Goal: Task Accomplishment & Management: Manage account settings

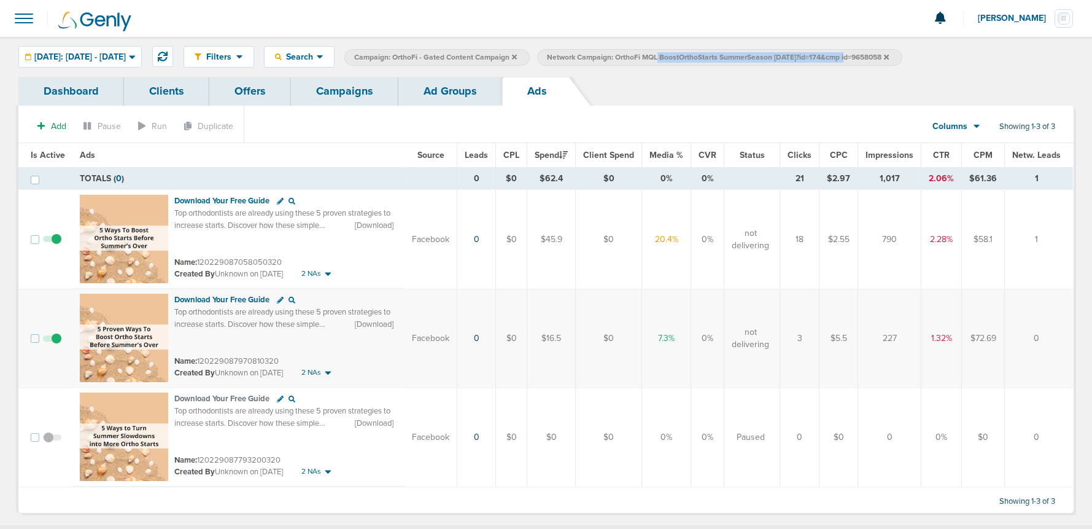
click at [338, 92] on link "Campaigns" at bounding box center [344, 91] width 107 height 29
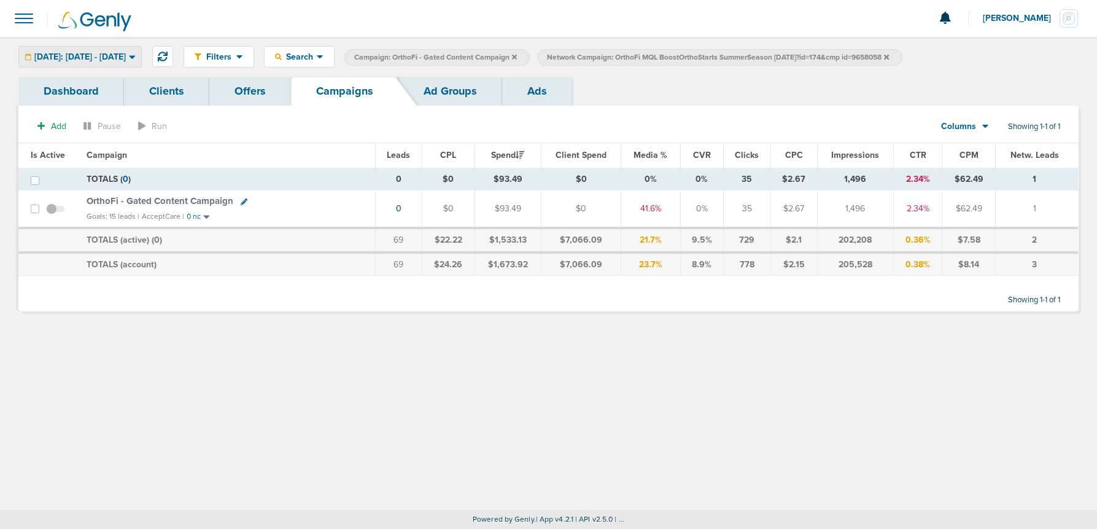
click at [80, 54] on span "[DATE]: [DATE] - [DATE]" at bounding box center [79, 57] width 91 height 9
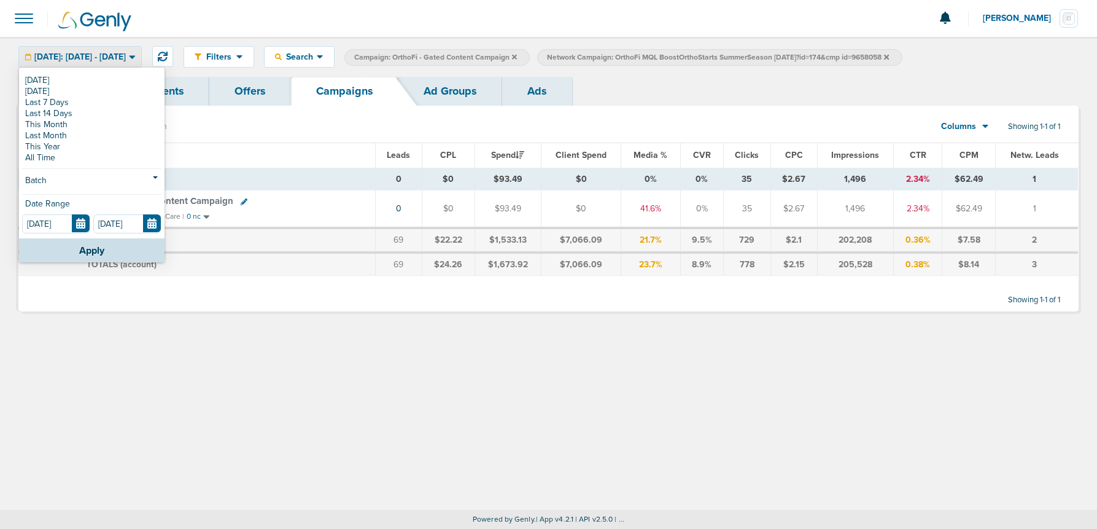
click at [53, 80] on link "[DATE]" at bounding box center [91, 80] width 139 height 11
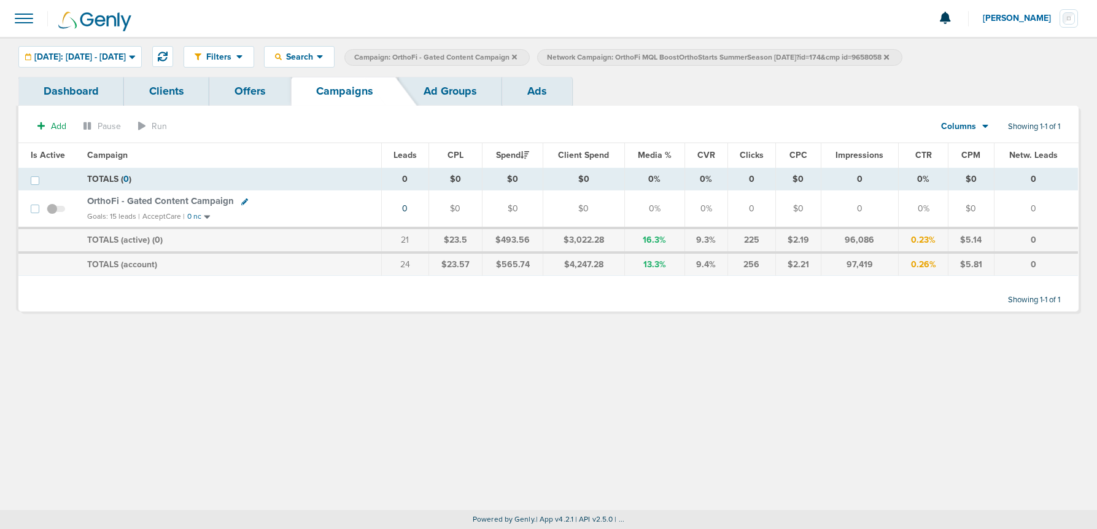
click at [839, 56] on icon at bounding box center [886, 56] width 5 height 5
click at [517, 56] on icon at bounding box center [514, 56] width 5 height 5
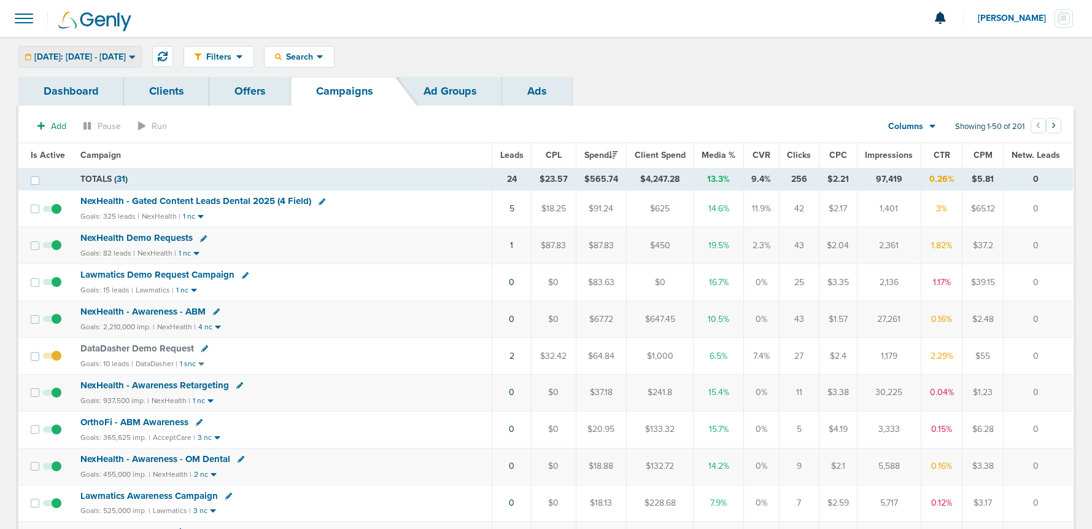
click at [99, 55] on span "[DATE]: [DATE] - [DATE]" at bounding box center [79, 57] width 91 height 9
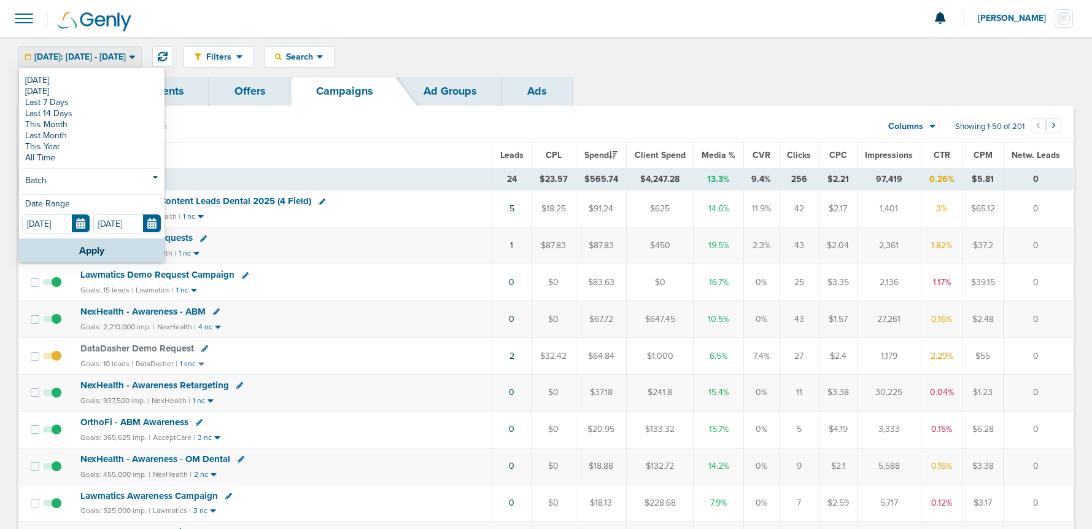
click at [98, 56] on span "[DATE]: [DATE] - [DATE]" at bounding box center [79, 57] width 91 height 9
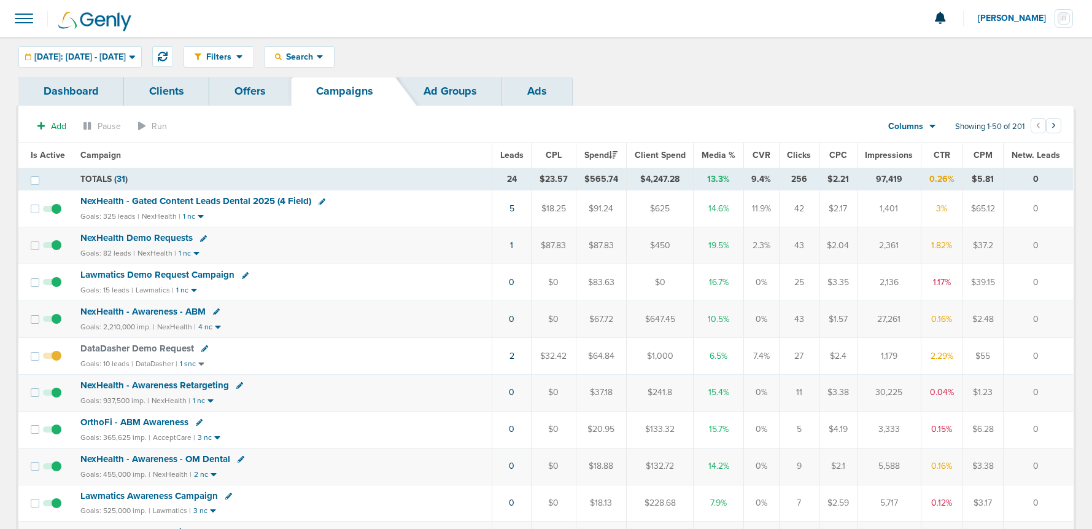
click at [512, 244] on td "1" at bounding box center [511, 245] width 39 height 37
click at [510, 246] on link "1" at bounding box center [511, 245] width 3 height 10
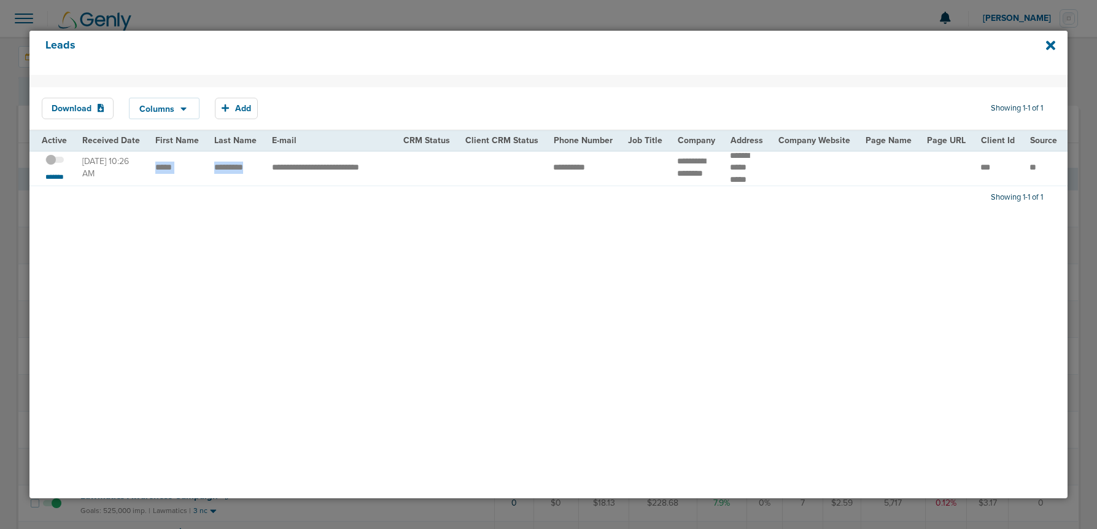
drag, startPoint x: 151, startPoint y: 168, endPoint x: 249, endPoint y: 172, distance: 98.3
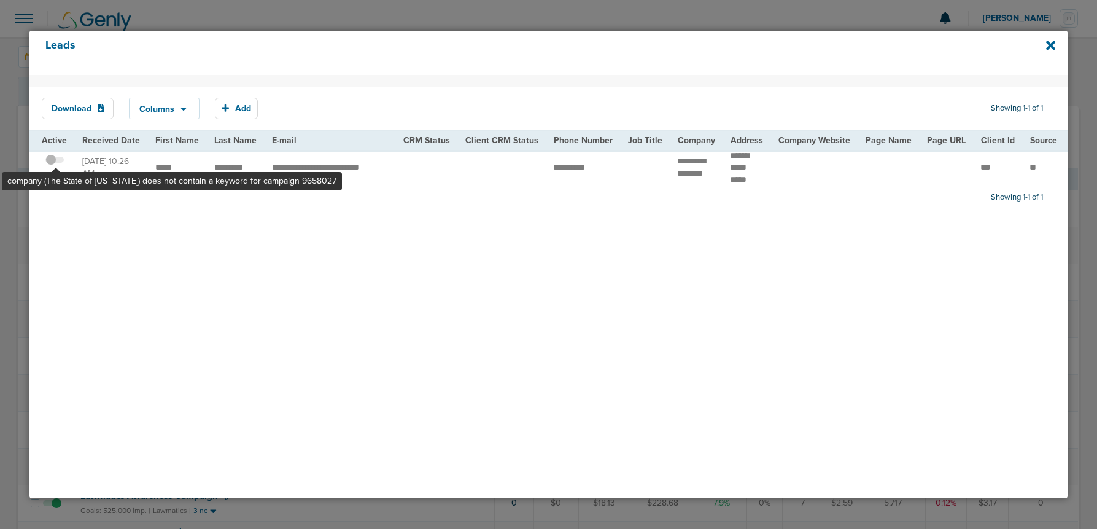
click at [56, 166] on span at bounding box center [54, 166] width 18 height 0
click at [55, 162] on input "checkbox" at bounding box center [55, 162] width 0 height 0
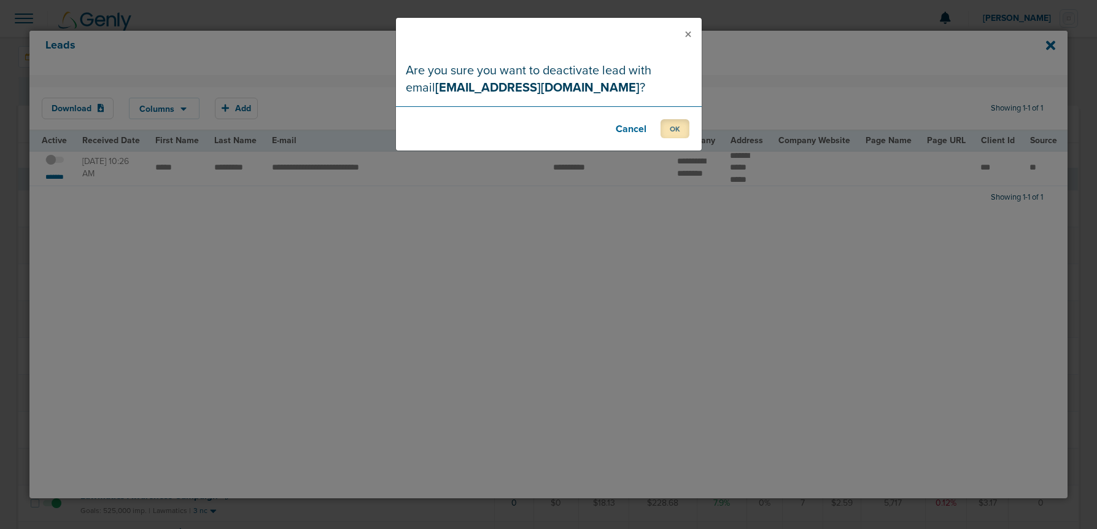
click at [676, 134] on button "OK" at bounding box center [674, 128] width 29 height 19
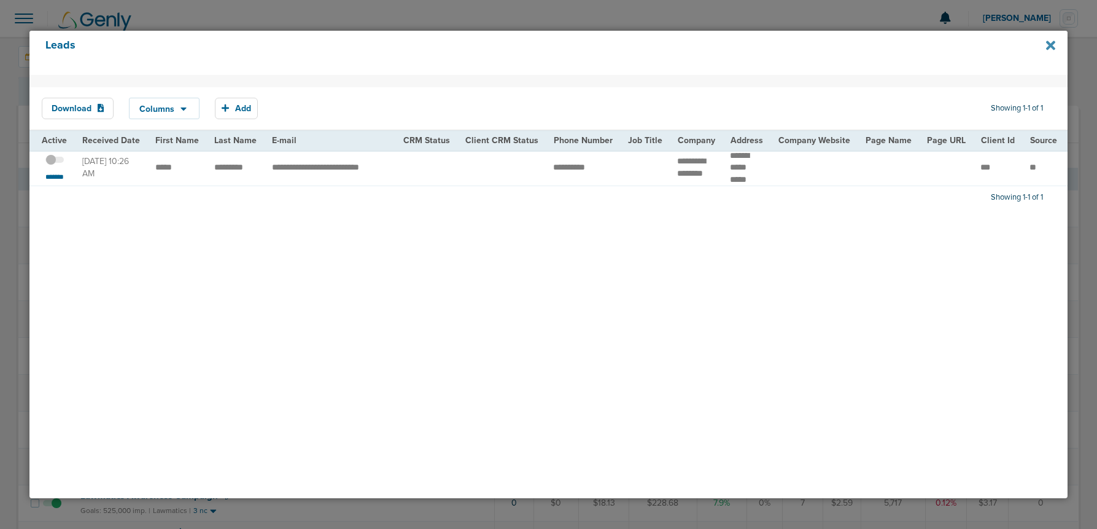
click at [839, 44] on icon at bounding box center [1050, 45] width 9 height 9
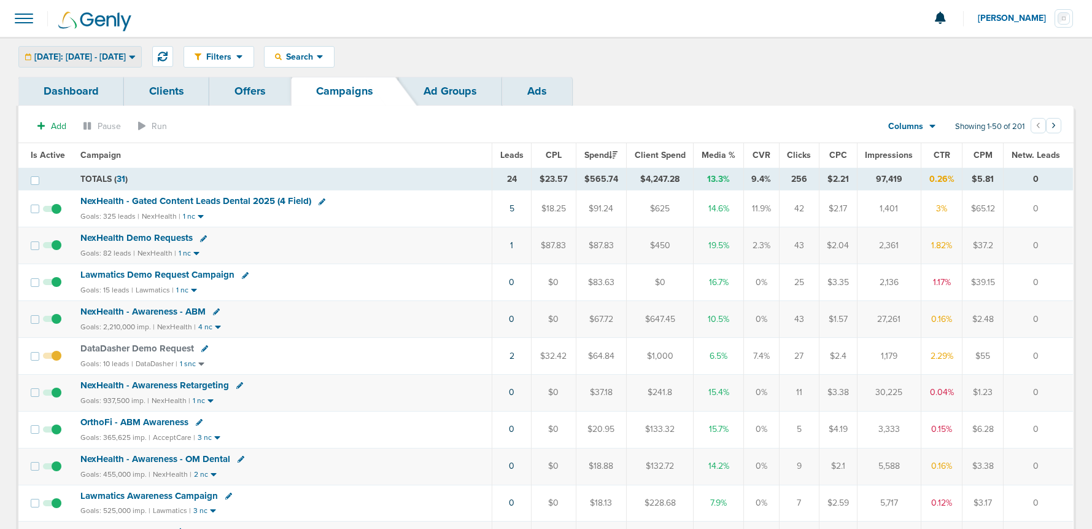
drag, startPoint x: 69, startPoint y: 64, endPoint x: 68, endPoint y: 72, distance: 8.8
click at [69, 64] on div "[DATE]: [DATE] - [DATE]" at bounding box center [80, 57] width 122 height 20
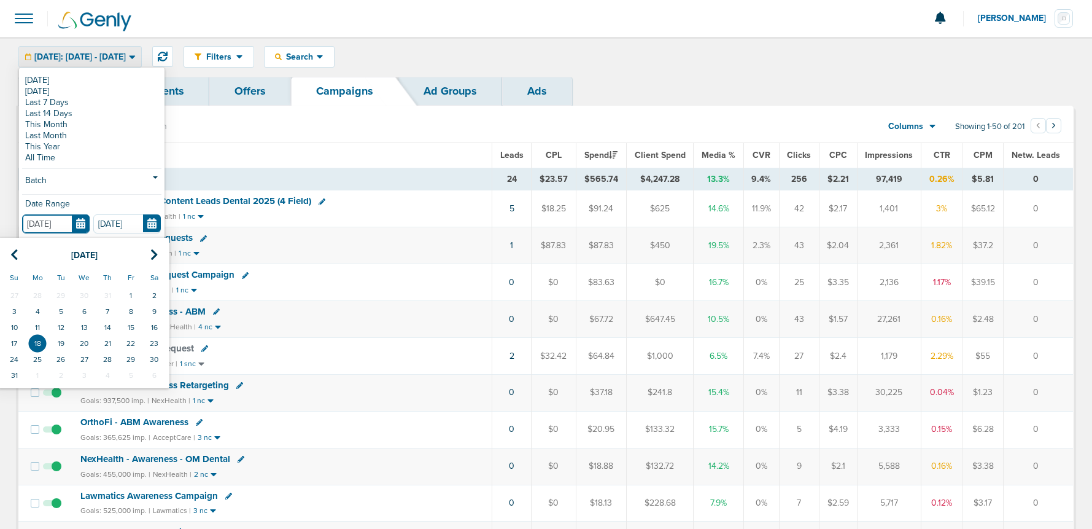
click at [80, 226] on input "[DATE]" at bounding box center [56, 223] width 68 height 19
click at [131, 327] on td "15" at bounding box center [130, 327] width 23 height 16
type input "[DATE]"
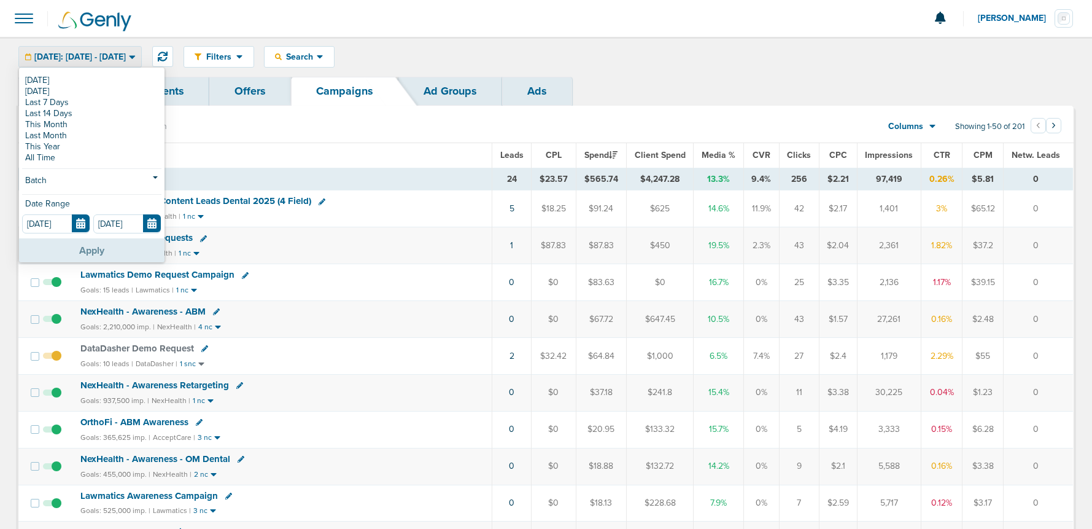
click at [116, 249] on button "Apply" at bounding box center [91, 250] width 145 height 24
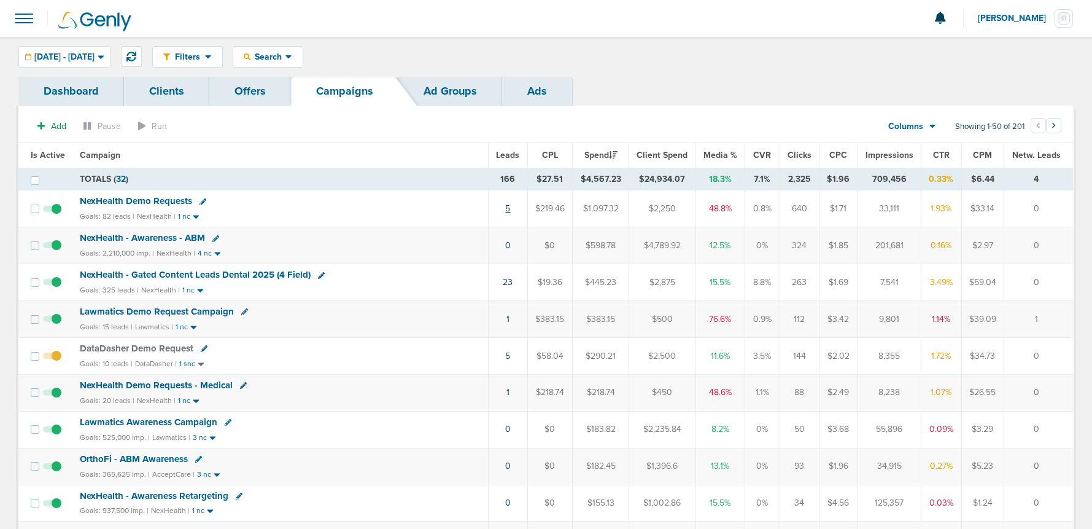
click at [505, 209] on link "5" at bounding box center [507, 208] width 5 height 10
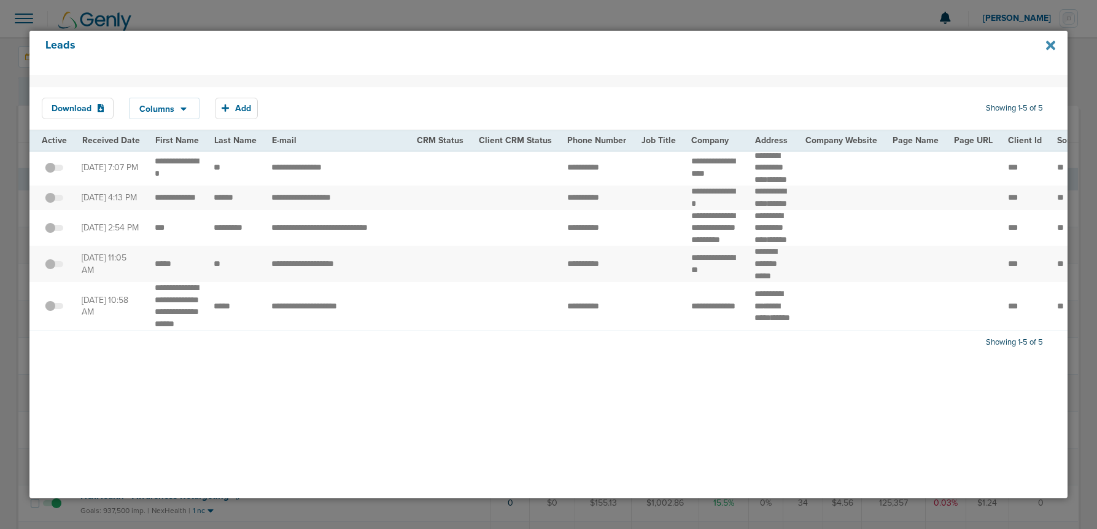
click at [839, 45] on icon at bounding box center [1050, 45] width 9 height 9
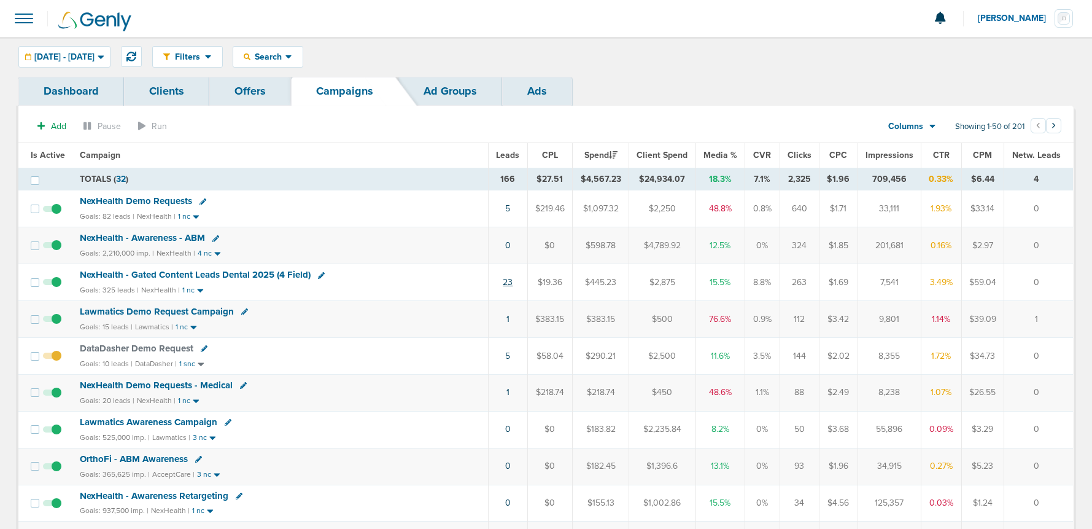
click at [508, 282] on link "23" at bounding box center [508, 282] width 10 height 10
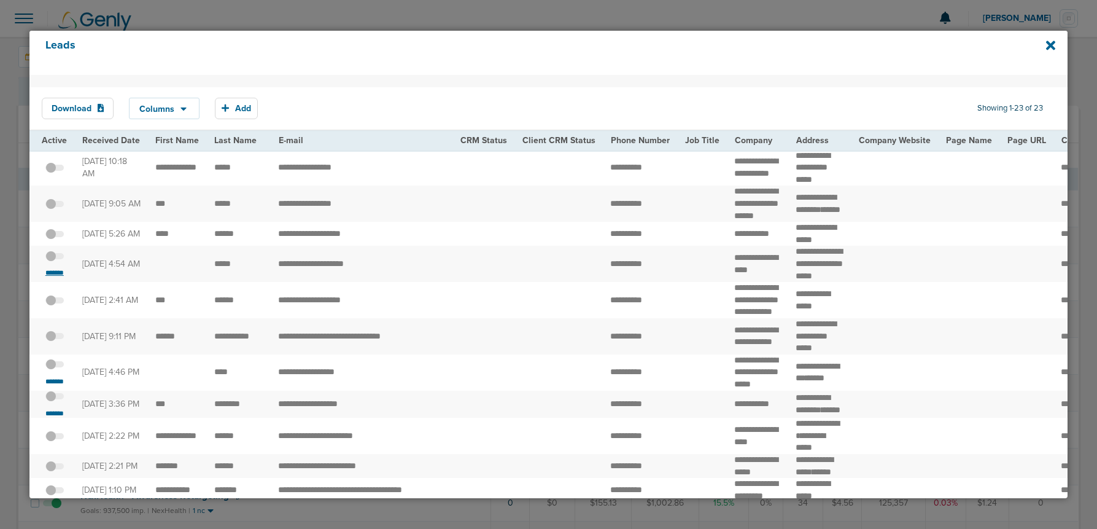
click at [51, 277] on small "*******" at bounding box center [55, 273] width 26 height 10
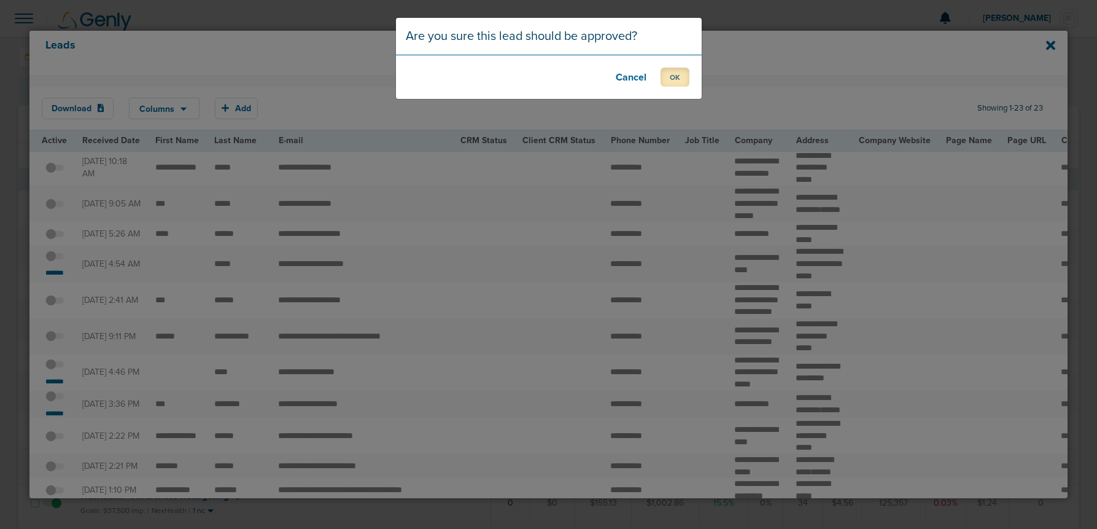
click at [661, 77] on button "OK" at bounding box center [674, 77] width 29 height 19
click at [673, 78] on button "OK" at bounding box center [674, 77] width 29 height 19
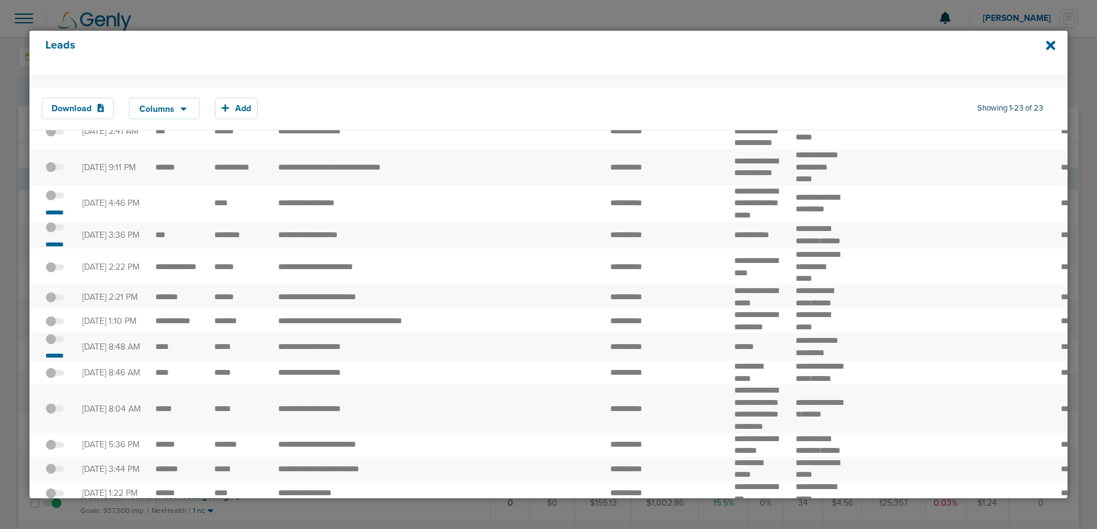
scroll to position [210, 0]
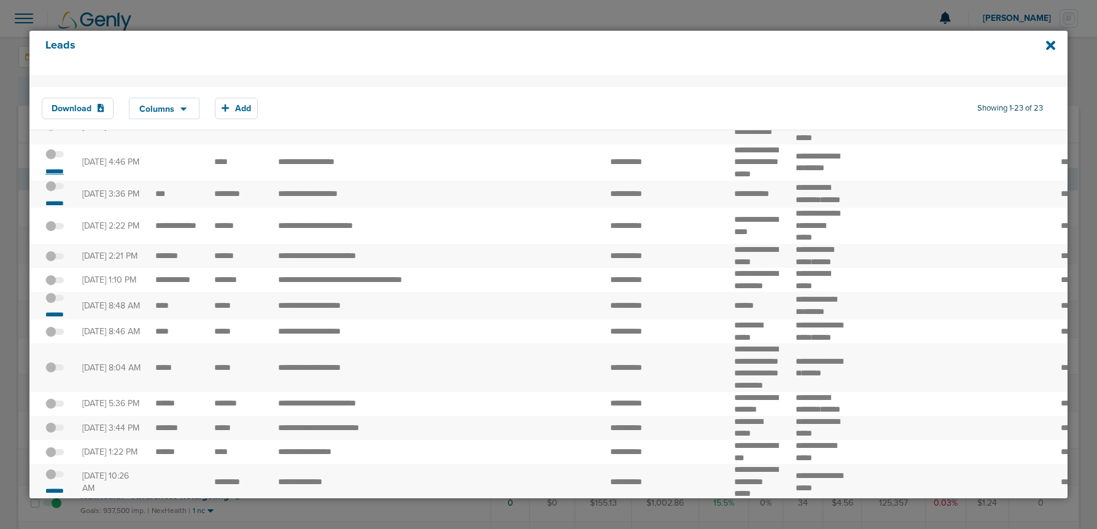
click at [61, 176] on small "*******" at bounding box center [55, 171] width 26 height 10
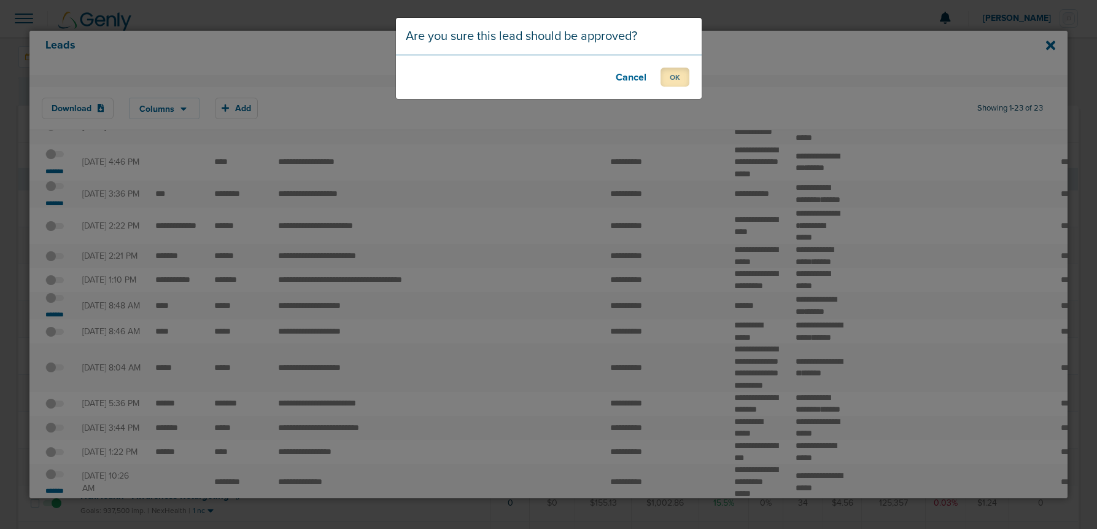
click at [672, 74] on button "OK" at bounding box center [674, 77] width 29 height 19
click at [662, 77] on button "OK" at bounding box center [674, 77] width 29 height 19
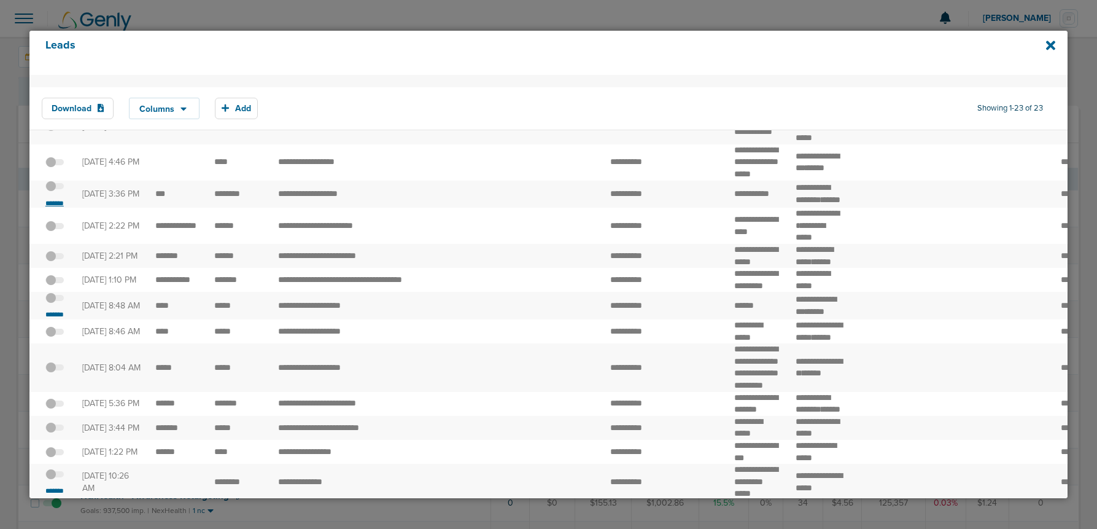
click at [55, 208] on small "*******" at bounding box center [55, 203] width 26 height 10
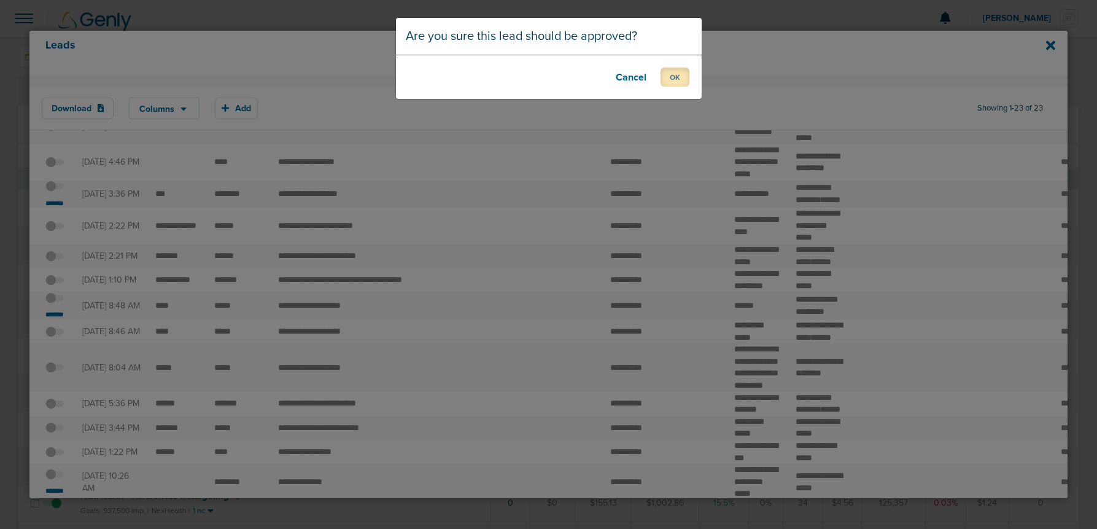
click at [673, 72] on button "OK" at bounding box center [674, 77] width 29 height 19
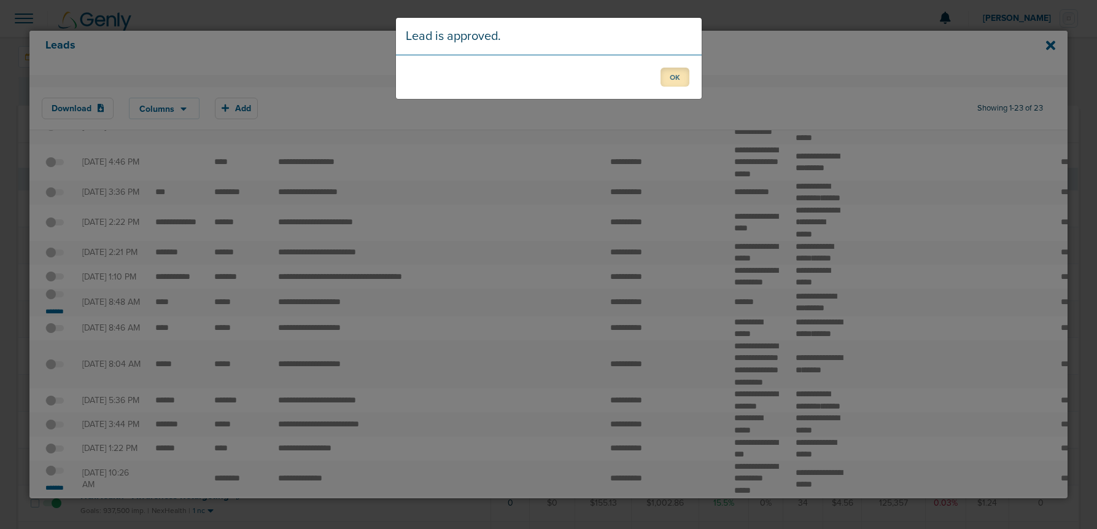
click at [679, 82] on button "OK" at bounding box center [674, 77] width 29 height 19
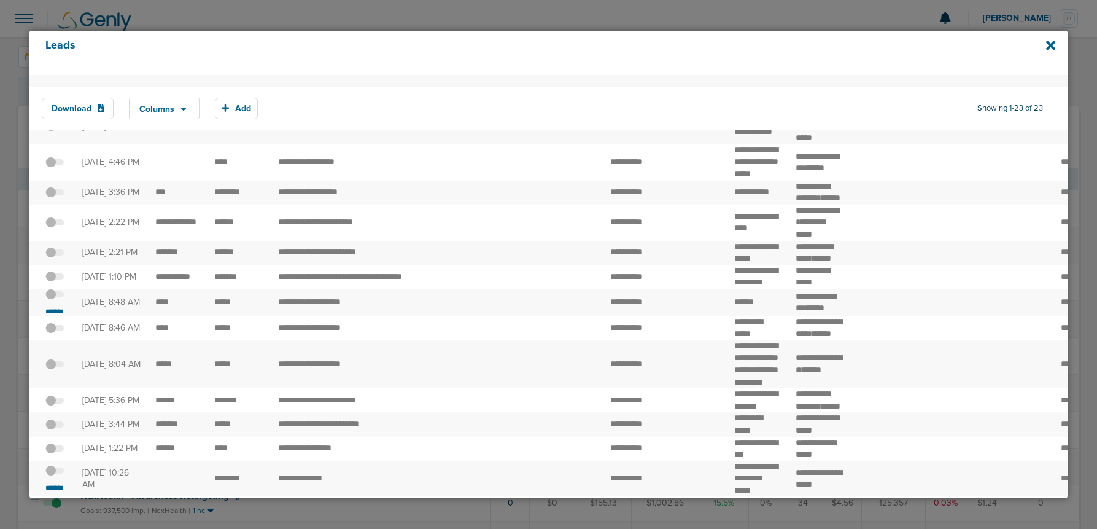
scroll to position [412, 0]
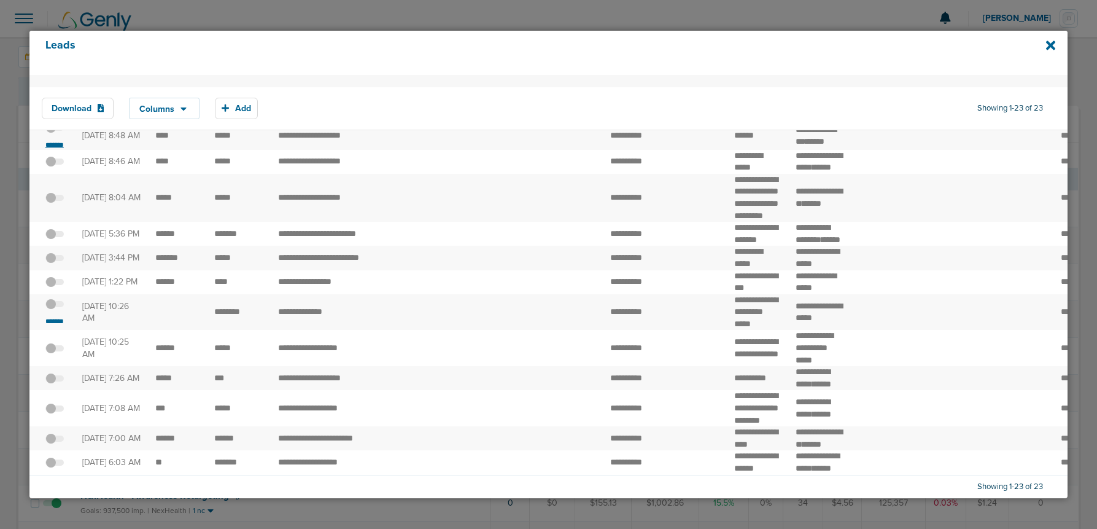
click at [50, 150] on small "*******" at bounding box center [55, 145] width 26 height 10
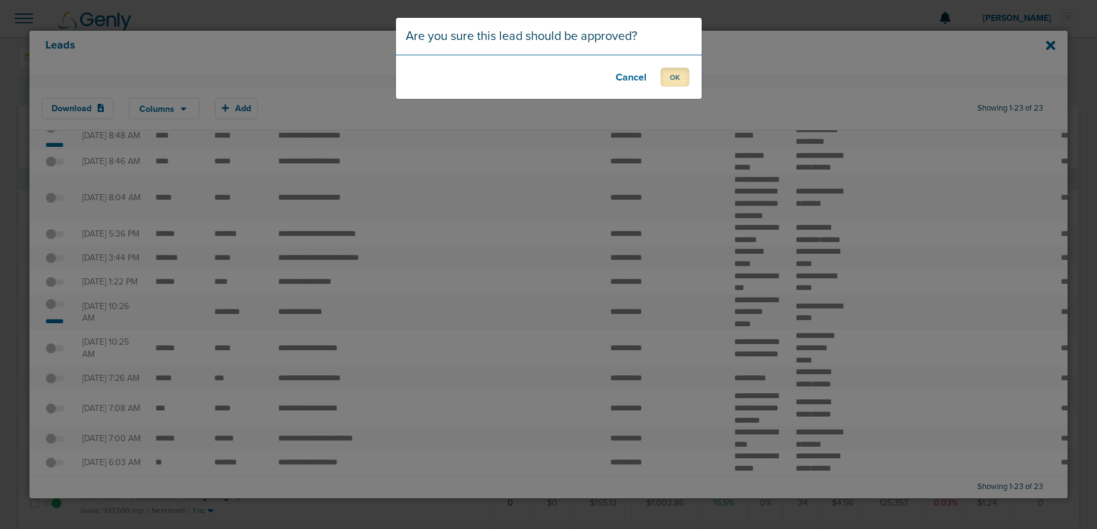
click at [676, 80] on button "OK" at bounding box center [674, 77] width 29 height 19
click at [667, 72] on button "OK" at bounding box center [674, 77] width 29 height 19
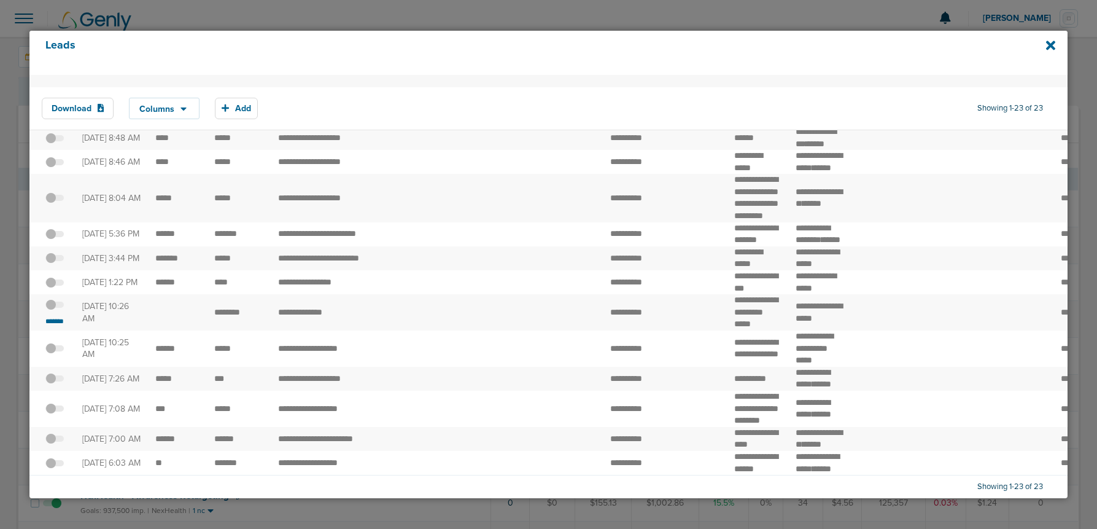
scroll to position [642, 0]
click at [58, 316] on small "*******" at bounding box center [55, 321] width 26 height 10
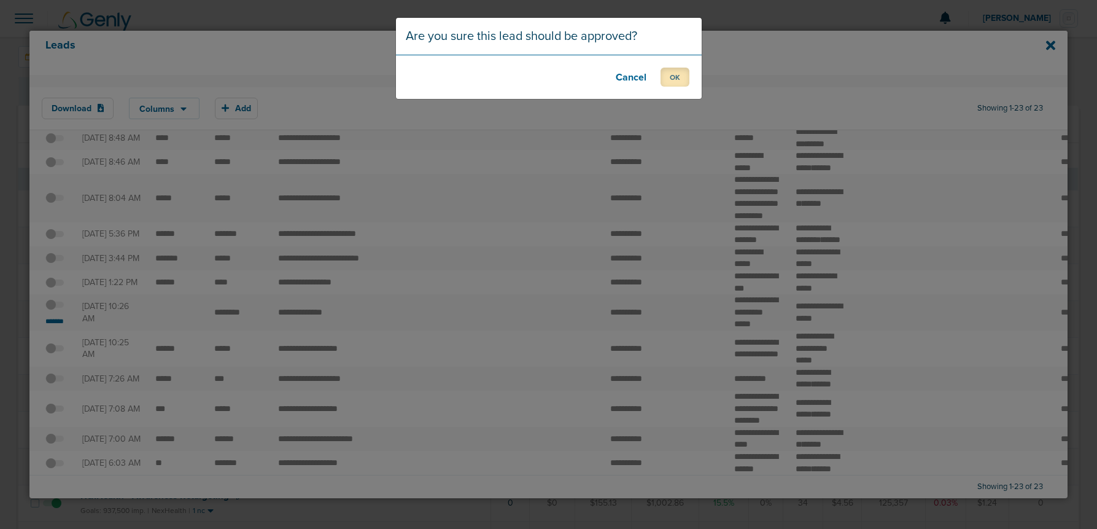
click at [680, 79] on button "OK" at bounding box center [674, 77] width 29 height 19
click at [677, 76] on button "OK" at bounding box center [674, 77] width 29 height 19
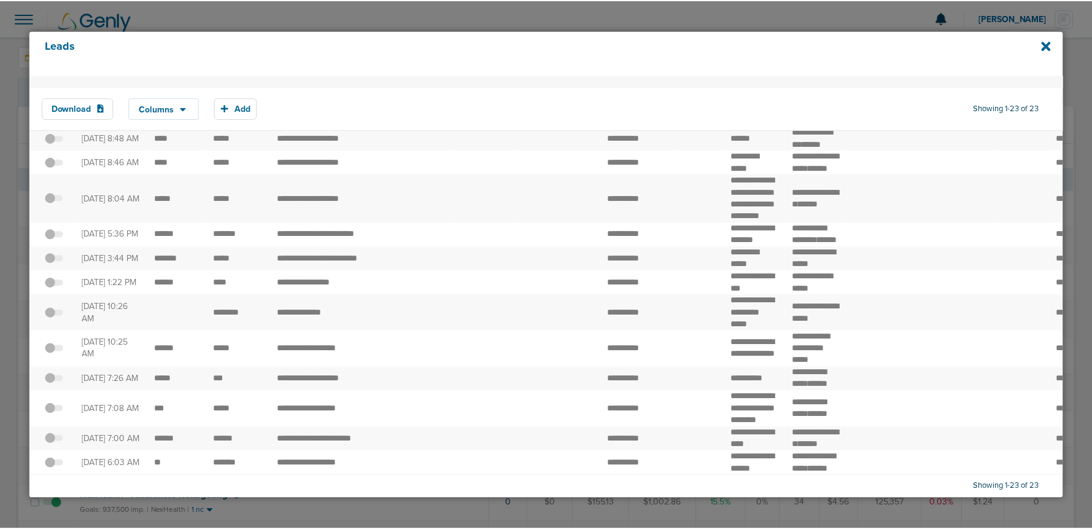
scroll to position [0, 0]
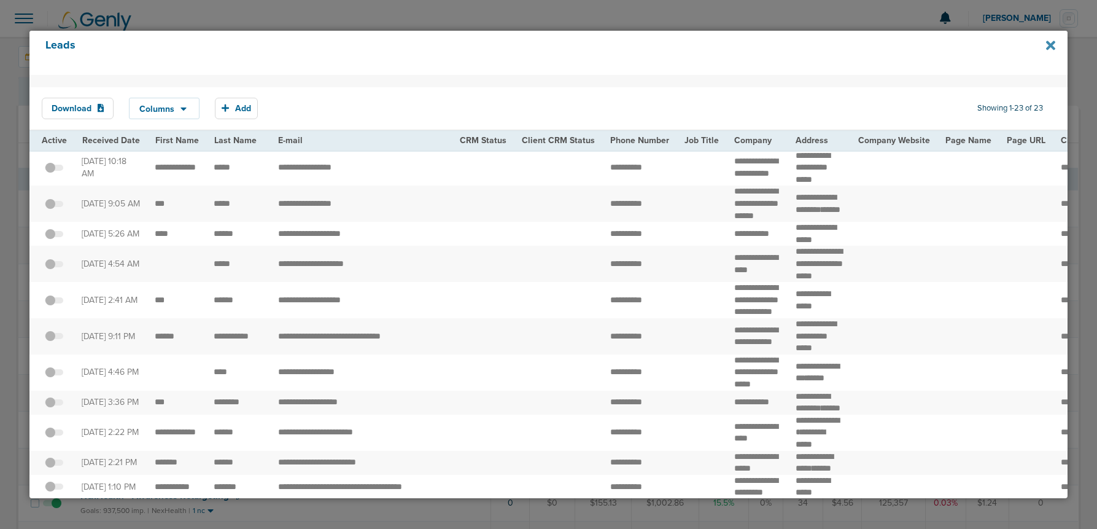
click at [839, 44] on icon at bounding box center [1050, 45] width 9 height 9
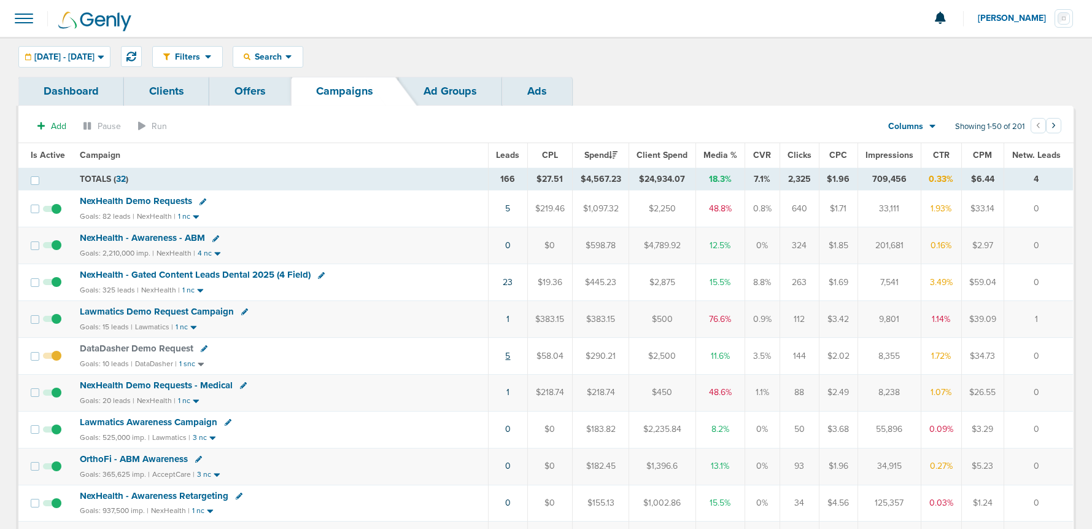
click at [508, 353] on link "5" at bounding box center [507, 355] width 5 height 10
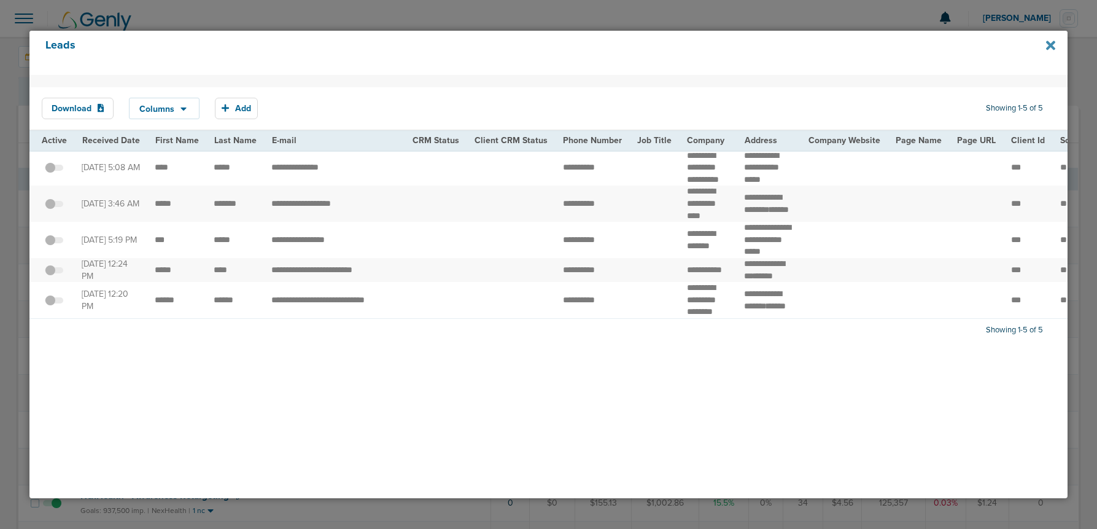
click at [839, 44] on icon at bounding box center [1050, 45] width 9 height 9
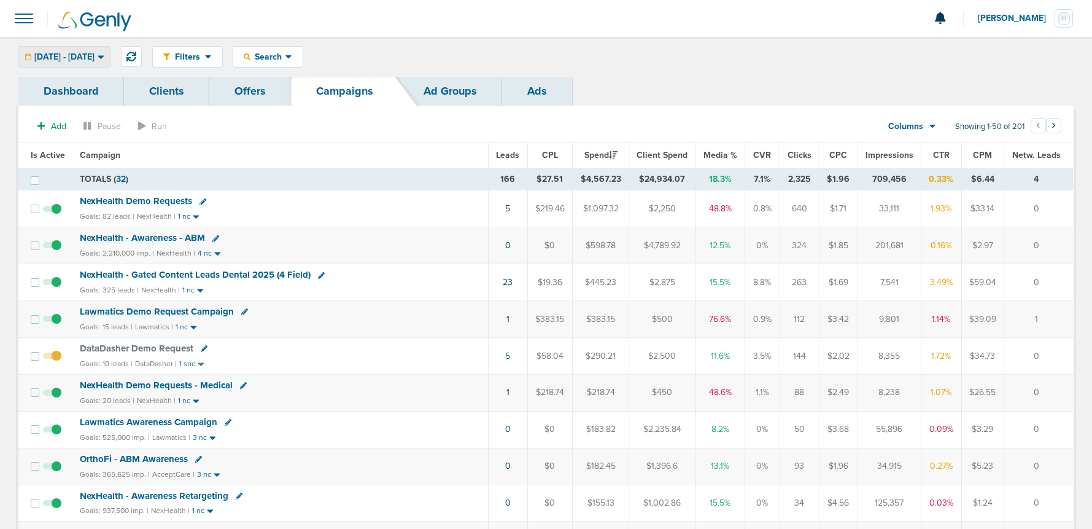
click at [95, 55] on span "[DATE] - [DATE]" at bounding box center [64, 57] width 60 height 9
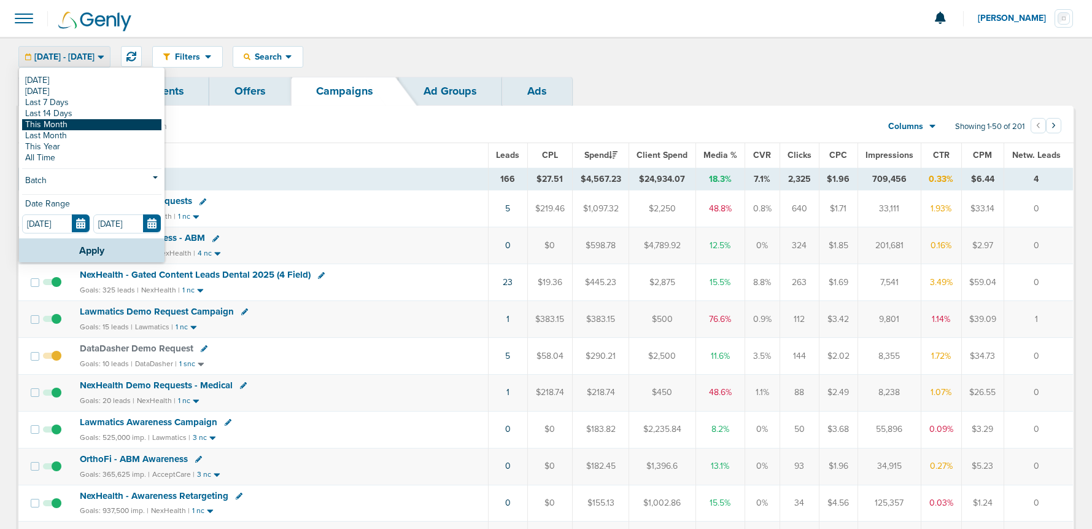
click at [81, 122] on link "This Month" at bounding box center [91, 124] width 139 height 11
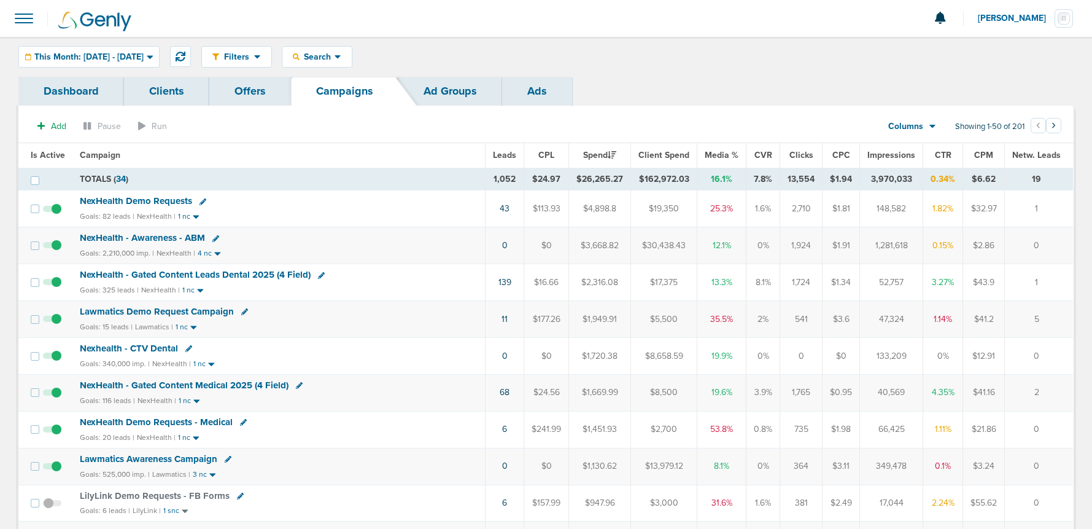
click at [76, 63] on div "This Month: [DATE] - [DATE]" at bounding box center [89, 57] width 140 height 20
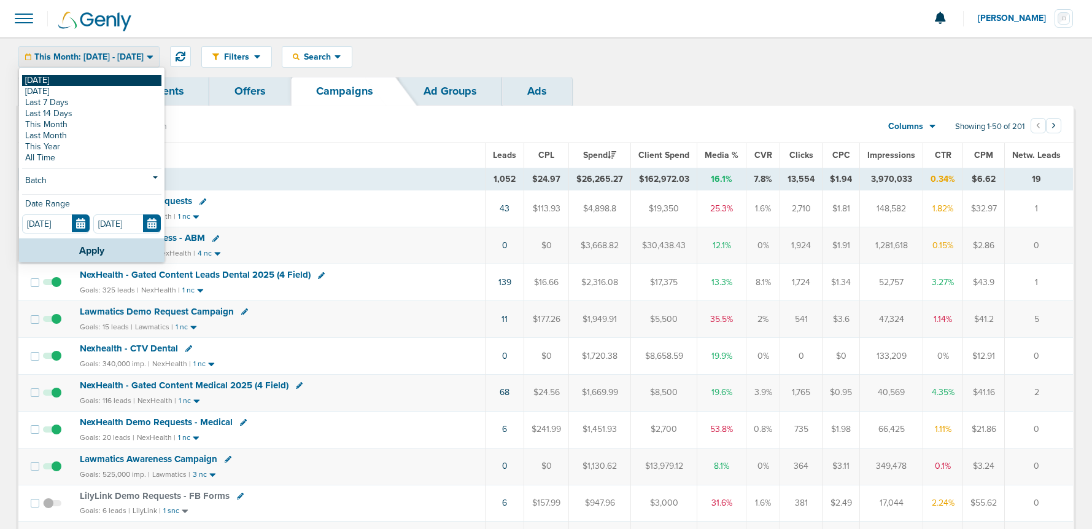
click at [61, 81] on link "[DATE]" at bounding box center [91, 80] width 139 height 11
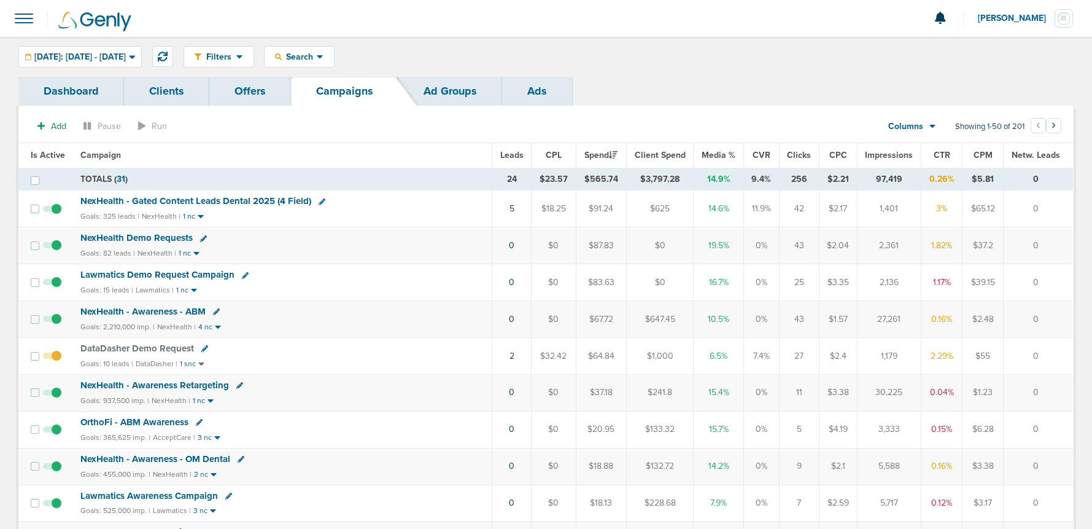
click at [81, 50] on div "[DATE]: [DATE] - [DATE]" at bounding box center [80, 57] width 122 height 20
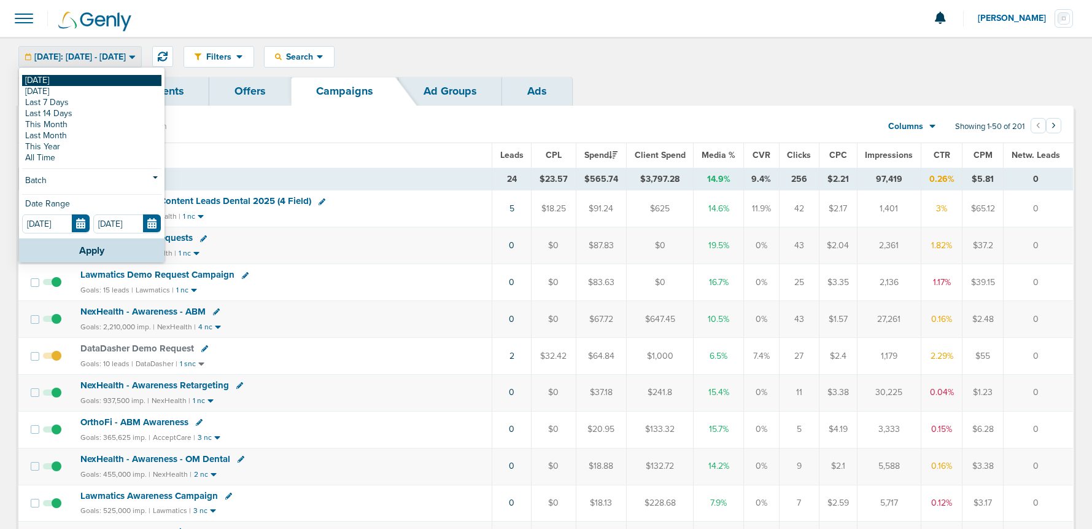
click at [72, 78] on link "[DATE]" at bounding box center [91, 80] width 139 height 11
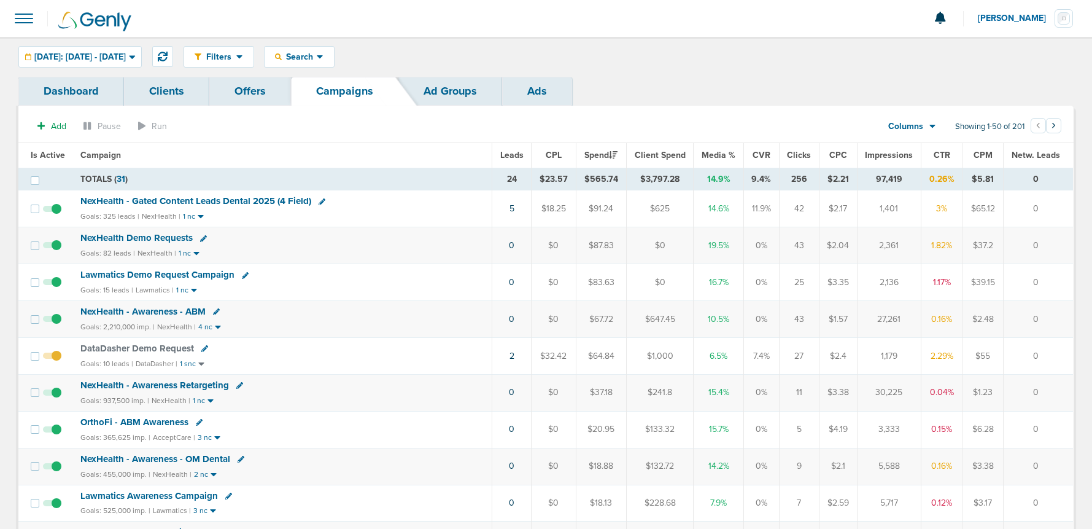
click at [79, 60] on span "[DATE]: [DATE] - [DATE]" at bounding box center [79, 57] width 91 height 9
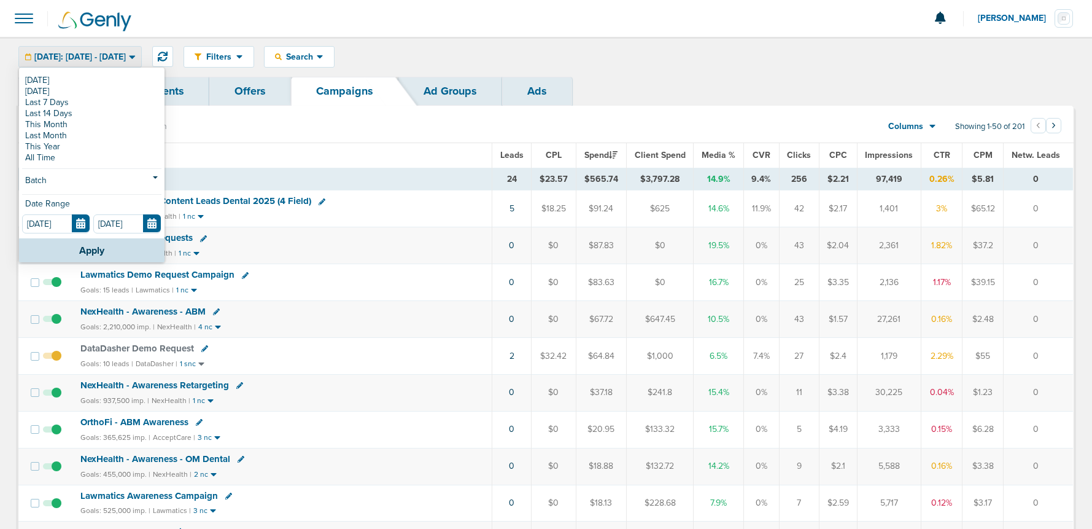
click at [79, 58] on span "[DATE]: [DATE] - [DATE]" at bounding box center [79, 57] width 91 height 9
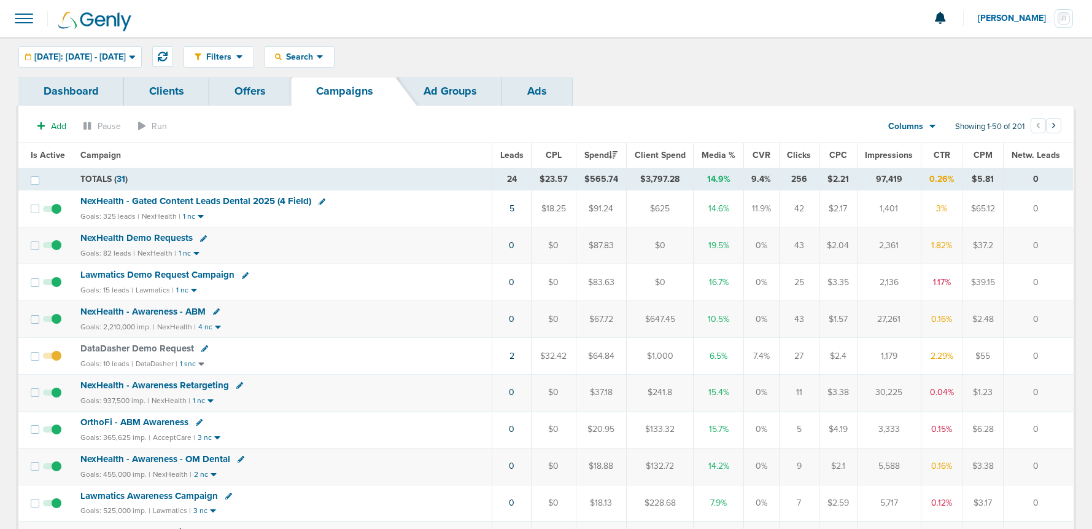
click at [154, 238] on span "NexHealth Demo Requests" at bounding box center [136, 237] width 112 height 11
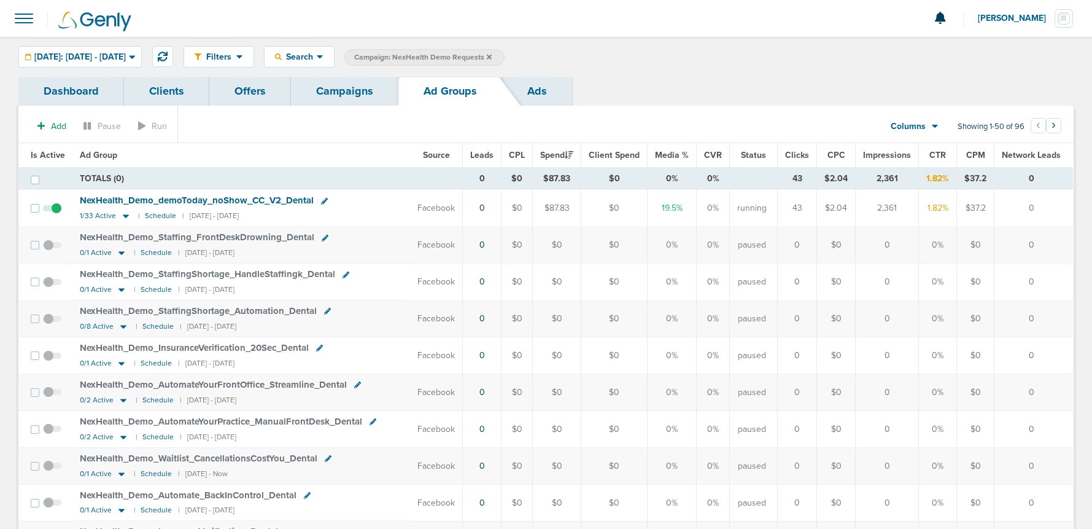
click at [361, 96] on link "Campaigns" at bounding box center [344, 91] width 107 height 29
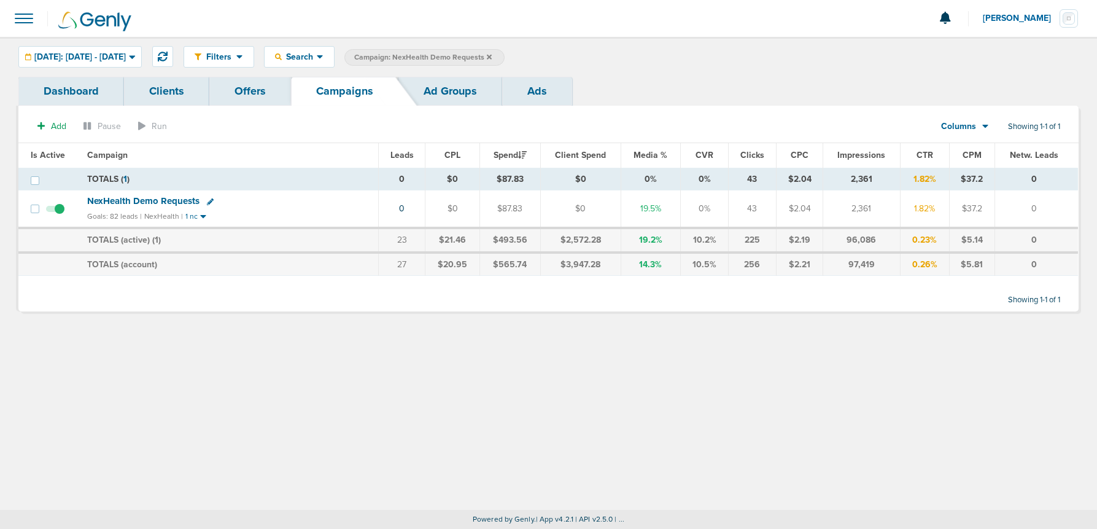
click at [492, 56] on icon at bounding box center [489, 56] width 5 height 5
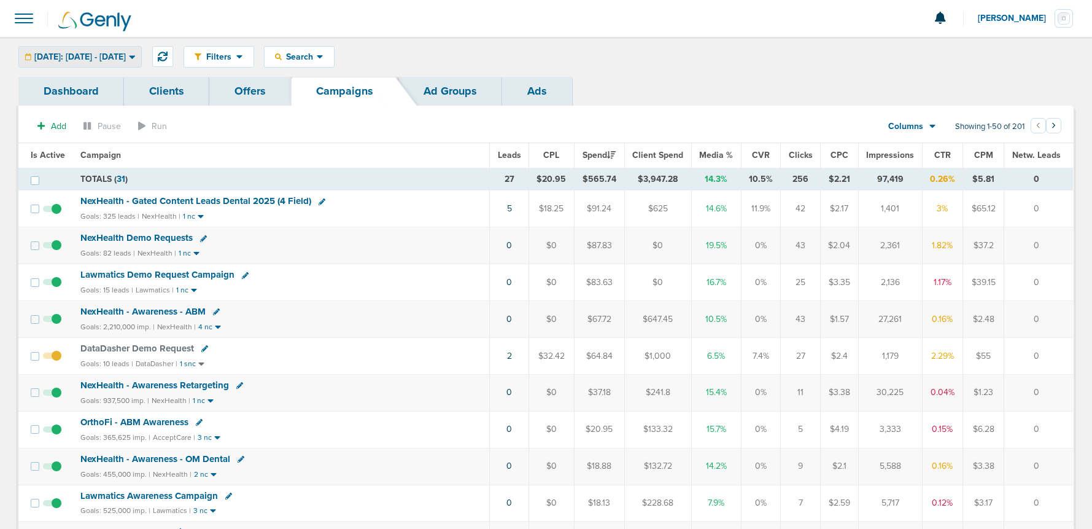
click at [96, 48] on div "[DATE]: [DATE] - [DATE]" at bounding box center [80, 57] width 122 height 20
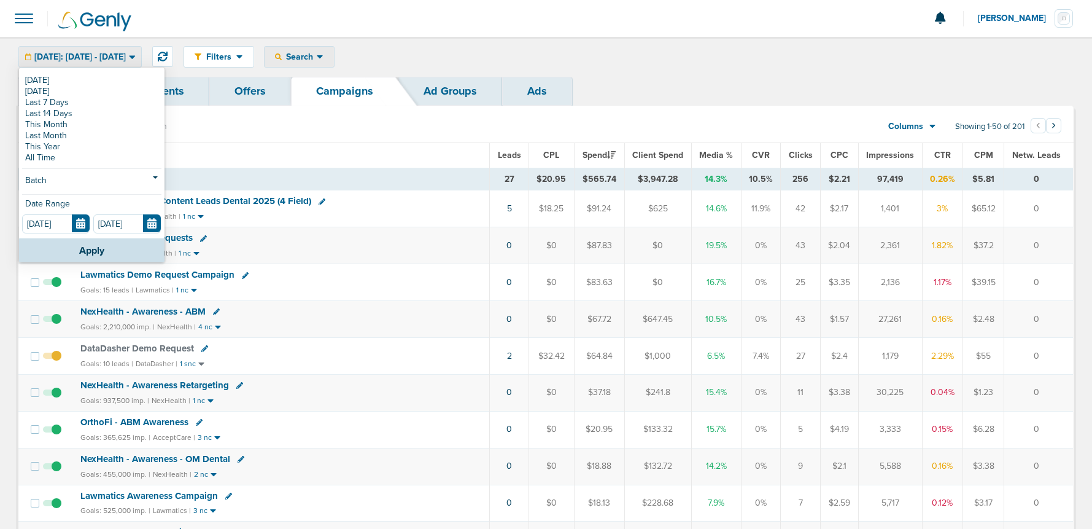
click at [331, 50] on div "Search" at bounding box center [299, 57] width 69 height 20
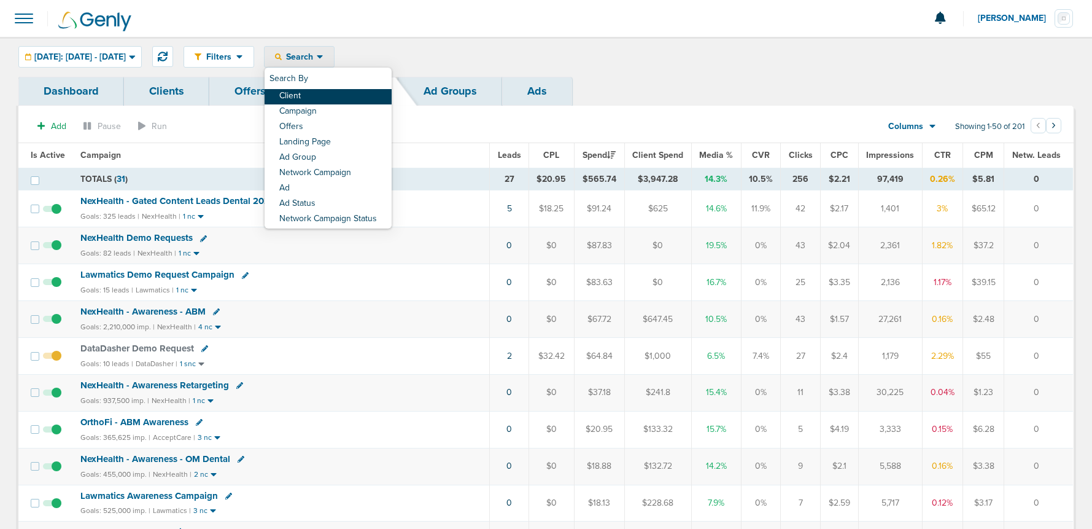
click at [343, 96] on link "Client" at bounding box center [328, 96] width 127 height 15
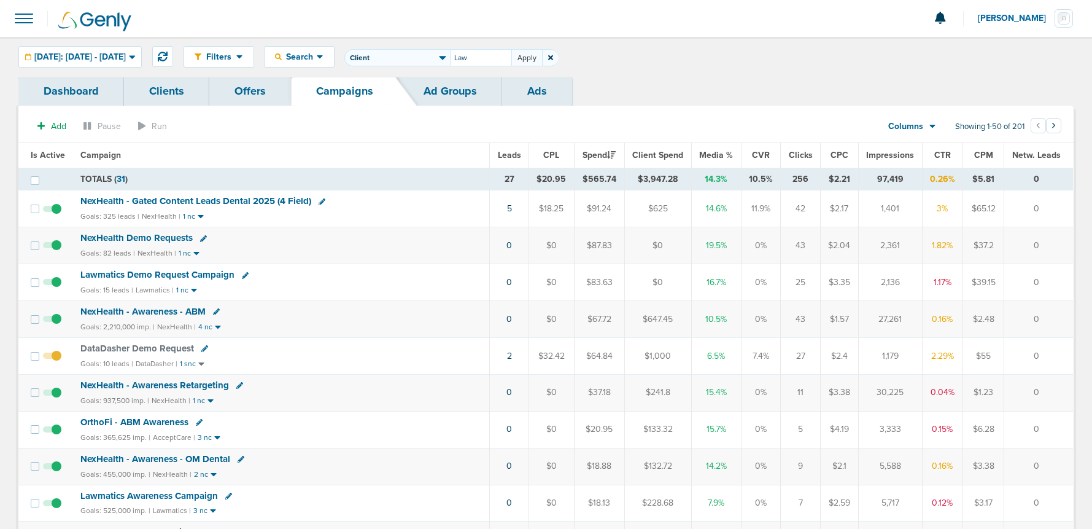
type input "Law"
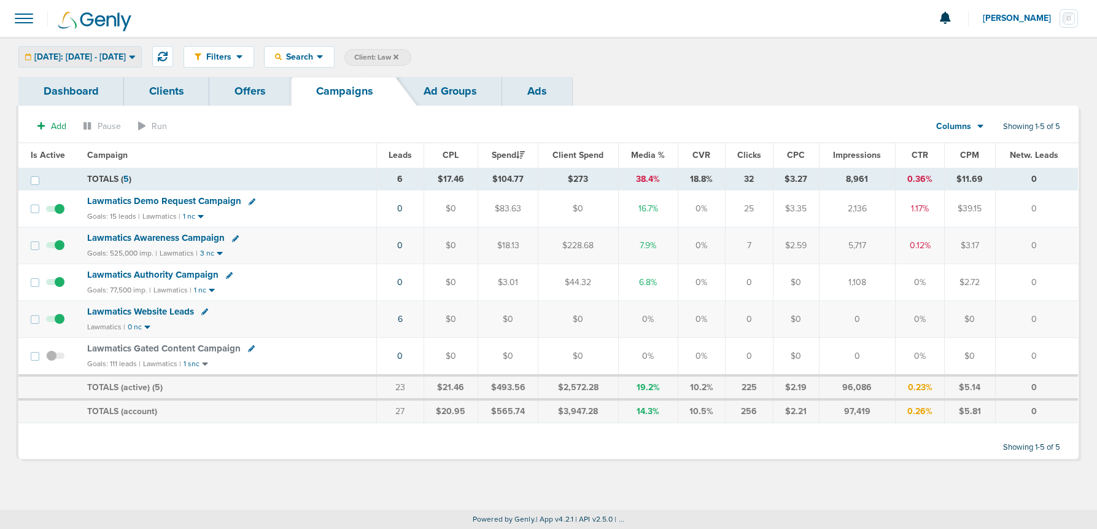
click at [124, 50] on div "[DATE]: [DATE] - [DATE]" at bounding box center [80, 57] width 122 height 20
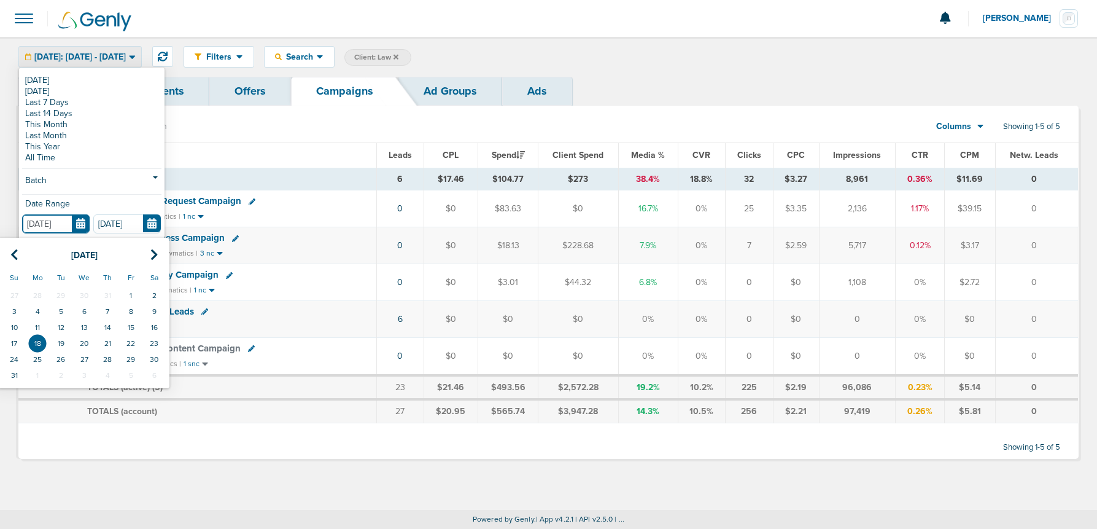
click at [79, 229] on input "[DATE]" at bounding box center [56, 223] width 68 height 19
click at [129, 323] on td "15" at bounding box center [130, 327] width 23 height 16
type input "[DATE]"
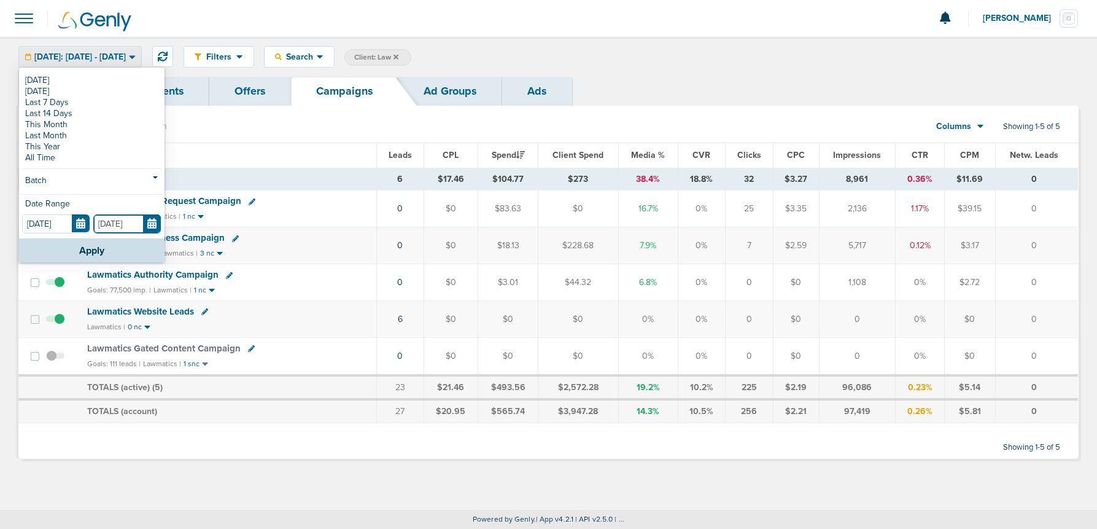
click at [159, 219] on input "[DATE]" at bounding box center [127, 223] width 68 height 19
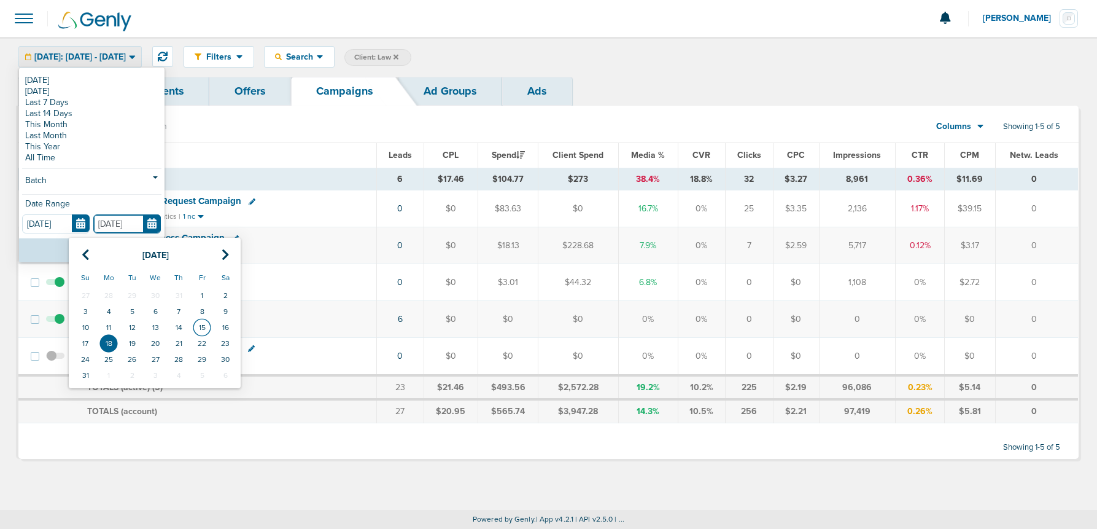
click at [195, 327] on td "15" at bounding box center [201, 327] width 23 height 16
type input "[DATE]"
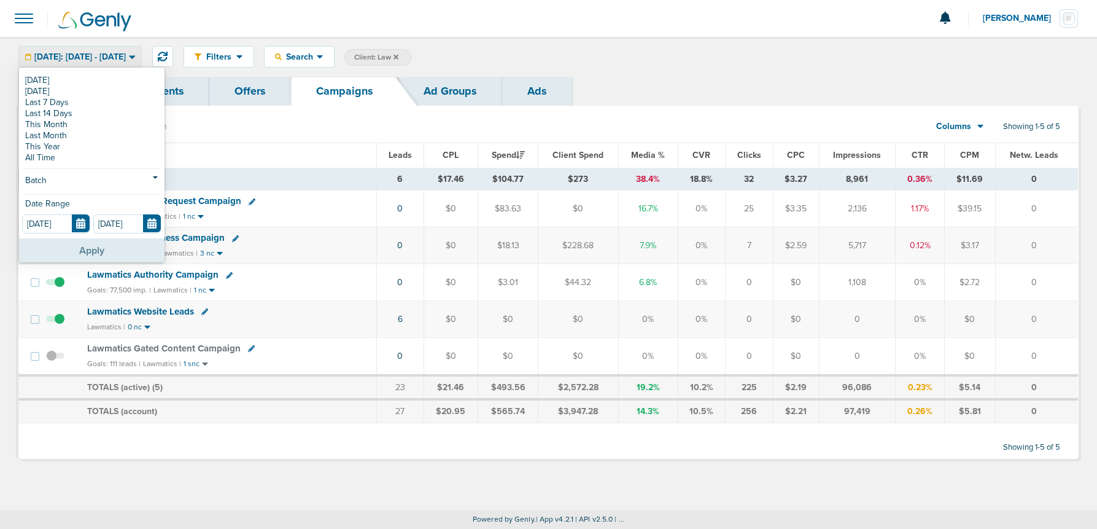
click at [122, 254] on button "Apply" at bounding box center [91, 250] width 145 height 24
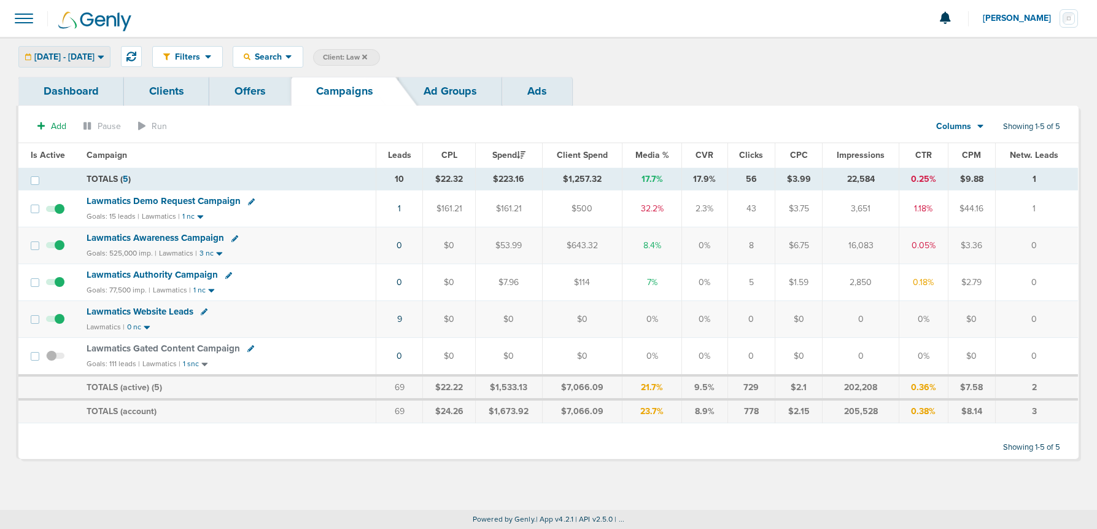
click at [95, 55] on span "[DATE] - [DATE]" at bounding box center [64, 57] width 60 height 9
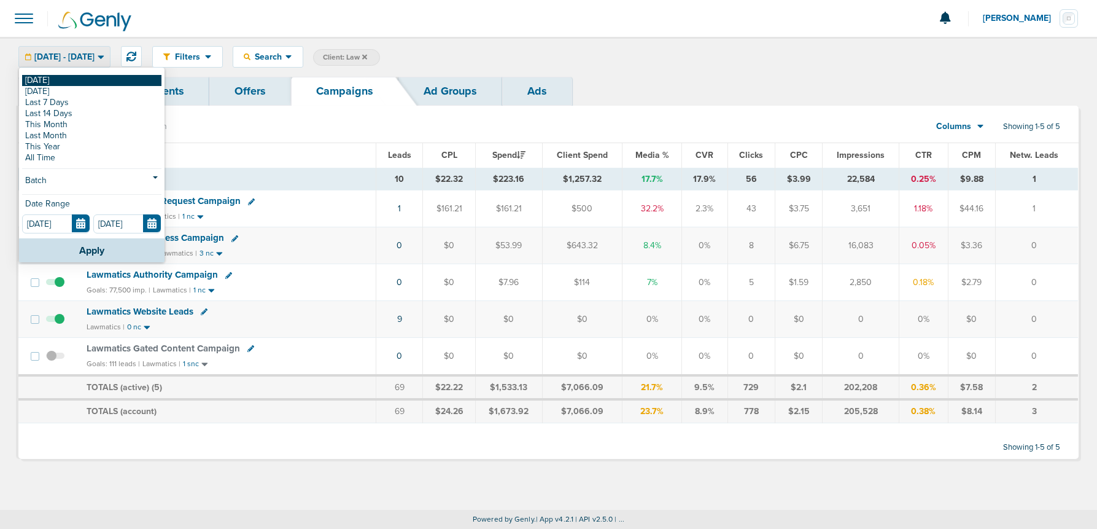
click at [93, 76] on link "[DATE]" at bounding box center [91, 80] width 139 height 11
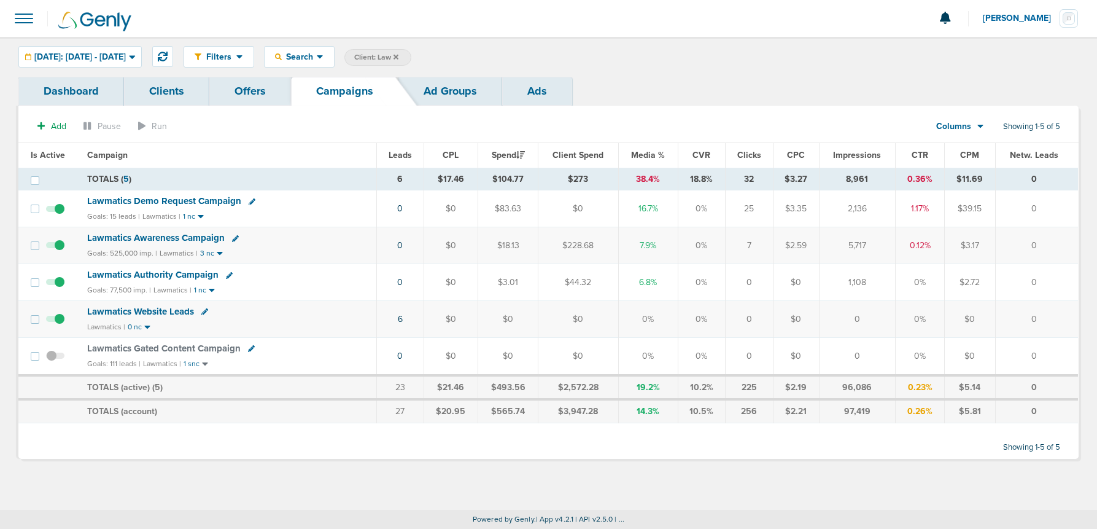
click at [398, 56] on icon at bounding box center [395, 56] width 5 height 7
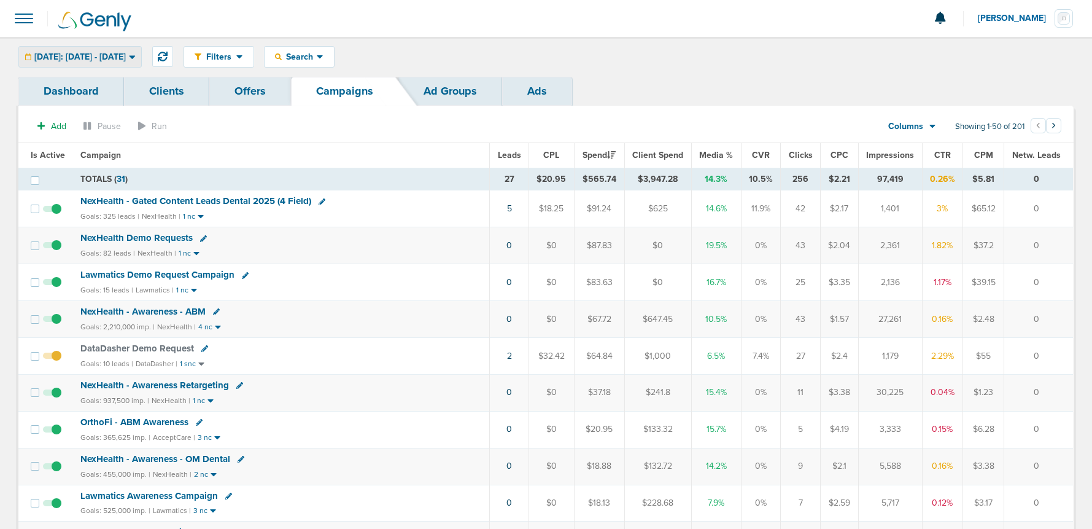
click at [91, 56] on span "[DATE]: [DATE] - [DATE]" at bounding box center [79, 57] width 91 height 9
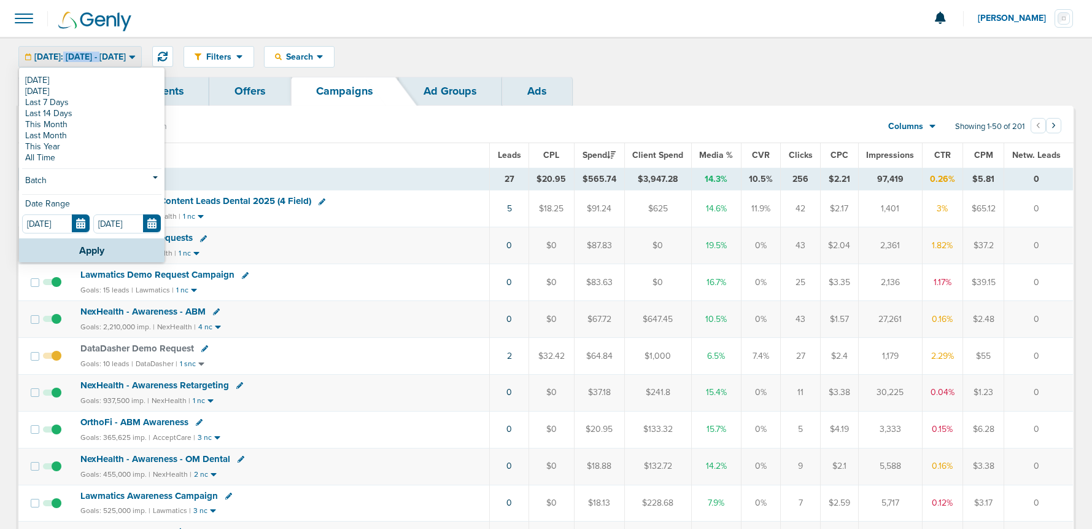
click at [91, 56] on span "[DATE]: [DATE] - [DATE]" at bounding box center [79, 57] width 91 height 9
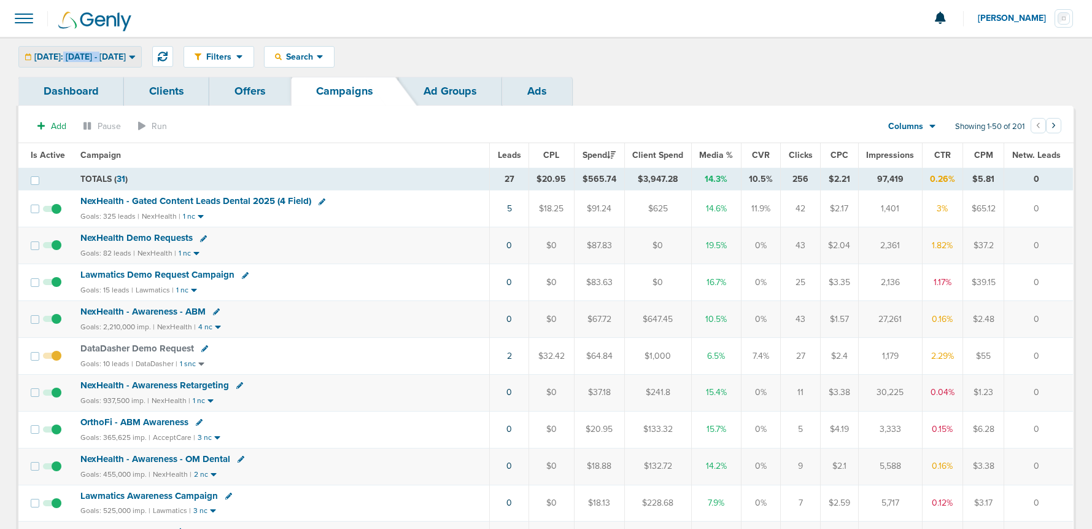
scroll to position [1, 0]
click at [126, 58] on span "[DATE]: [DATE] - [DATE]" at bounding box center [79, 56] width 91 height 9
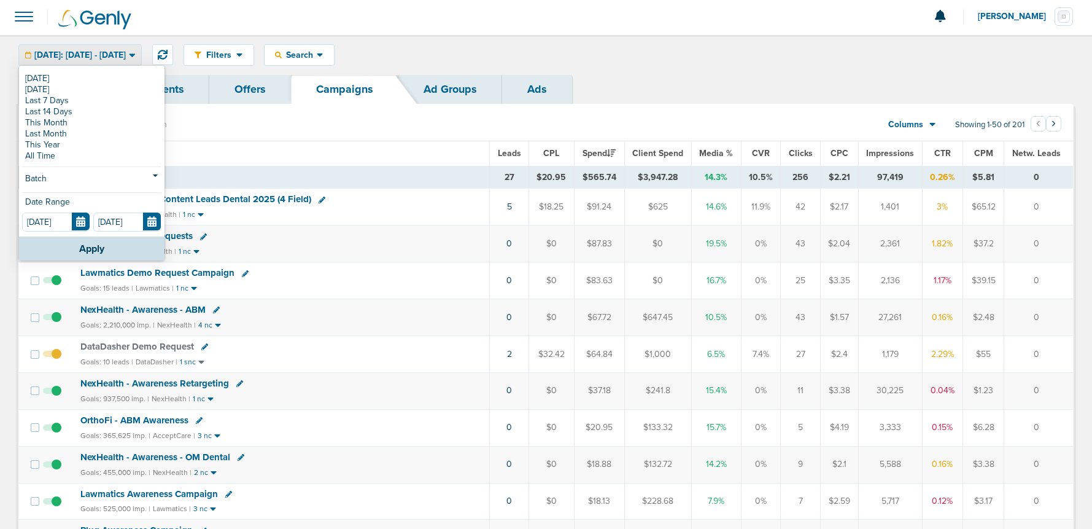
scroll to position [0, 0]
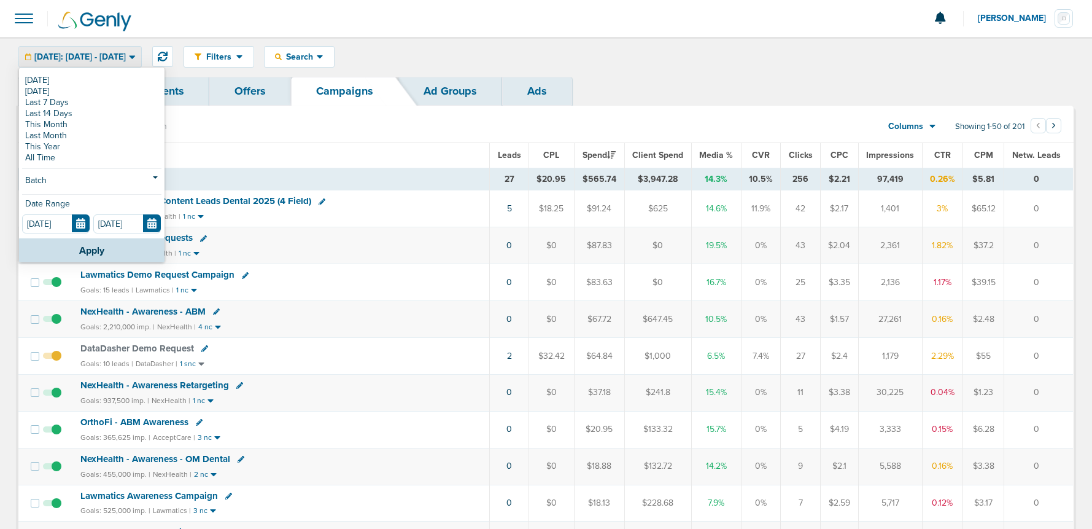
click at [126, 58] on span "[DATE]: [DATE] - [DATE]" at bounding box center [79, 57] width 91 height 9
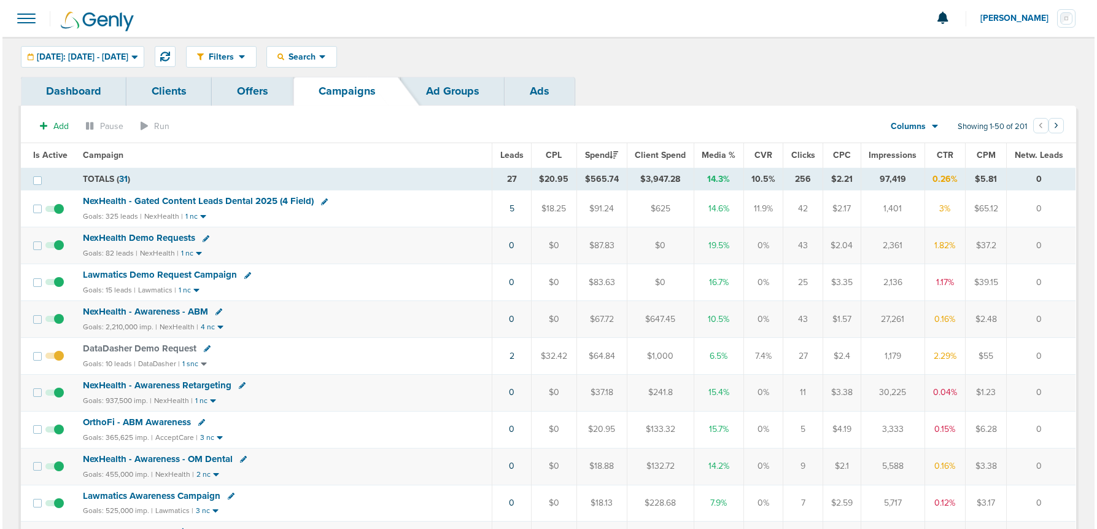
scroll to position [15, 0]
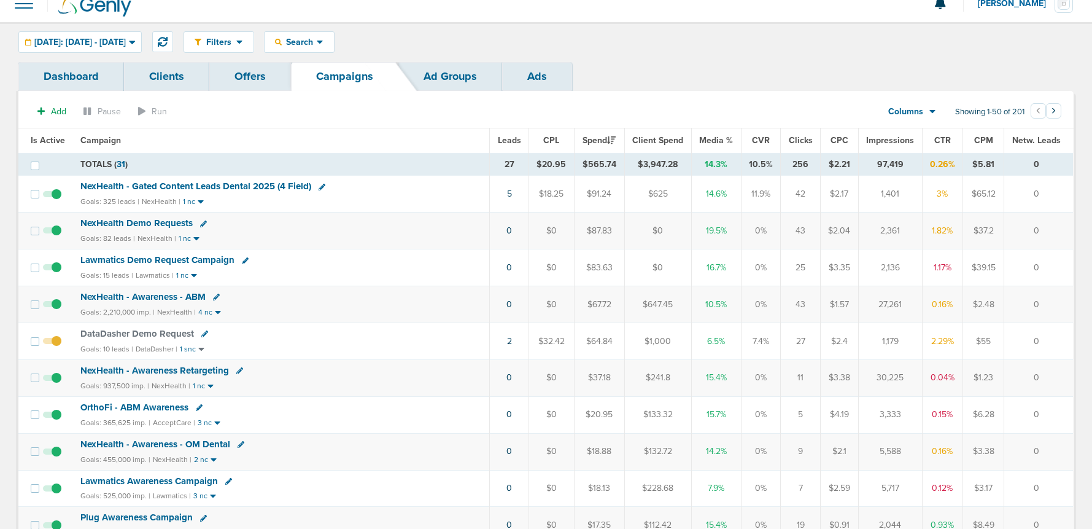
click at [203, 330] on icon at bounding box center [204, 333] width 7 height 7
select select
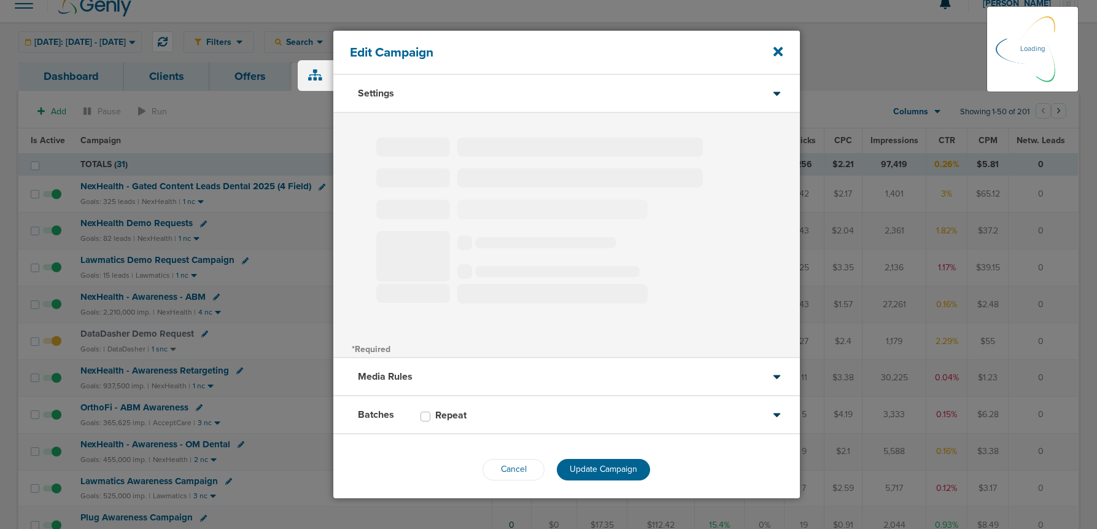
select select "1"
select select "2"
select select "4"
select select "6"
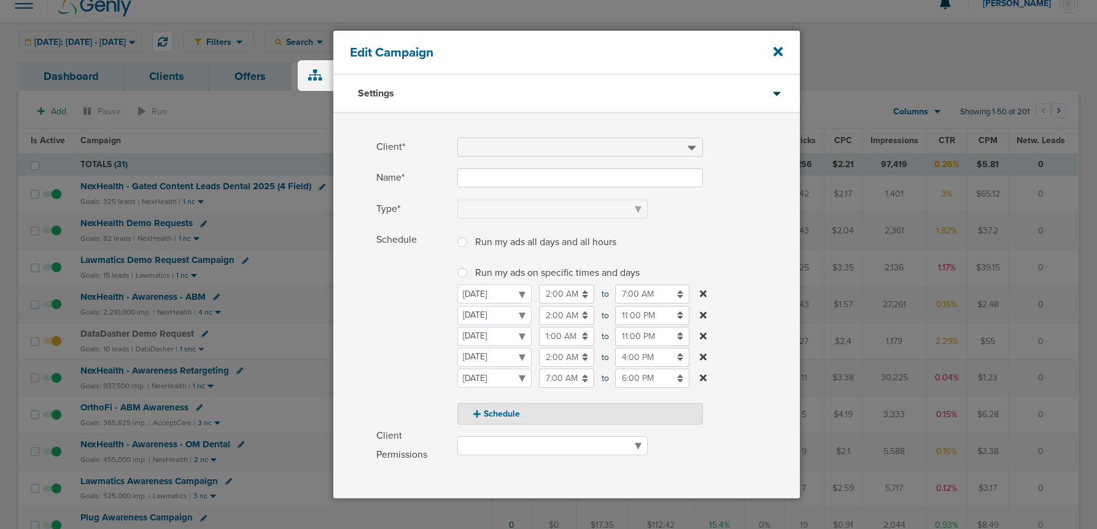
type input "DataDasher Demo Request"
select select "Leads"
radio input "true"
select select "readWrite"
click at [649, 294] on input "7:00 AM" at bounding box center [652, 293] width 74 height 19
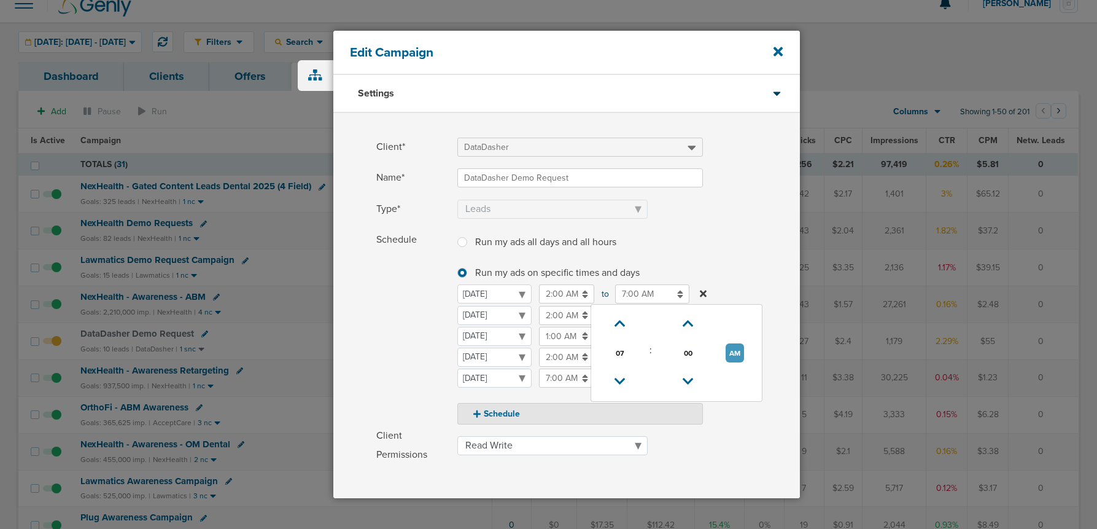
click at [735, 350] on button "AM" at bounding box center [735, 352] width 18 height 19
type input "7:00 PM"
click at [379, 343] on span "Schedule" at bounding box center [413, 327] width 74 height 194
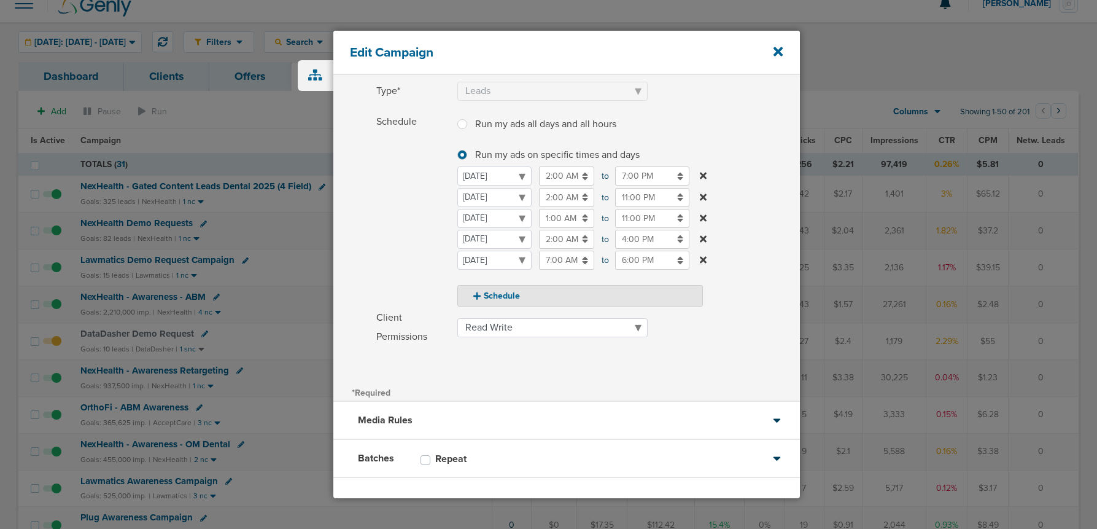
scroll to position [168, 0]
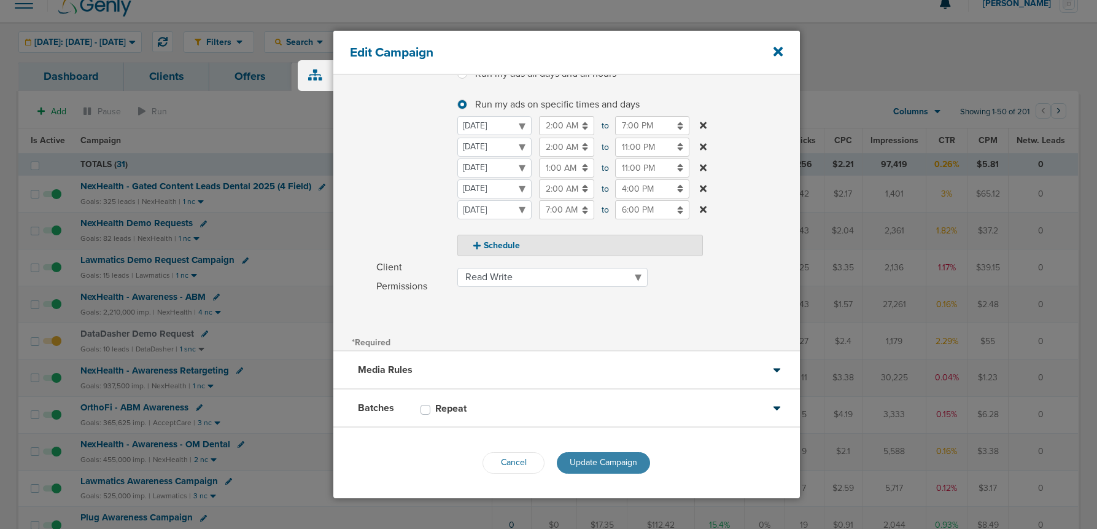
click at [592, 444] on span "Update Campaign" at bounding box center [604, 462] width 68 height 10
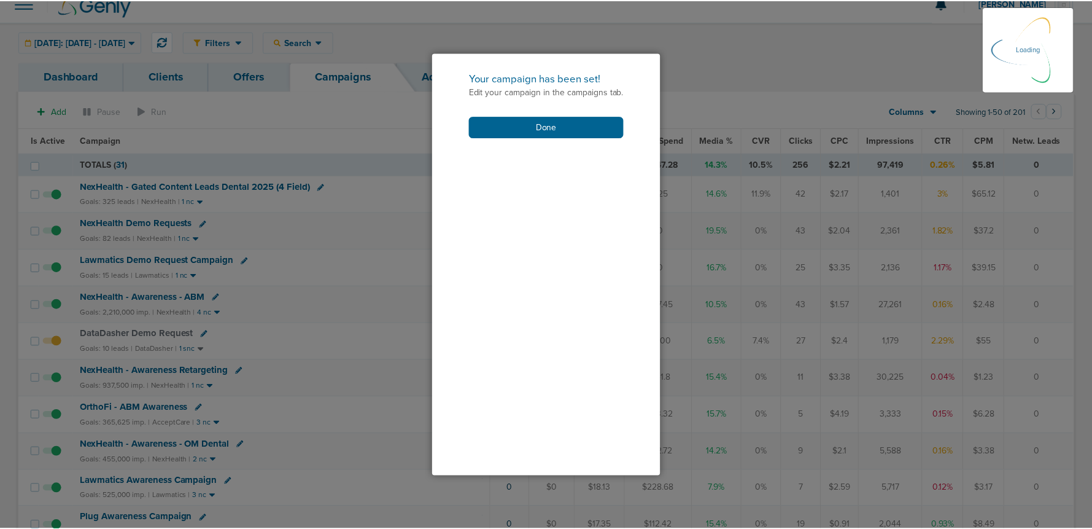
scroll to position [130, 0]
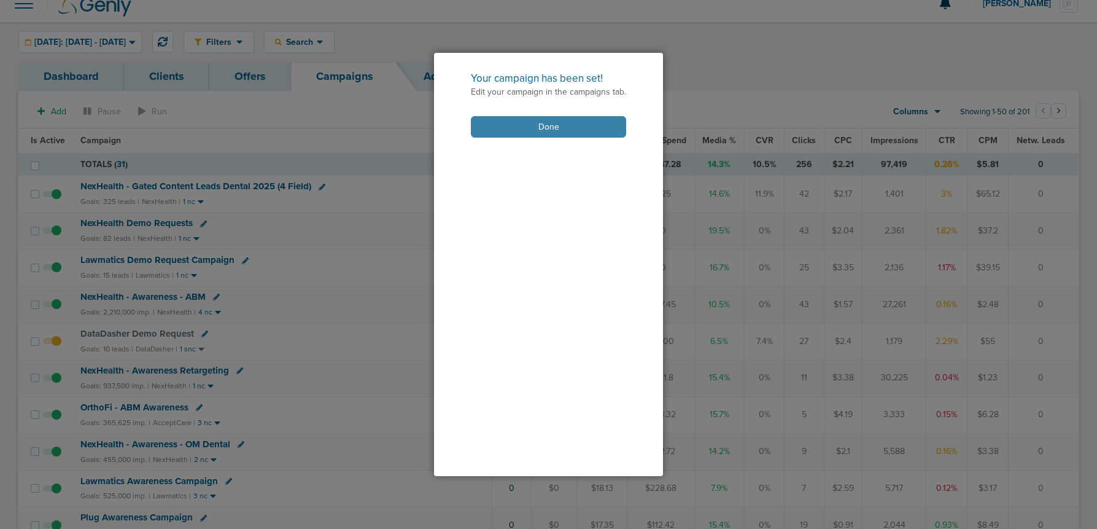
click at [537, 131] on button "Done" at bounding box center [548, 126] width 155 height 21
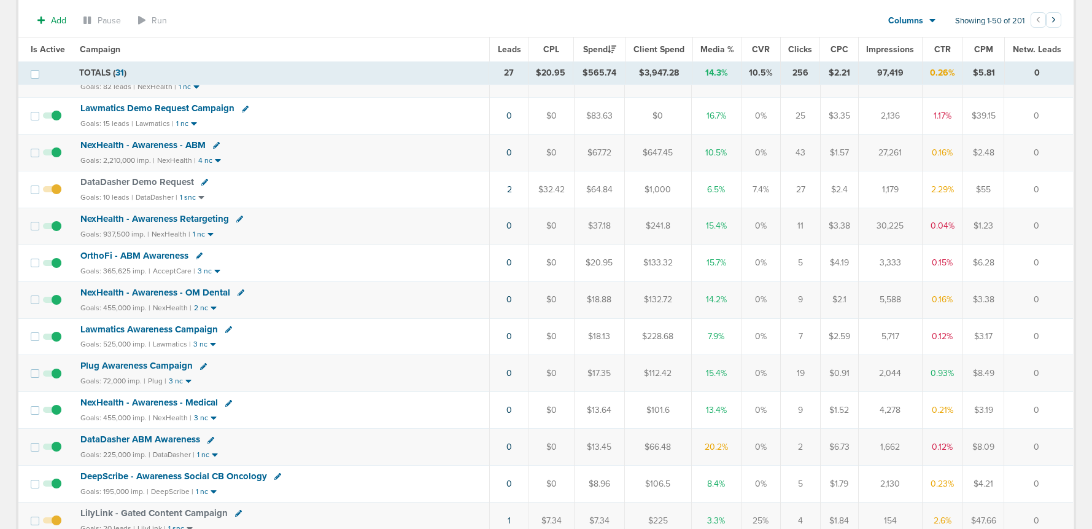
scroll to position [187, 0]
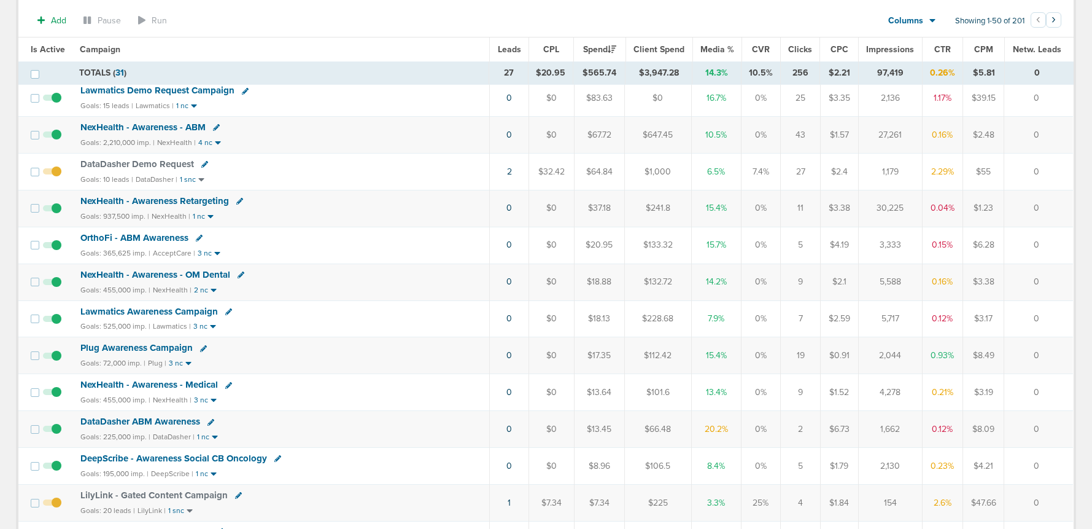
click at [166, 420] on span "DataDasher ABM Awareness" at bounding box center [140, 421] width 120 height 11
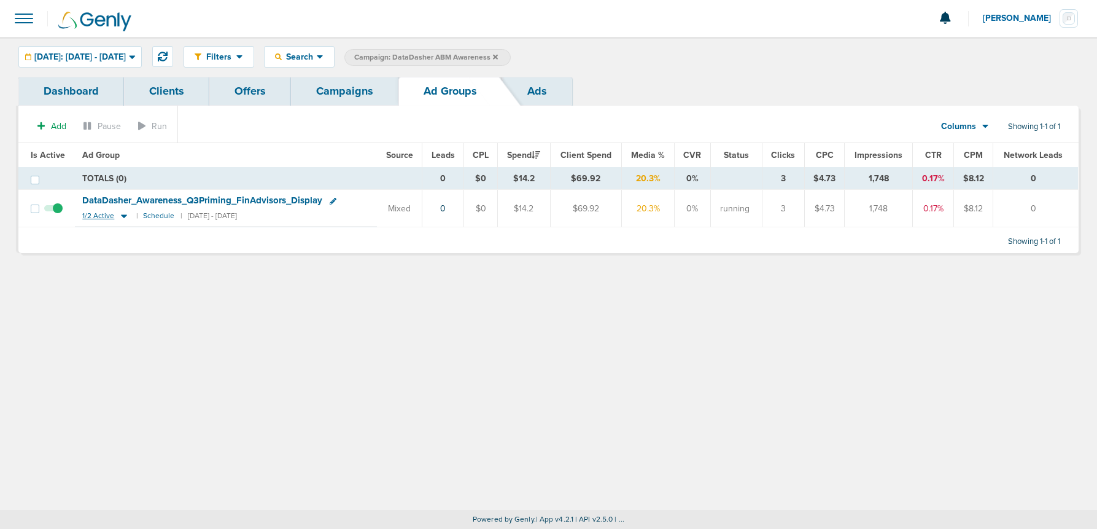
click at [122, 214] on icon at bounding box center [124, 216] width 12 height 10
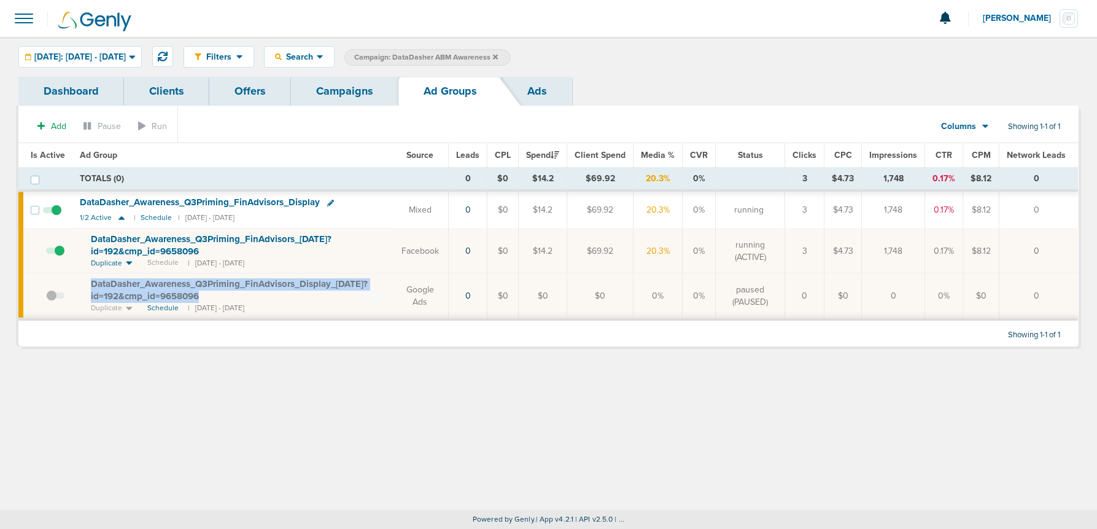
drag, startPoint x: 87, startPoint y: 282, endPoint x: 241, endPoint y: 299, distance: 155.6
click at [241, 299] on td "DataDasher_ Awareness_ Q3Priming_ FinAdvisors_ Display_ [DATE]?id=192&cmp_ id=9…" at bounding box center [231, 296] width 319 height 46
click at [121, 295] on span "DataDasher_ Awareness_ Q3Priming_ FinAdvisors_ Display_ [DATE]?id=192&cmp_ id=9…" at bounding box center [229, 289] width 277 height 23
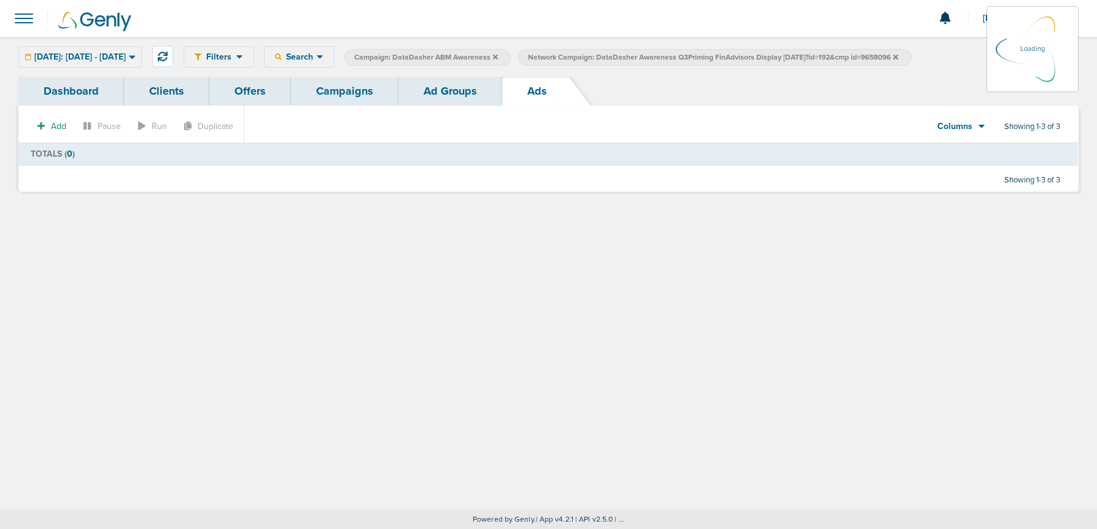
click at [462, 97] on link "Ad Groups" at bounding box center [450, 91] width 104 height 29
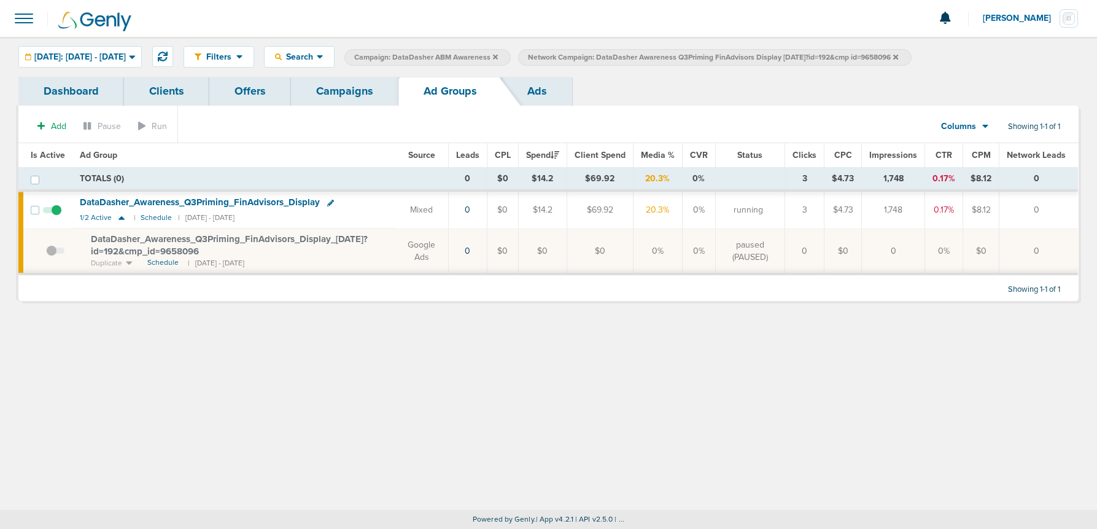
click at [839, 56] on icon at bounding box center [895, 56] width 5 height 5
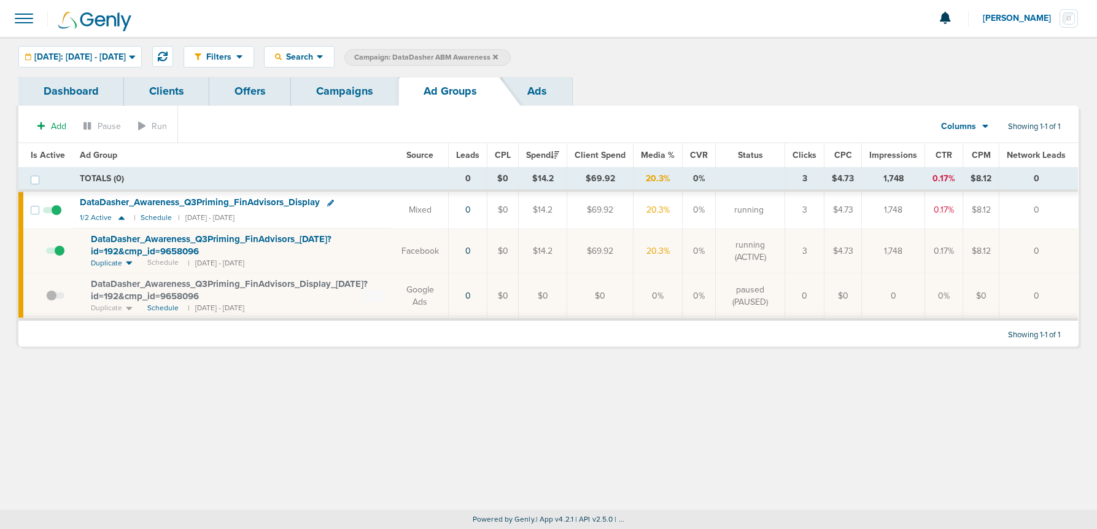
click at [171, 247] on span "DataDasher_ Awareness_ Q3Priming_ FinAdvisors_ [DATE]?id=192&cmp_ id=9658096" at bounding box center [211, 244] width 241 height 23
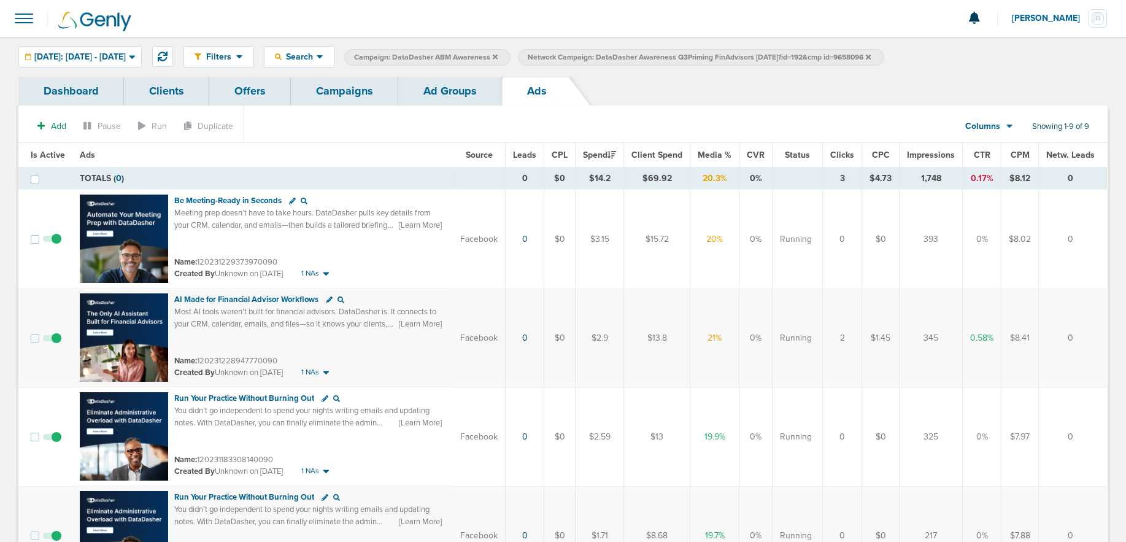
click at [351, 95] on link "Campaigns" at bounding box center [344, 91] width 107 height 29
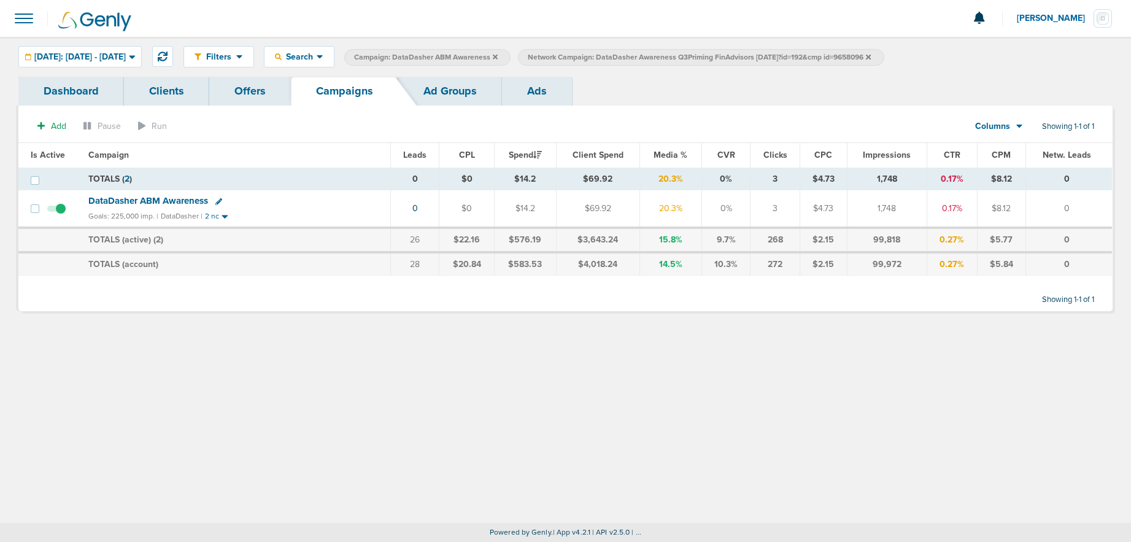
click at [839, 56] on icon at bounding box center [868, 56] width 5 height 5
click at [511, 56] on label "Campaign: DataDasher ABM Awareness" at bounding box center [427, 57] width 166 height 17
click at [498, 55] on icon at bounding box center [495, 56] width 5 height 7
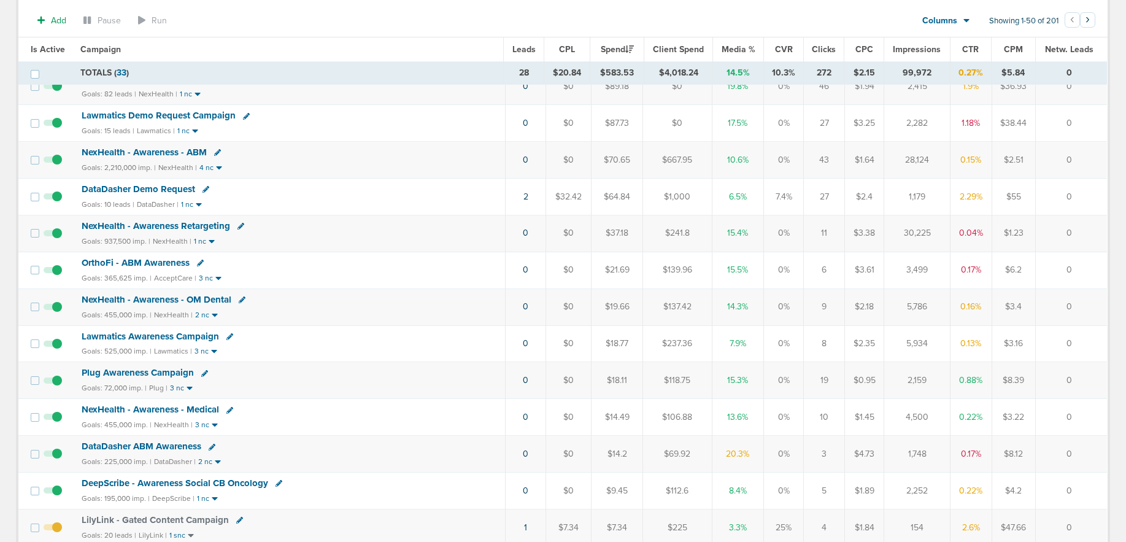
scroll to position [161, 0]
click at [131, 373] on span "Plug Awareness Campaign" at bounding box center [138, 373] width 112 height 11
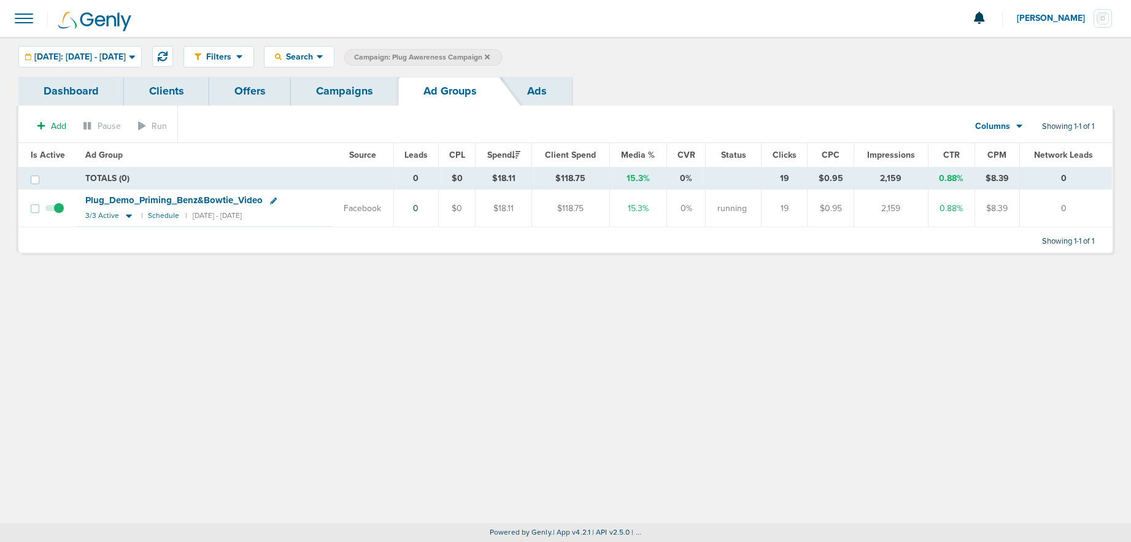
click at [124, 40] on div "Filters Active Only Settings Status Active Inactive Objectives MQL SQL Traffic …" at bounding box center [565, 57] width 1131 height 40
click at [121, 48] on div "[DATE]: [DATE] - [DATE]" at bounding box center [80, 57] width 122 height 20
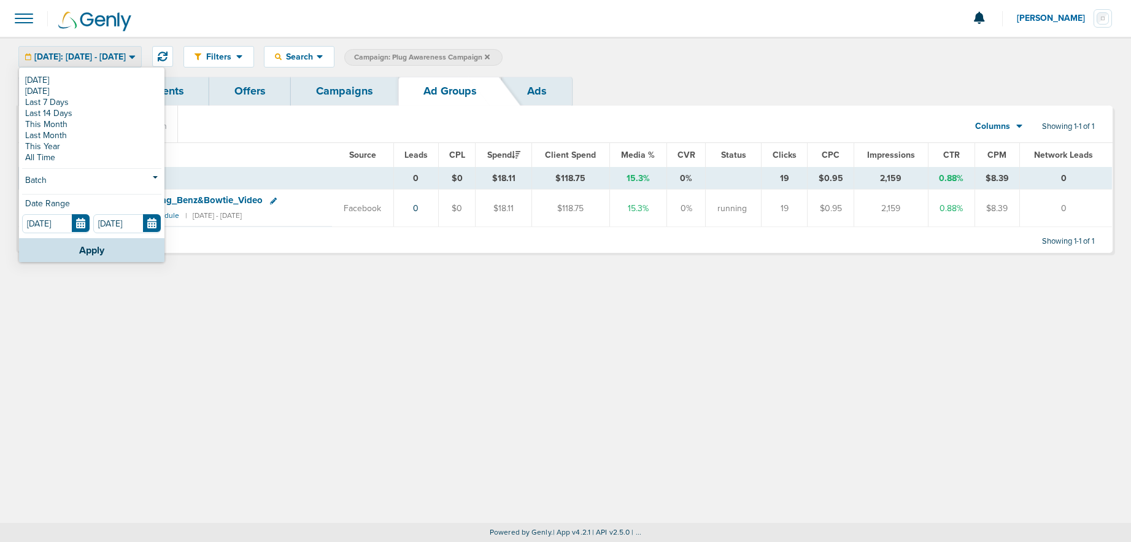
click at [115, 61] on div "[DATE]: [DATE] - [DATE]" at bounding box center [80, 57] width 122 height 20
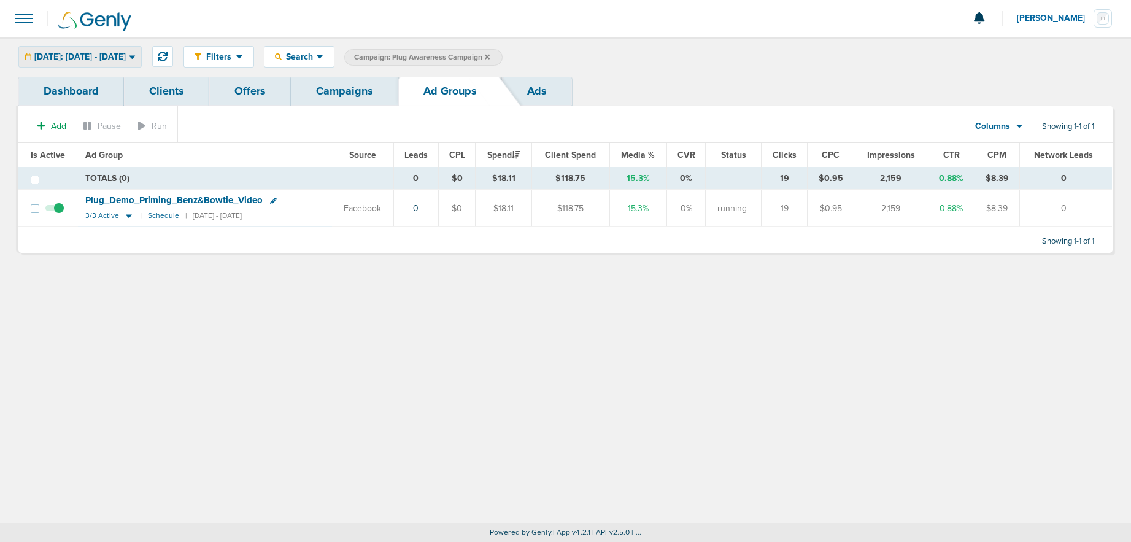
click at [117, 60] on span "[DATE]: [DATE] - [DATE]" at bounding box center [79, 57] width 91 height 9
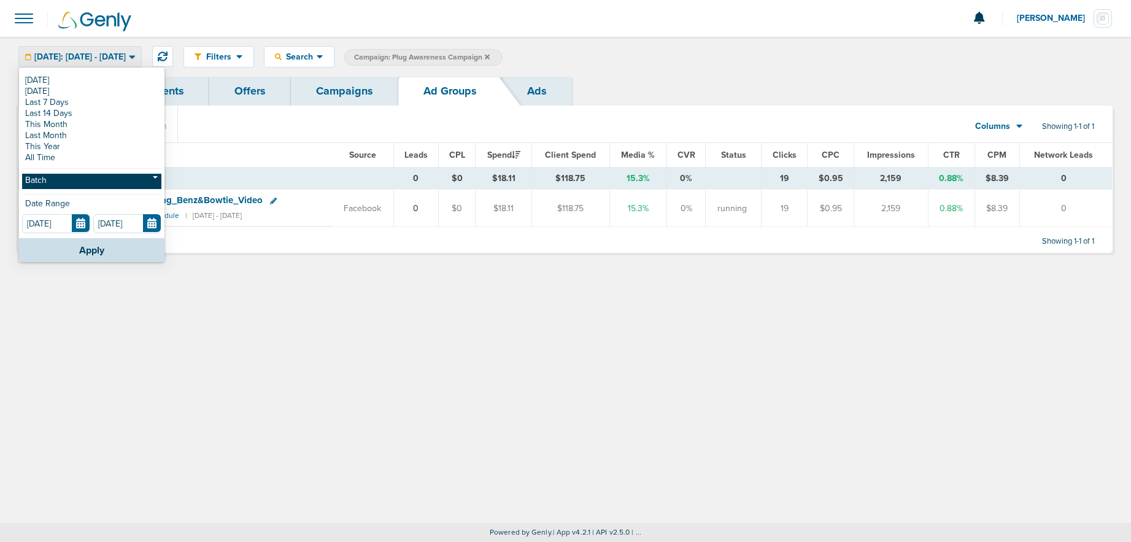
click at [68, 180] on link "Batch" at bounding box center [91, 181] width 139 height 15
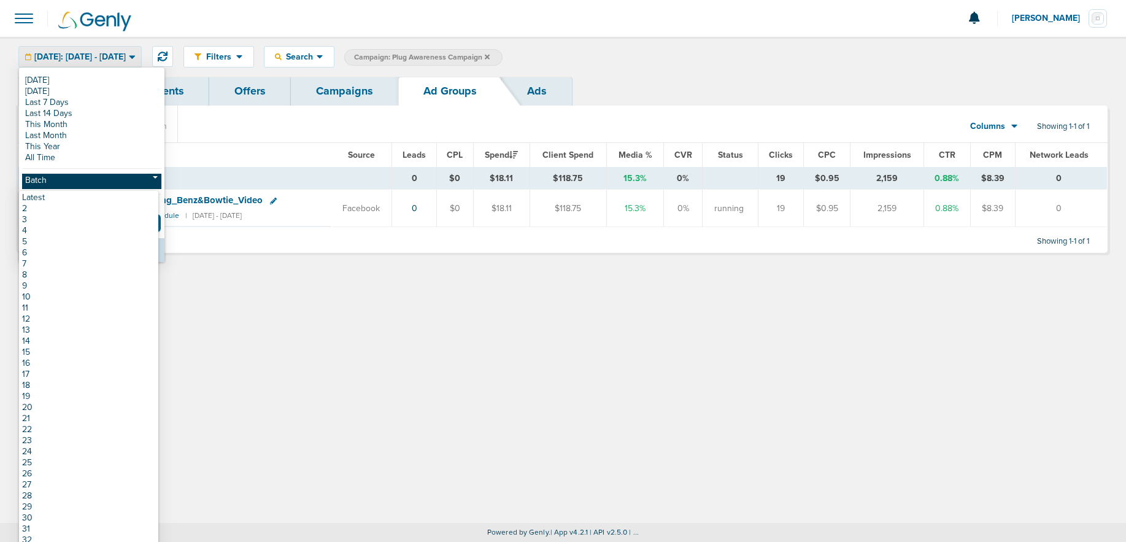
scroll to position [2, 0]
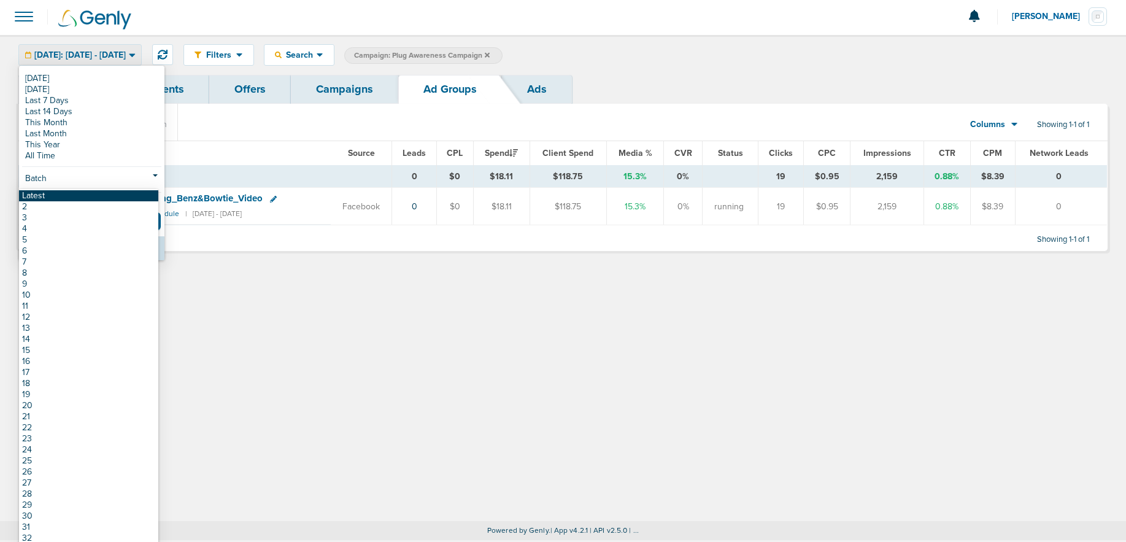
click at [69, 196] on link "Latest" at bounding box center [88, 195] width 139 height 11
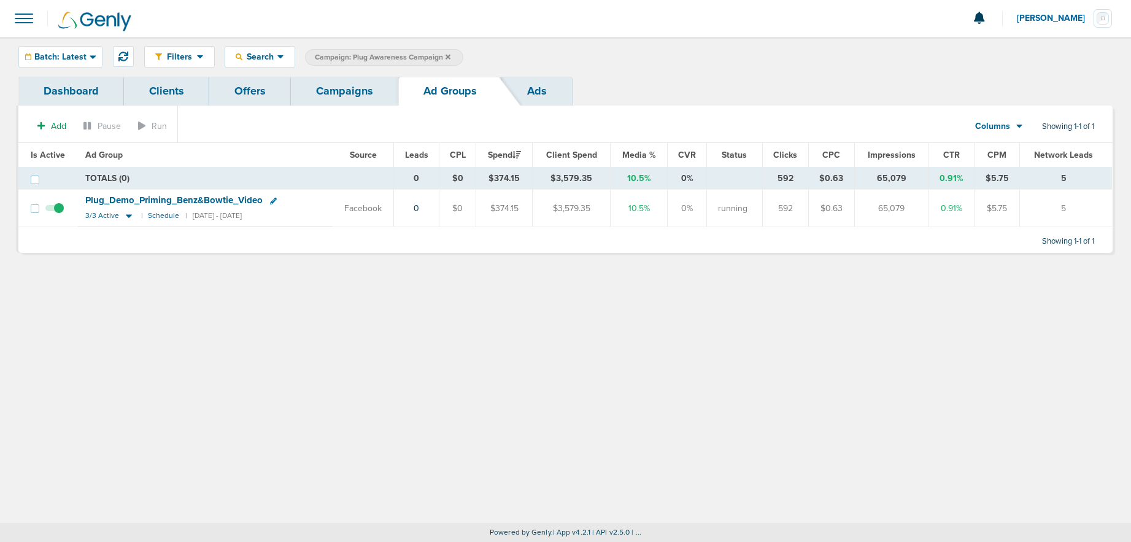
click at [324, 93] on link "Campaigns" at bounding box center [344, 91] width 107 height 29
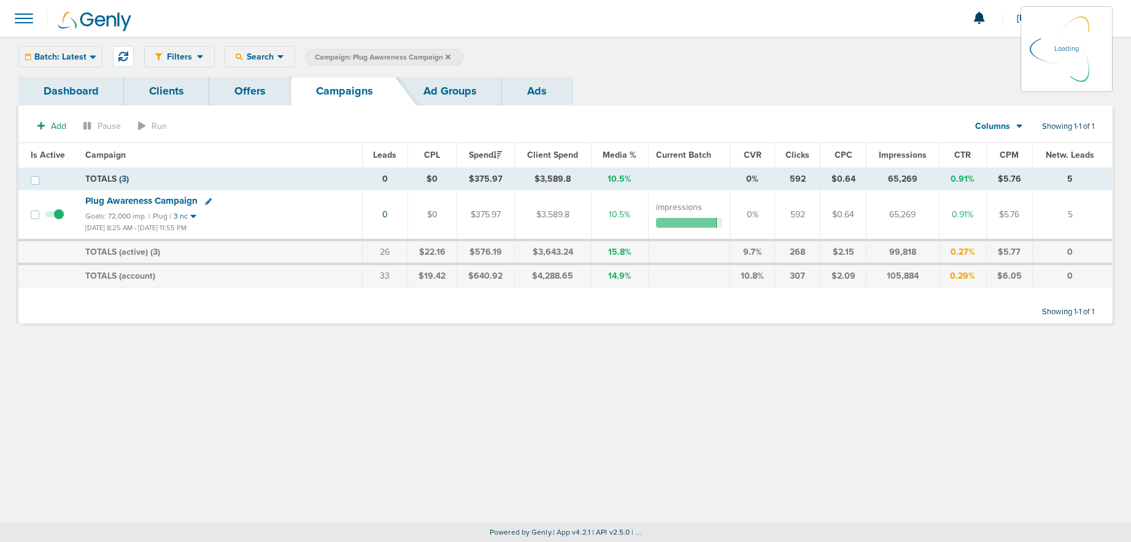
click at [447, 57] on icon at bounding box center [448, 56] width 5 height 5
drag, startPoint x: 140, startPoint y: 202, endPoint x: 131, endPoint y: 201, distance: 9.2
click at [140, 202] on span "Plug Awareness Campaign" at bounding box center [141, 200] width 112 height 11
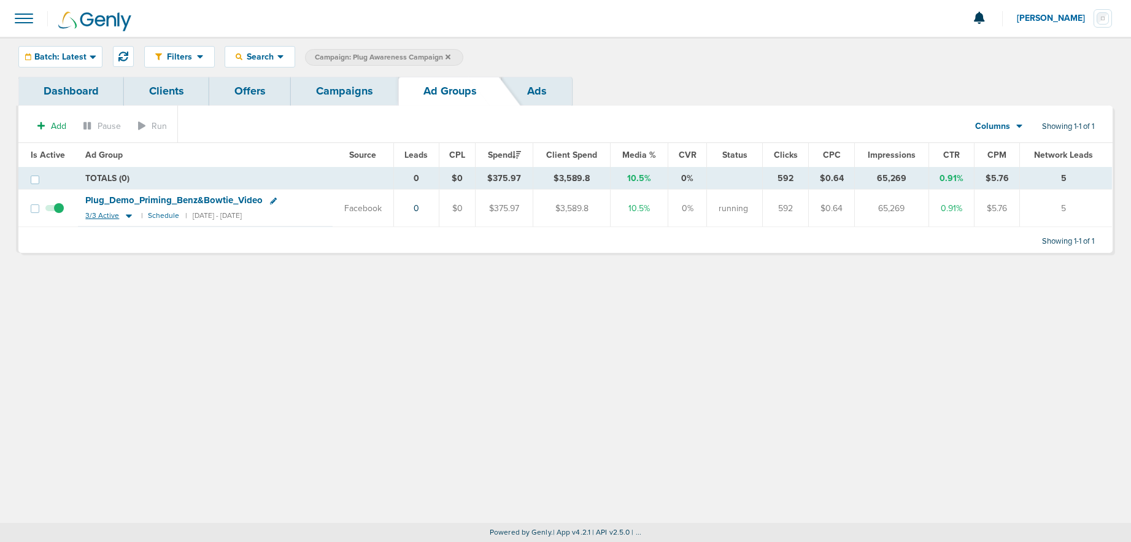
click at [128, 216] on icon at bounding box center [129, 216] width 12 height 10
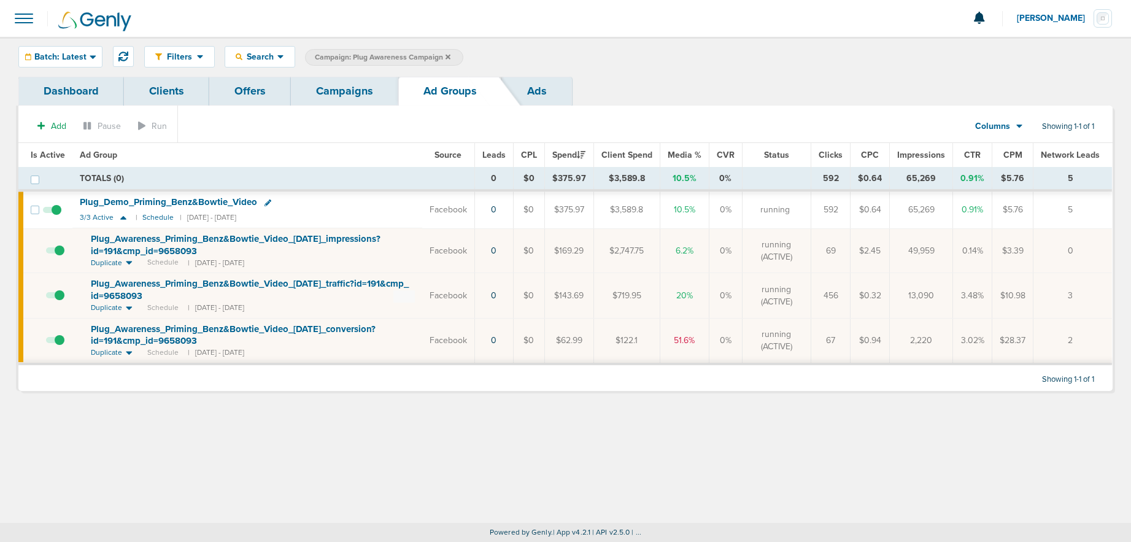
click at [355, 90] on link "Campaigns" at bounding box center [344, 91] width 107 height 29
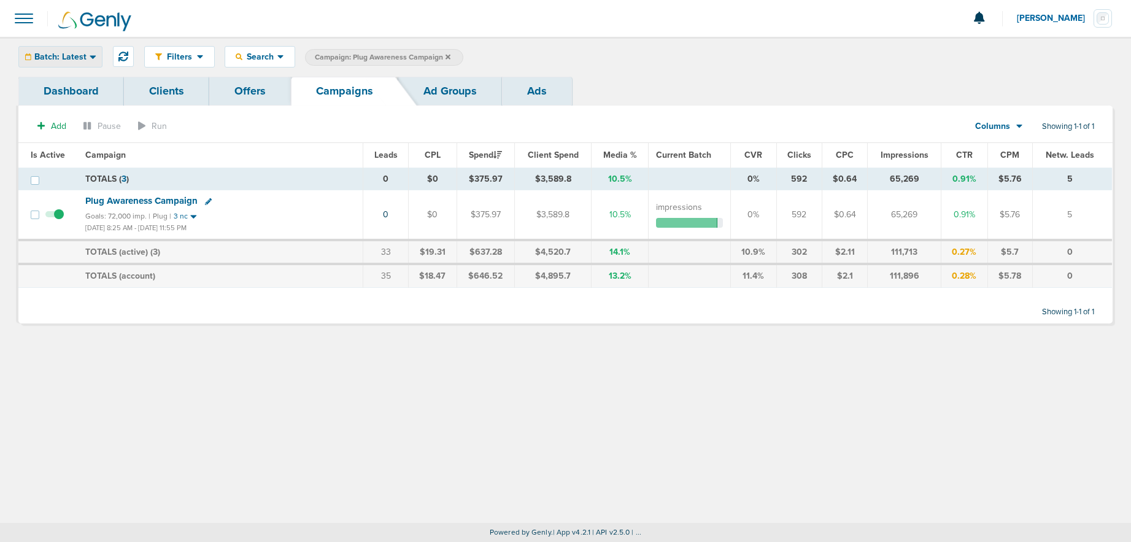
click at [58, 60] on span "Batch: Latest" at bounding box center [60, 57] width 52 height 9
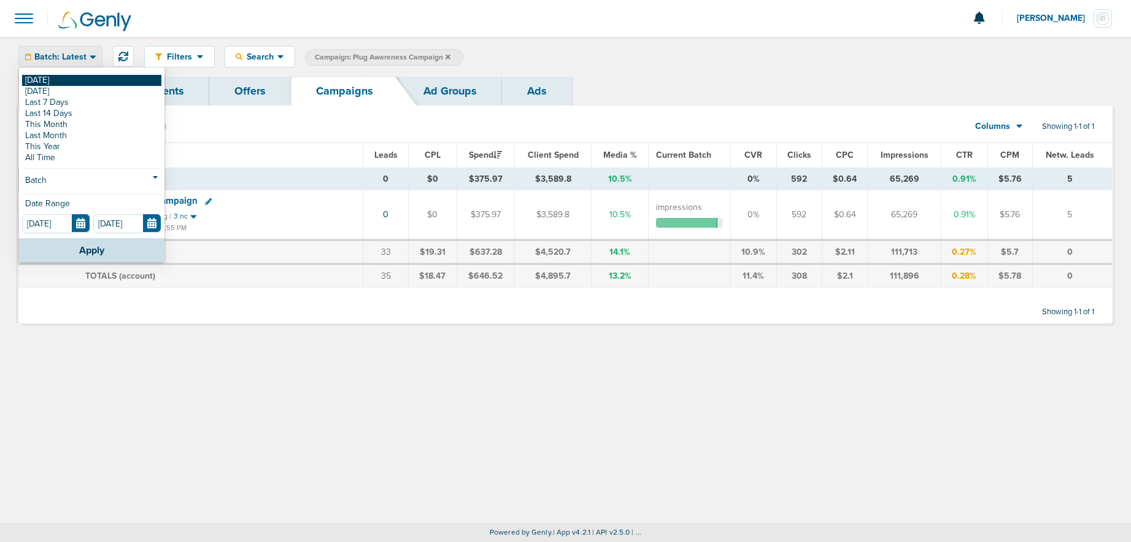
click at [51, 78] on link "[DATE]" at bounding box center [91, 80] width 139 height 11
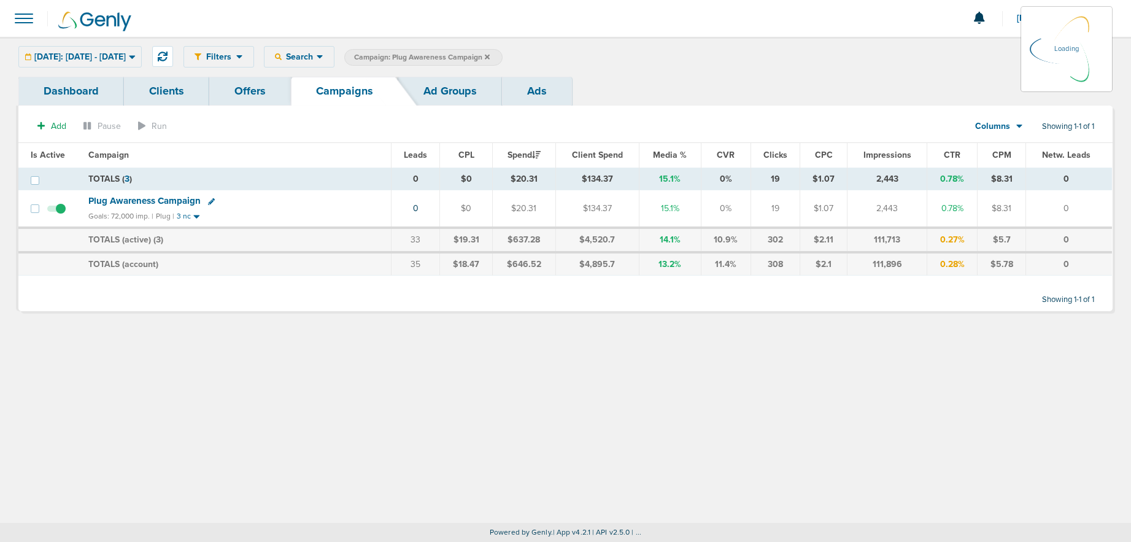
click at [490, 55] on icon at bounding box center [487, 56] width 5 height 5
click at [490, 58] on icon at bounding box center [487, 56] width 5 height 5
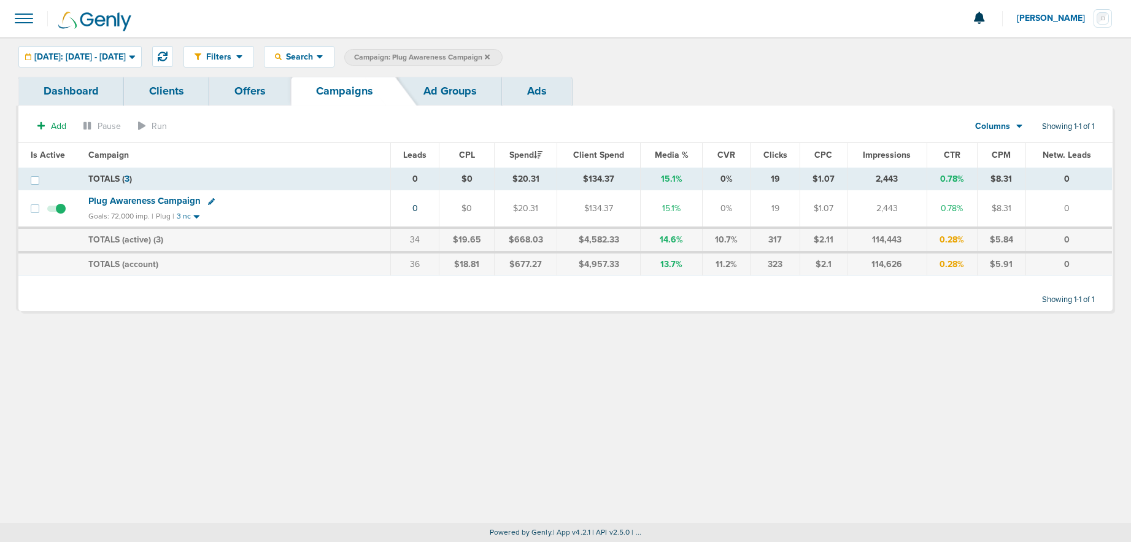
click at [490, 56] on span "Campaign: Plug Awareness Campaign" at bounding box center [422, 57] width 136 height 10
click at [490, 56] on icon at bounding box center [487, 56] width 5 height 7
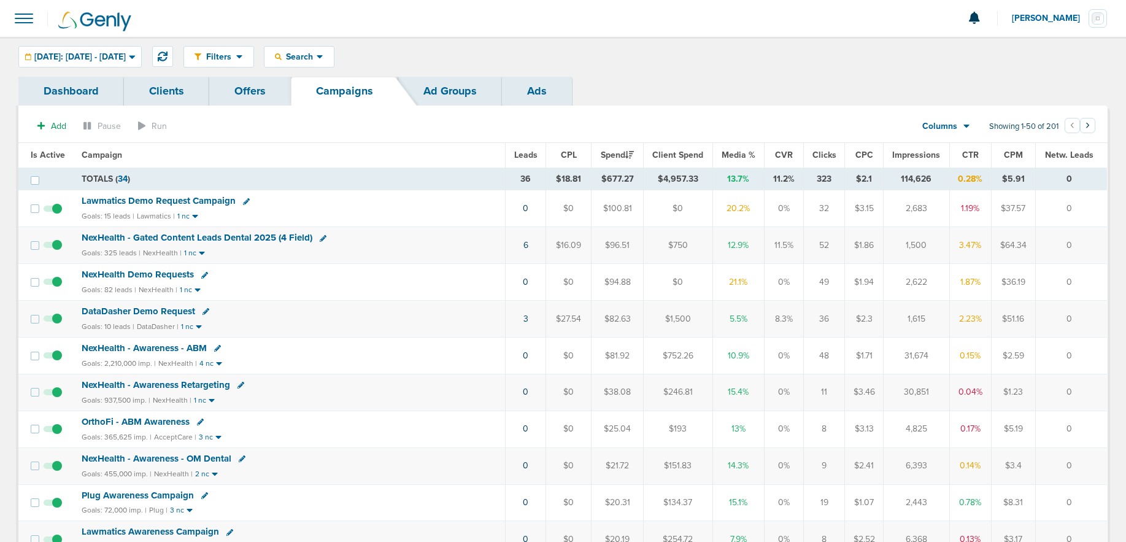
click at [150, 423] on span "OrthoFi - ABM Awareness" at bounding box center [136, 421] width 108 height 11
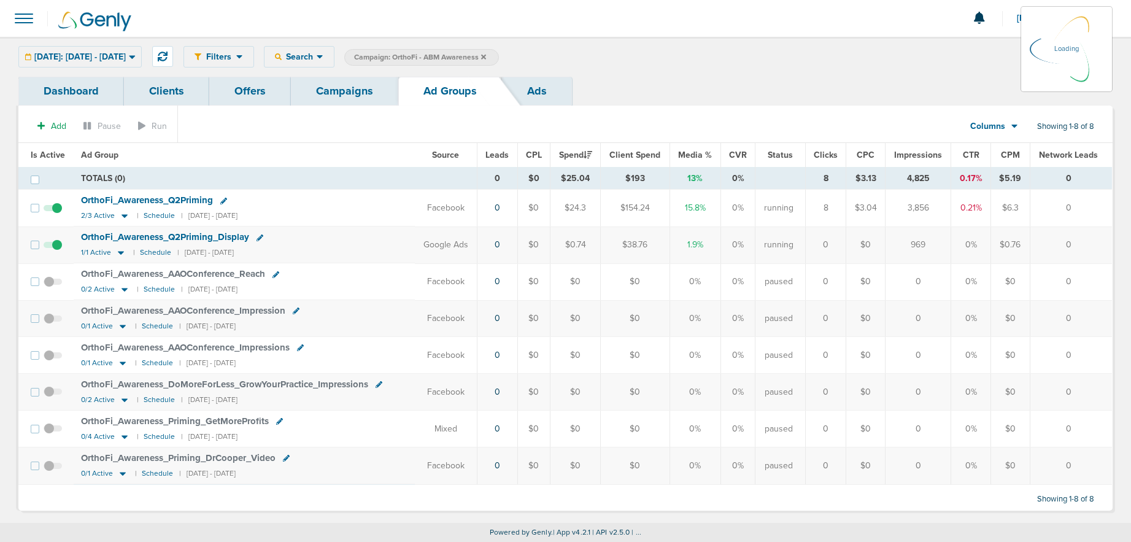
click at [486, 57] on icon at bounding box center [483, 56] width 5 height 5
click at [486, 55] on icon at bounding box center [483, 56] width 5 height 7
click at [486, 58] on icon at bounding box center [483, 56] width 5 height 5
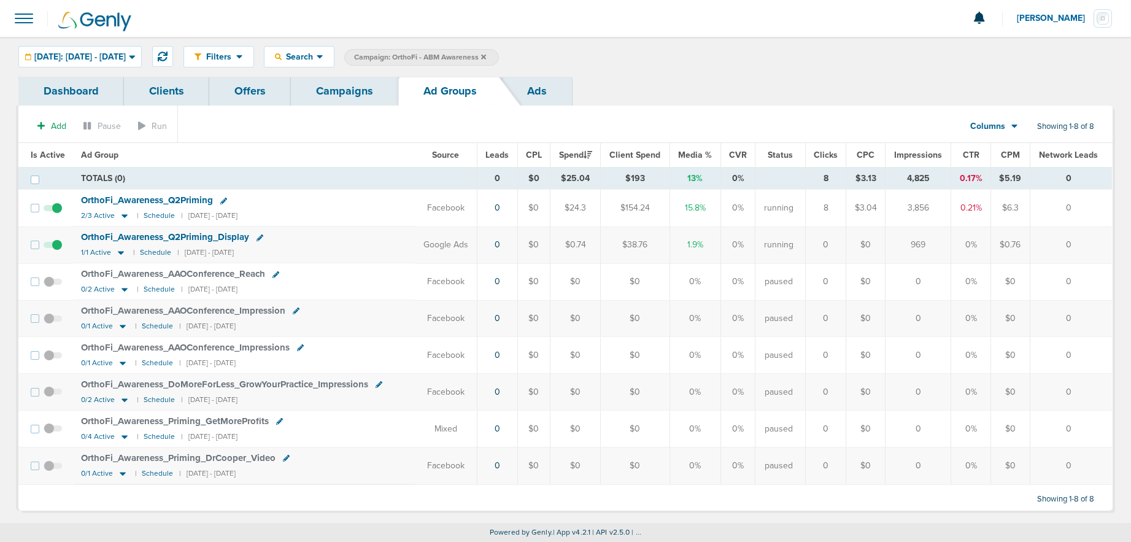
click at [486, 55] on icon at bounding box center [483, 56] width 5 height 7
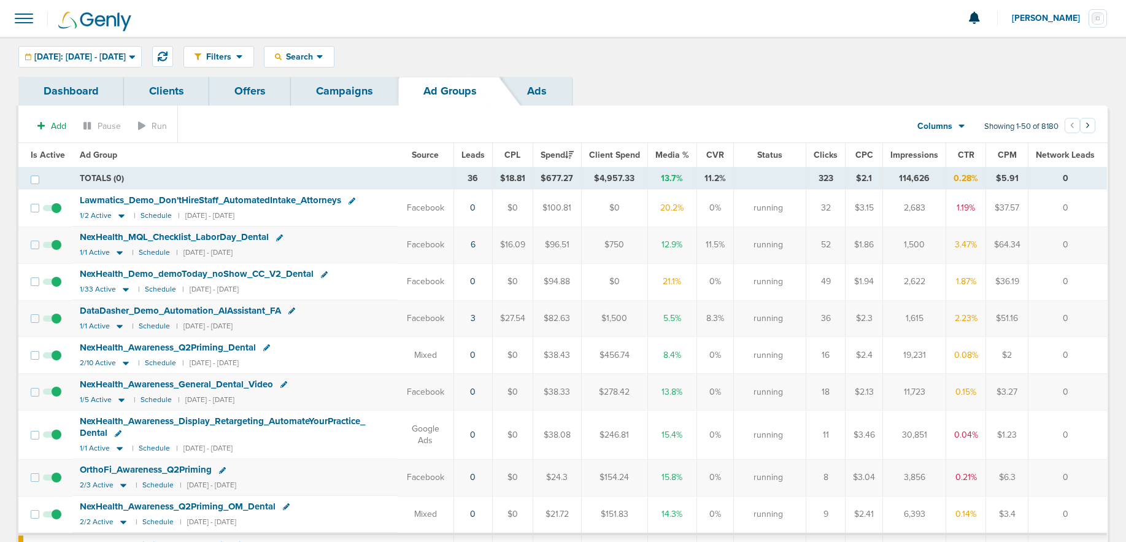
click at [316, 89] on link "Campaigns" at bounding box center [344, 91] width 107 height 29
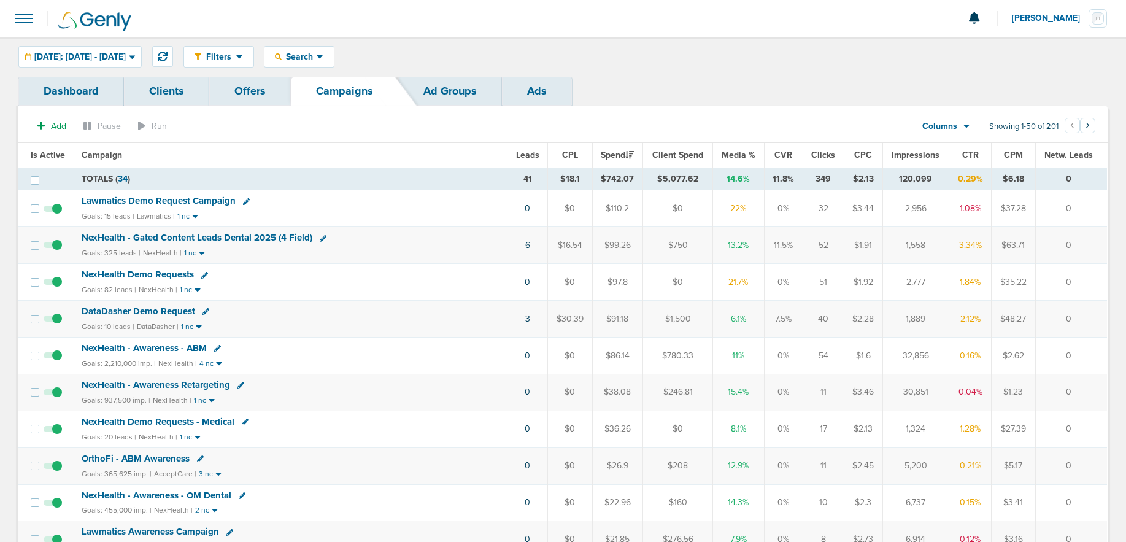
click at [134, 314] on span "DataDasher Demo Request" at bounding box center [139, 311] width 114 height 11
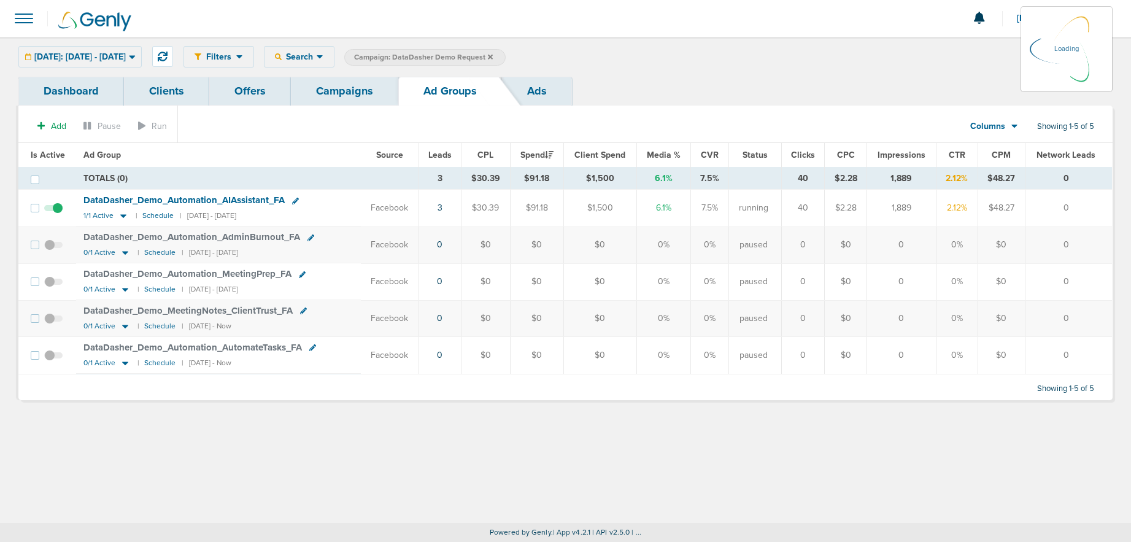
click at [153, 196] on span "DataDasher_ Demo_ Automation_ AIAssistant_ FA" at bounding box center [183, 200] width 201 height 11
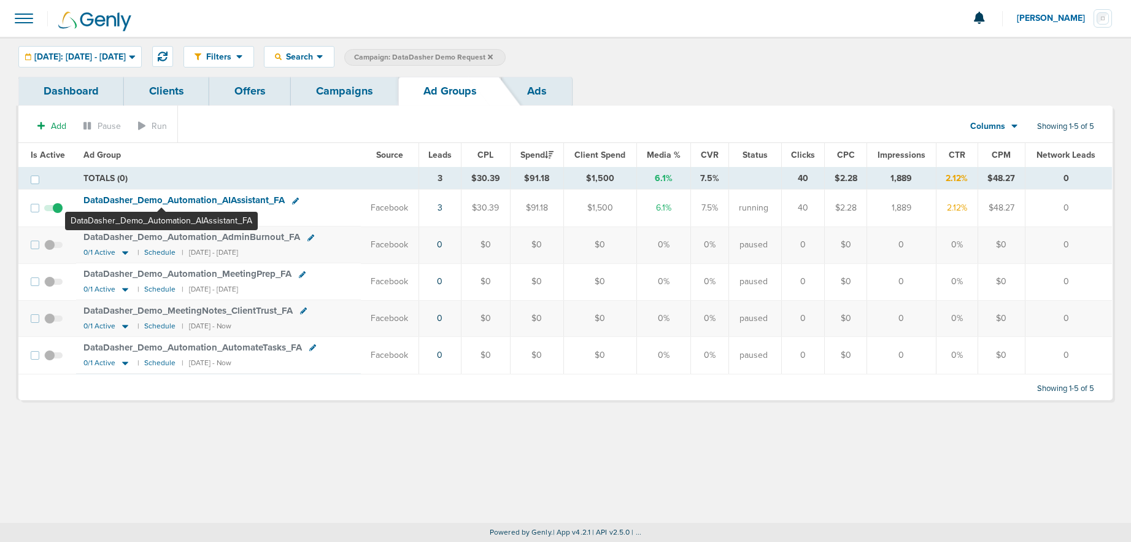
click at [161, 199] on span "DataDasher_ Demo_ Automation_ AIAssistant_ FA" at bounding box center [183, 200] width 201 height 11
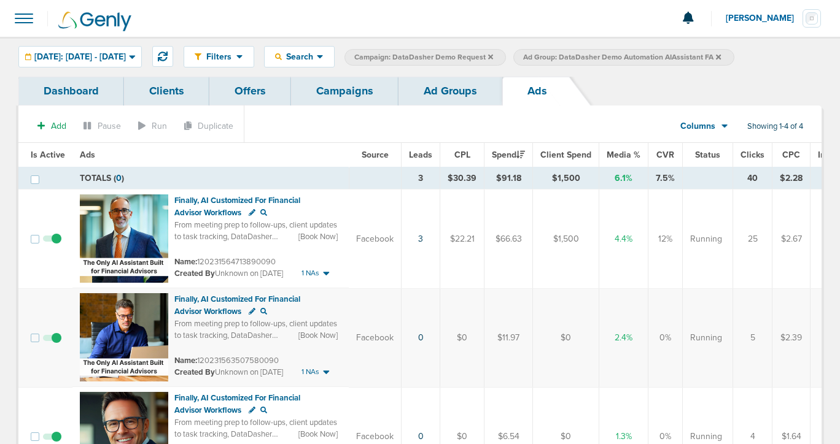
click at [309, 88] on link "Campaigns" at bounding box center [344, 91] width 107 height 29
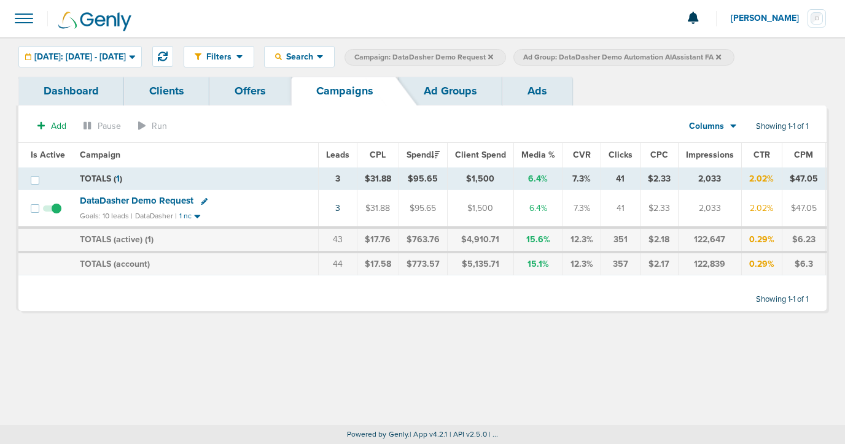
click at [493, 56] on icon at bounding box center [490, 56] width 5 height 7
click at [565, 54] on label "Ad Group: DataDasher Demo Automation AIAssistant FA" at bounding box center [454, 57] width 220 height 17
click at [552, 55] on icon at bounding box center [549, 56] width 5 height 5
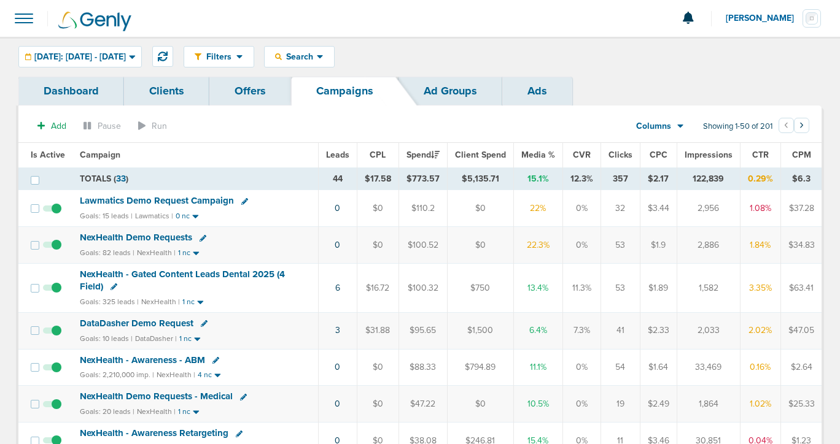
click at [201, 321] on icon at bounding box center [204, 323] width 7 height 7
select select
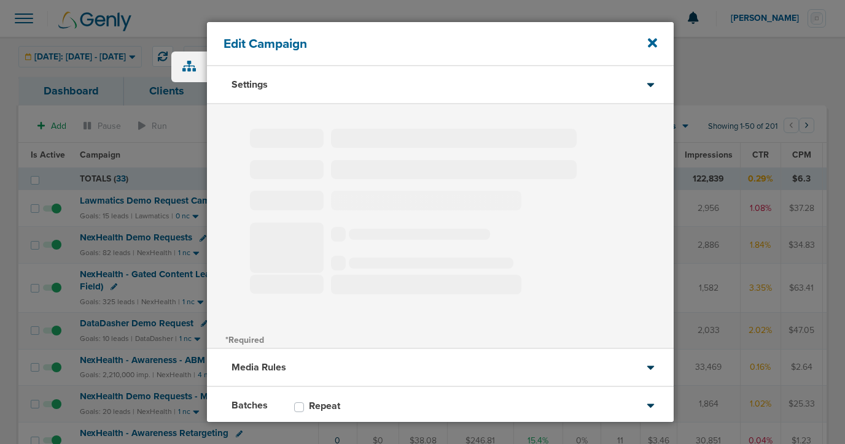
type input "DataDasher Demo Request"
select select "Leads"
radio input "true"
select select "readWrite"
select select "1"
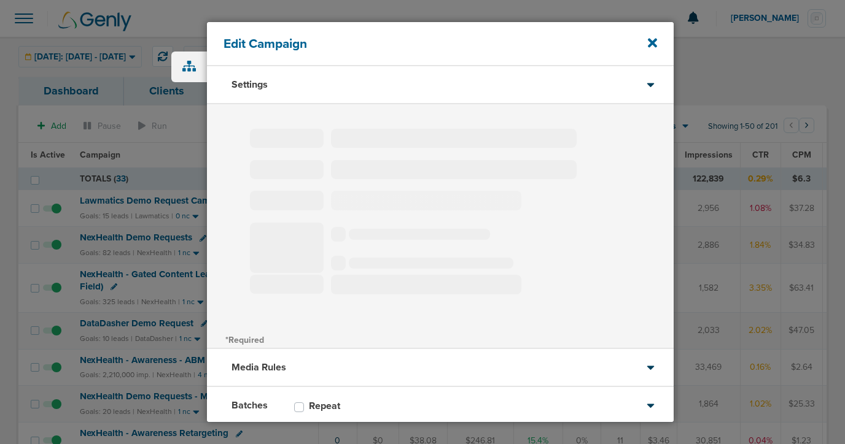
select select "2"
select select "4"
select select "6"
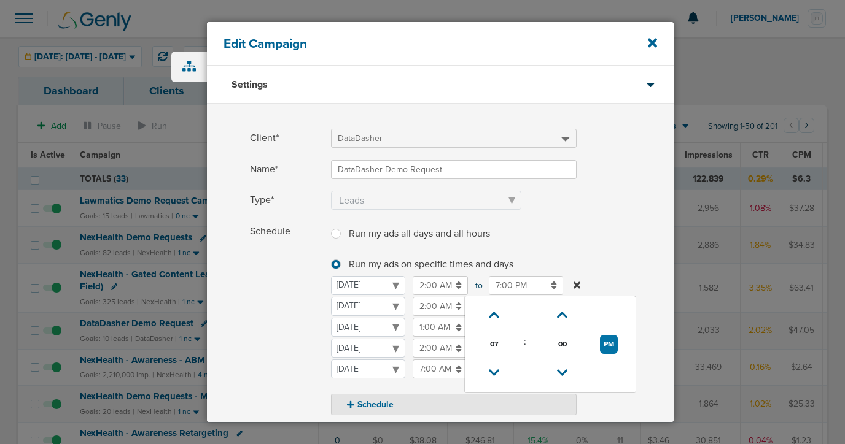
click at [502, 285] on input "7:00 PM" at bounding box center [526, 285] width 74 height 19
click at [492, 371] on icon at bounding box center [494, 373] width 11 height 7
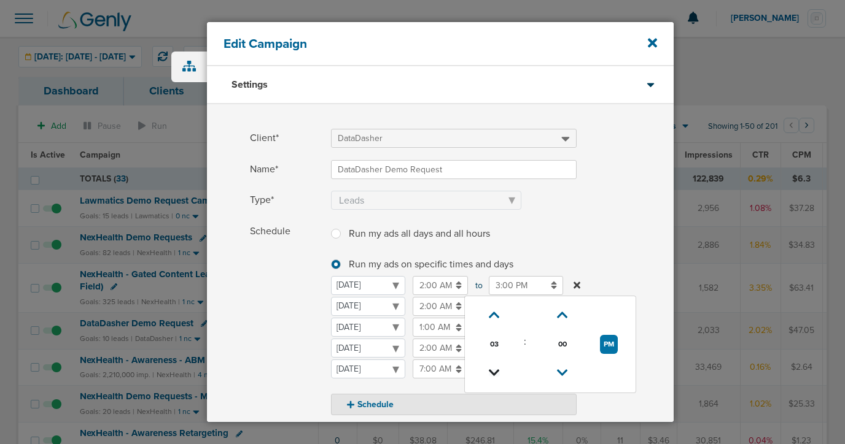
click at [495, 373] on icon at bounding box center [494, 373] width 11 height 7
type input "2:00 PM"
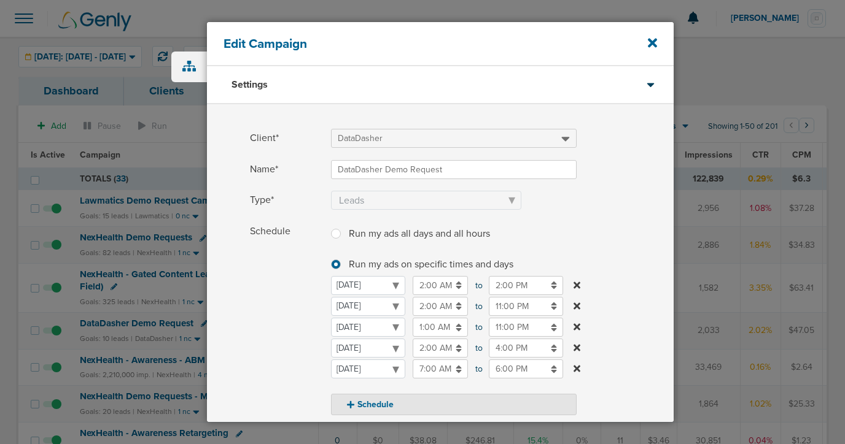
click at [244, 292] on div "Schedule Run my ads all days and all hours Run my ads all days and all hours Ru…" at bounding box center [440, 319] width 467 height 194
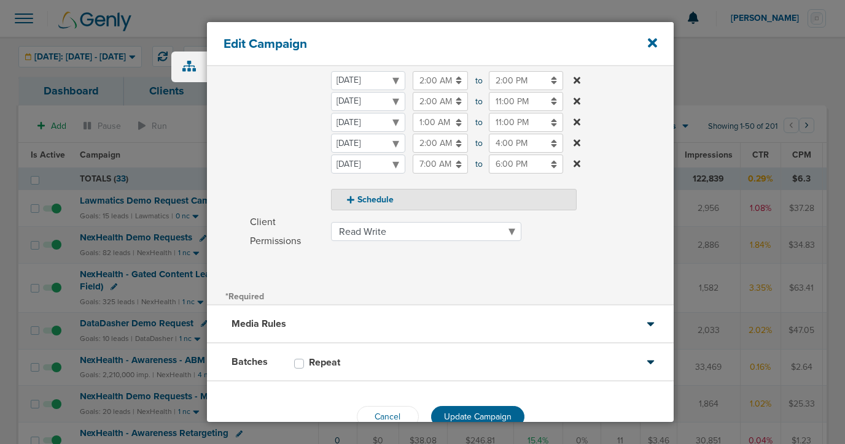
scroll to position [235, 0]
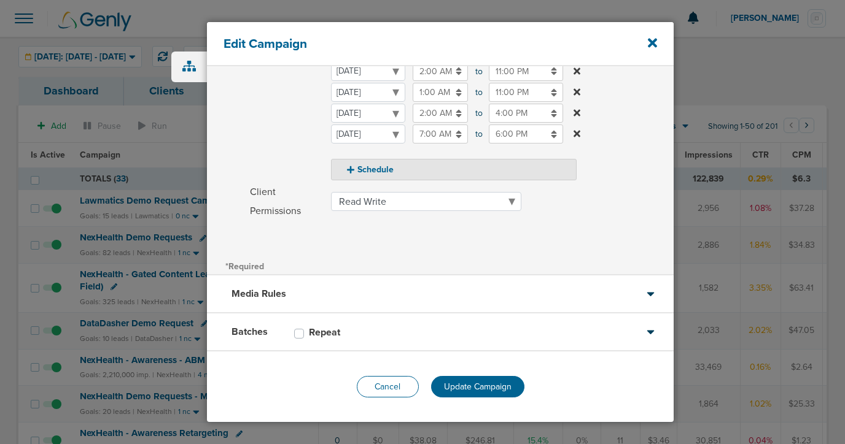
click at [412, 380] on button "Cancel" at bounding box center [388, 386] width 62 height 21
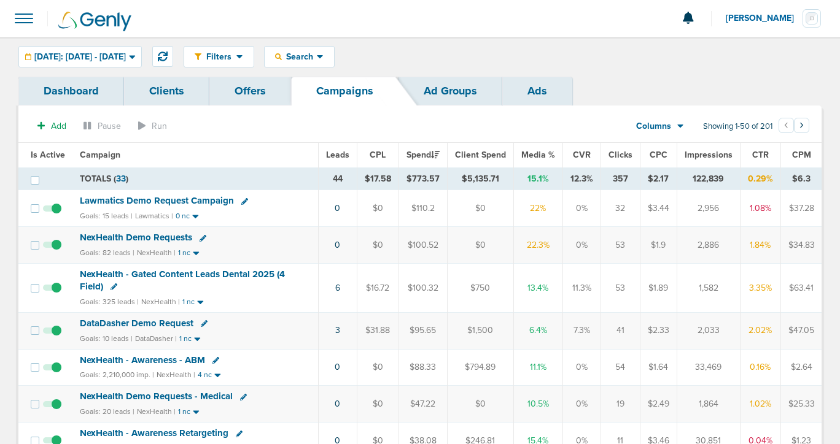
click at [203, 324] on icon at bounding box center [204, 323] width 7 height 7
select select
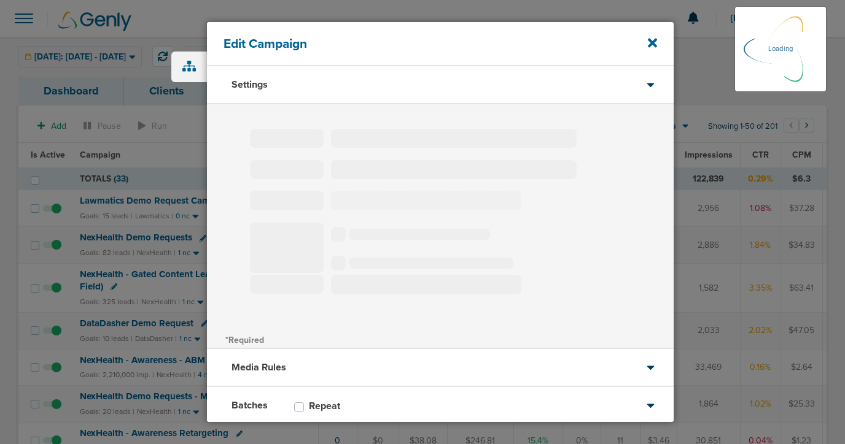
type input "DataDasher Demo Request"
select select "Leads"
radio input "true"
select select "readWrite"
select select "1"
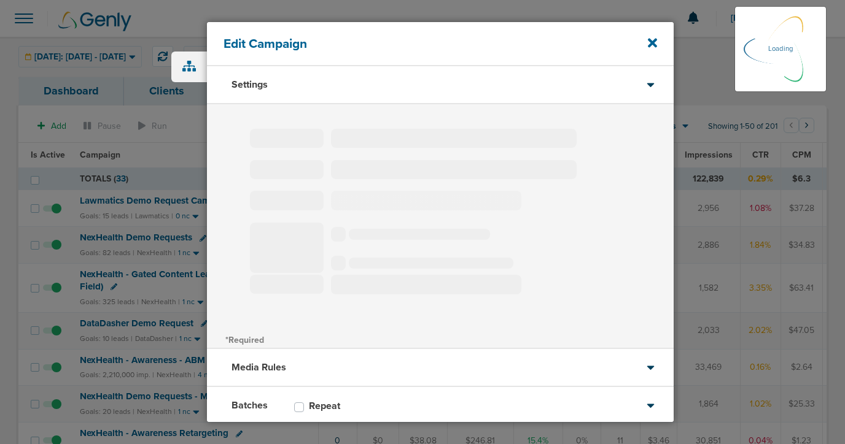
select select "2"
select select "4"
select select "6"
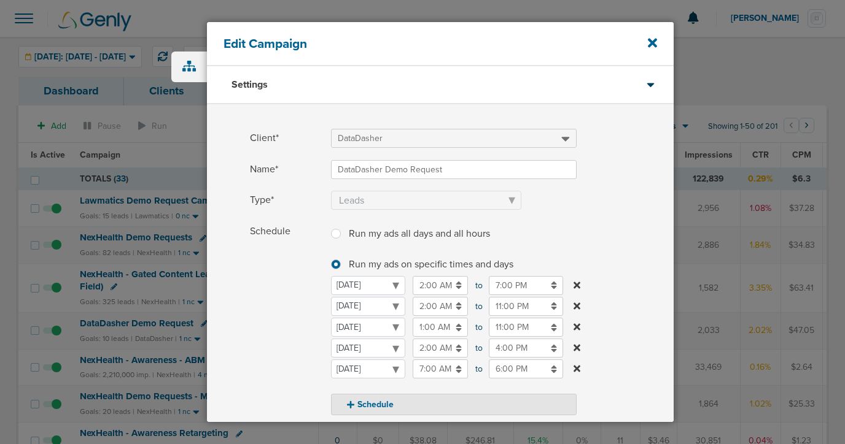
click at [506, 303] on input "11:00 PM" at bounding box center [526, 306] width 74 height 19
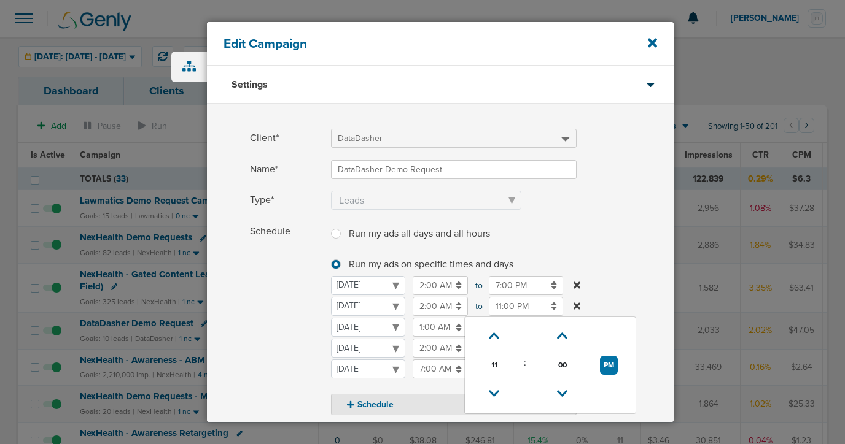
click at [501, 290] on input "7:00 PM" at bounding box center [526, 285] width 74 height 19
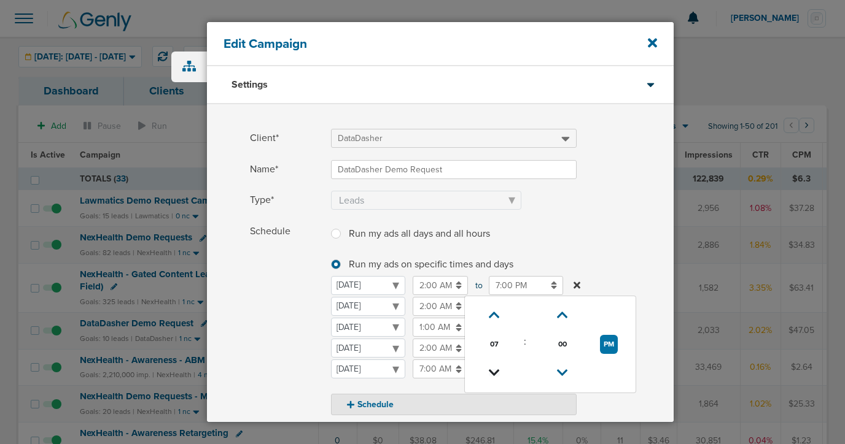
click at [493, 370] on icon at bounding box center [494, 373] width 11 height 7
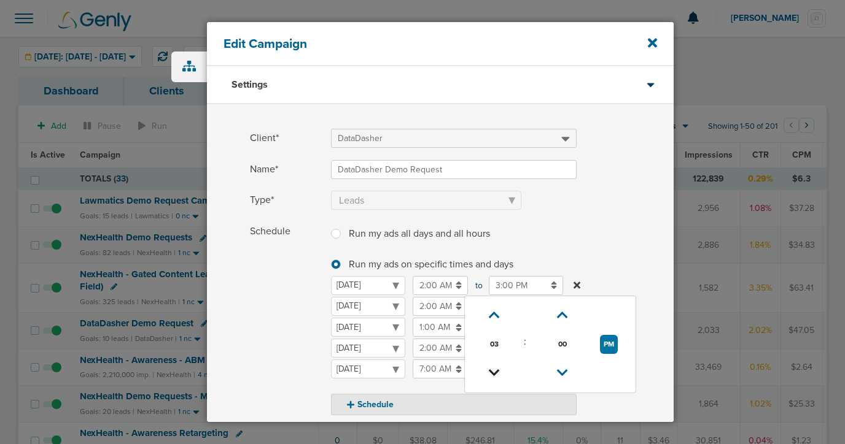
type input "2:00 PM"
click at [262, 335] on span "Schedule" at bounding box center [287, 319] width 74 height 194
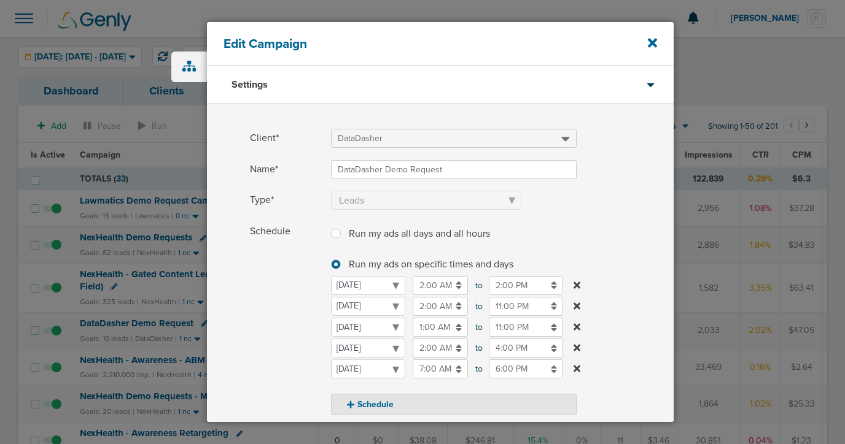
scroll to position [235, 0]
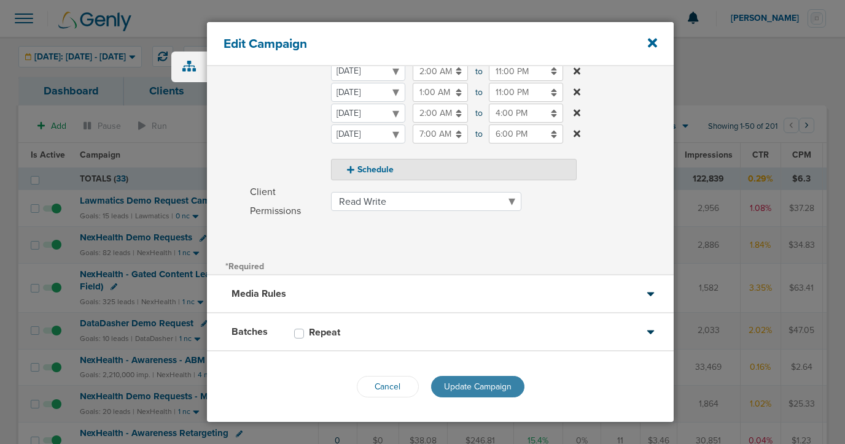
click at [492, 382] on span "Update Campaign" at bounding box center [478, 387] width 68 height 10
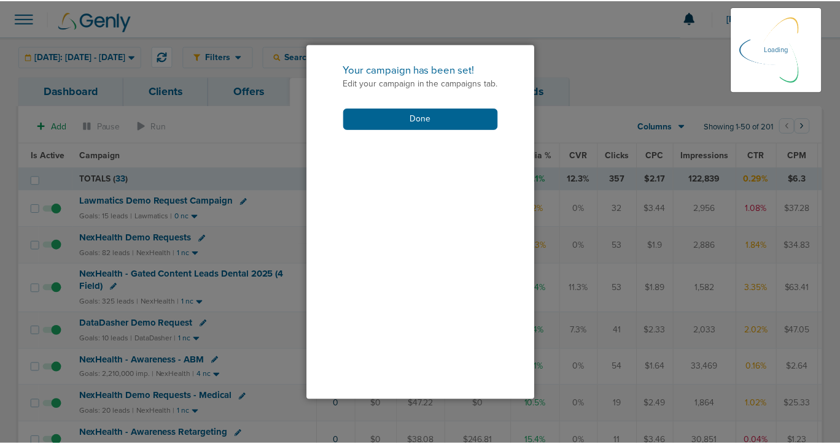
scroll to position [196, 0]
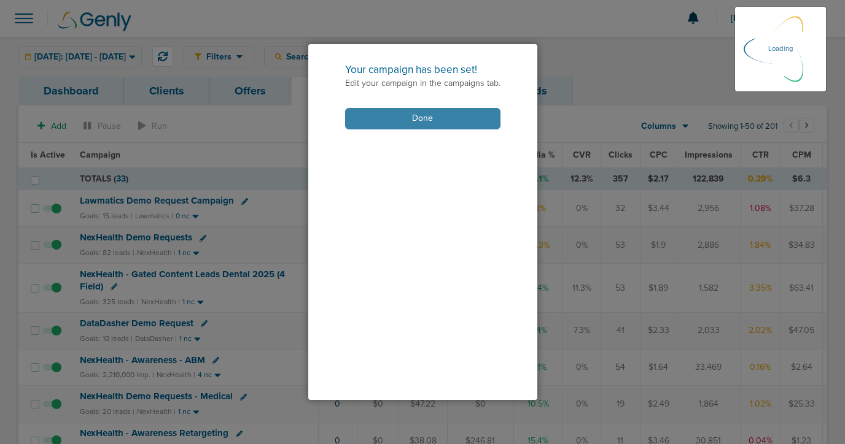
click at [373, 115] on button "Done" at bounding box center [422, 118] width 155 height 21
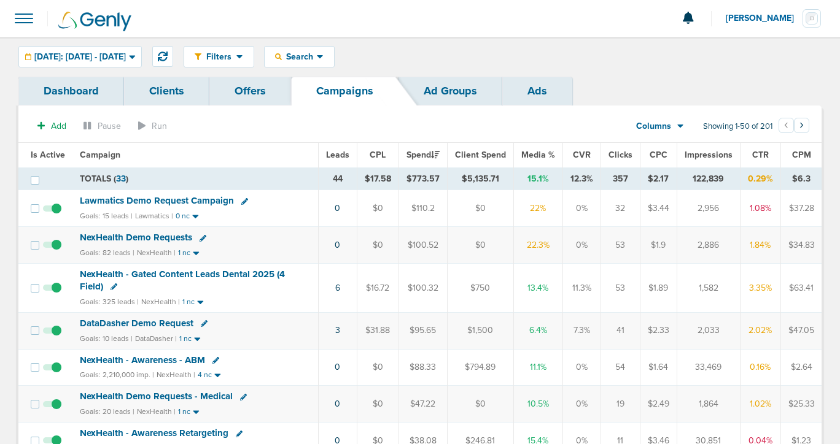
click at [137, 231] on td "NexHealth Demo Requests Goals: 82 leads | NexHealth | 1 nc" at bounding box center [195, 245] width 246 height 37
click at [139, 238] on span "NexHealth Demo Requests" at bounding box center [136, 237] width 112 height 11
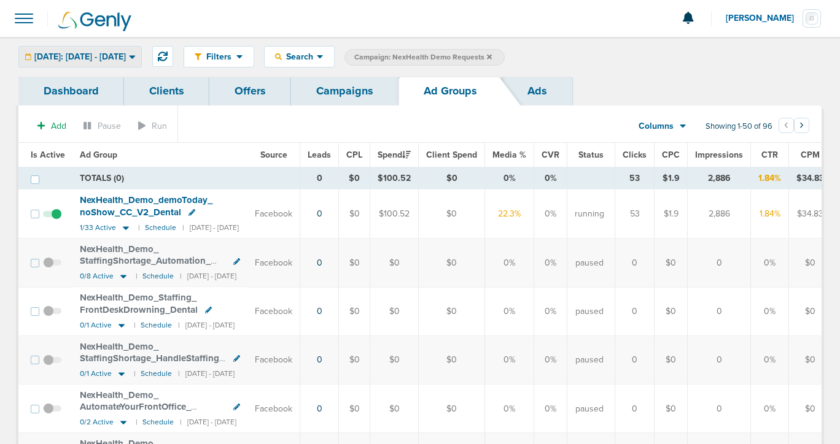
click at [83, 53] on span "[DATE]: [DATE] - [DATE]" at bounding box center [79, 57] width 91 height 9
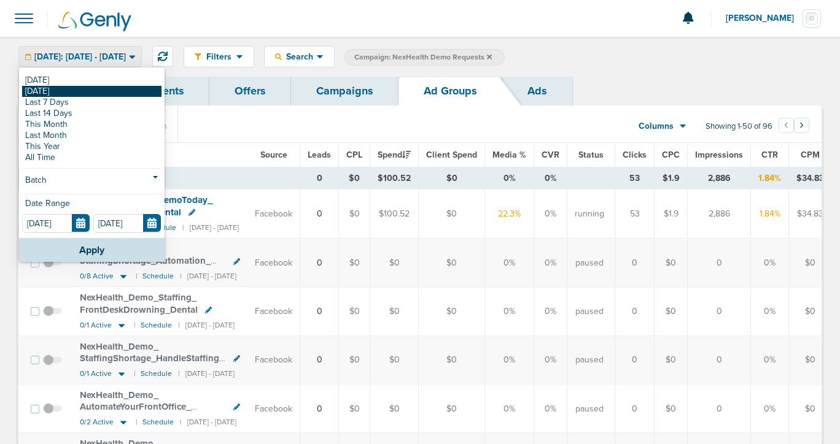
click at [90, 90] on link "[DATE]" at bounding box center [91, 91] width 139 height 11
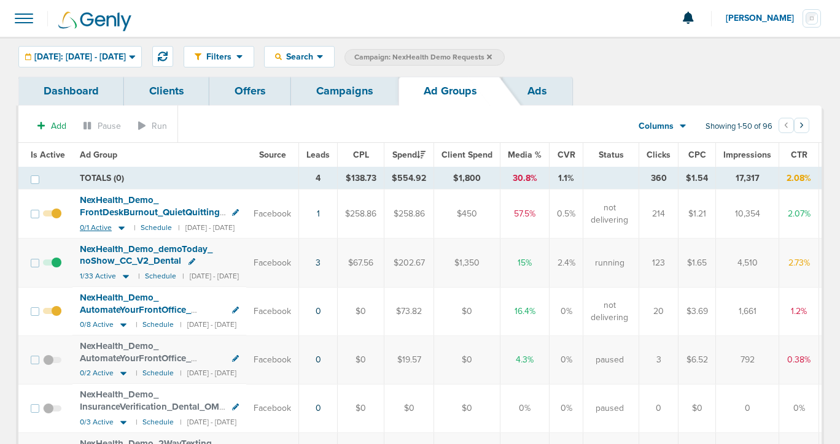
click at [118, 228] on icon at bounding box center [121, 229] width 6 height 4
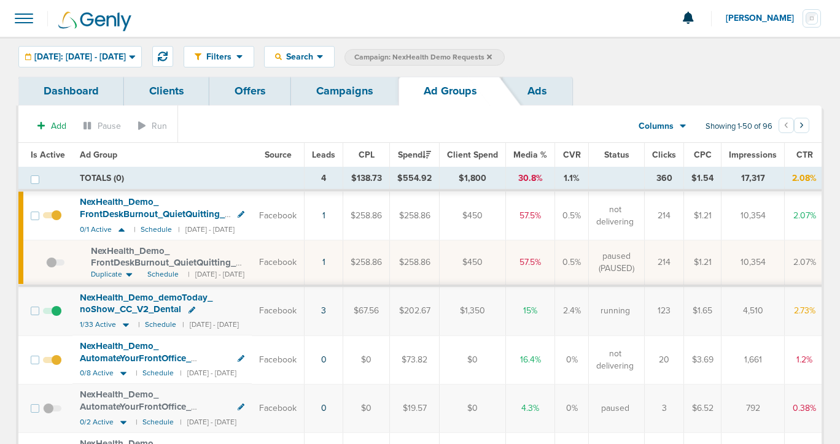
click at [130, 274] on icon at bounding box center [129, 275] width 6 height 4
click at [123, 330] on span "Same as Current" at bounding box center [122, 329] width 63 height 14
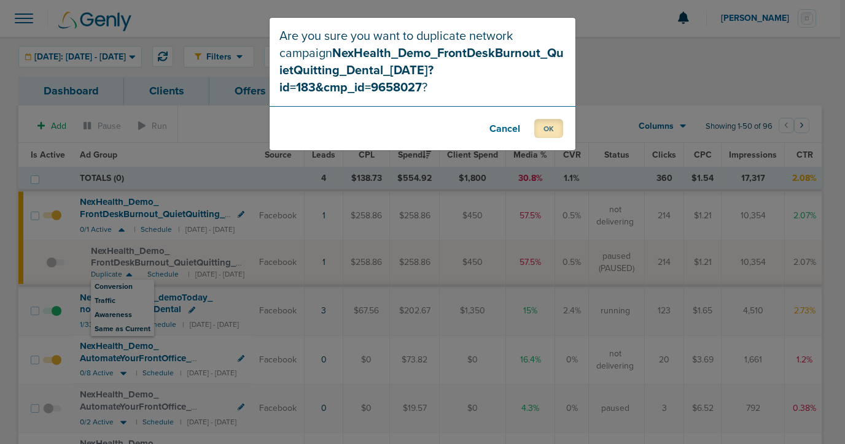
click at [547, 125] on button "OK" at bounding box center [548, 128] width 29 height 19
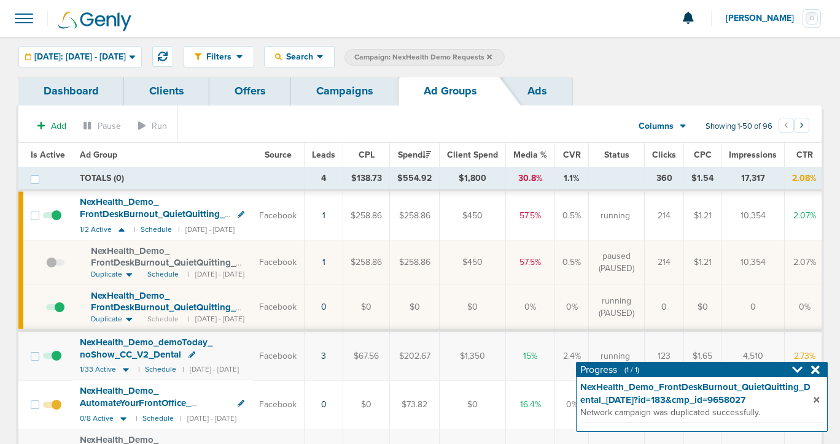
click at [344, 83] on link "Campaigns" at bounding box center [344, 91] width 107 height 29
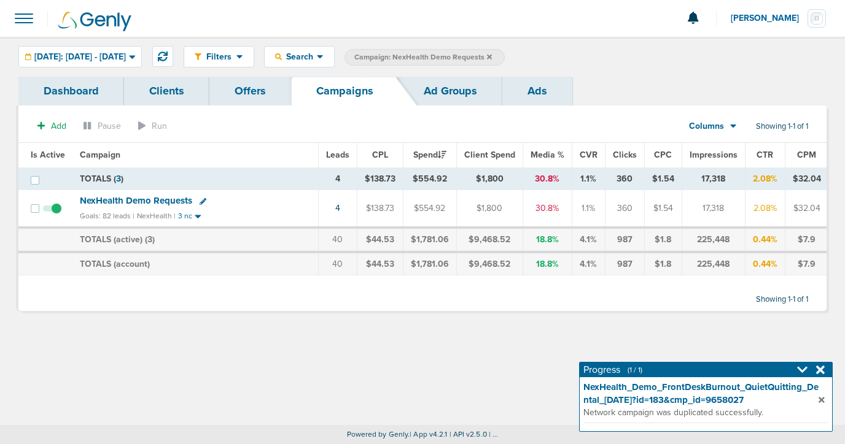
click at [492, 56] on icon at bounding box center [489, 56] width 5 height 5
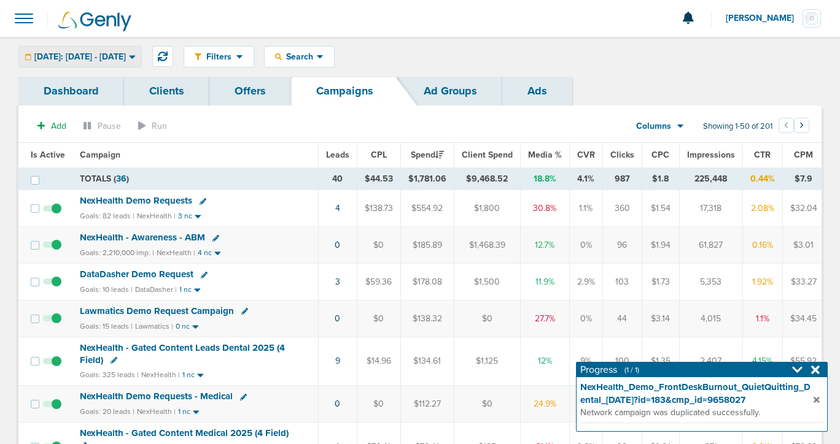
click at [110, 53] on span "[DATE]: [DATE] - [DATE]" at bounding box center [79, 57] width 91 height 9
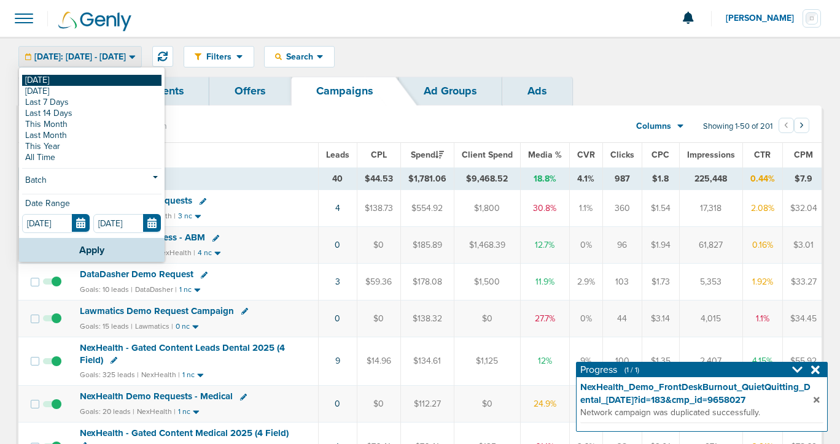
click at [104, 79] on link "[DATE]" at bounding box center [91, 80] width 139 height 11
